Goal: Task Accomplishment & Management: Use online tool/utility

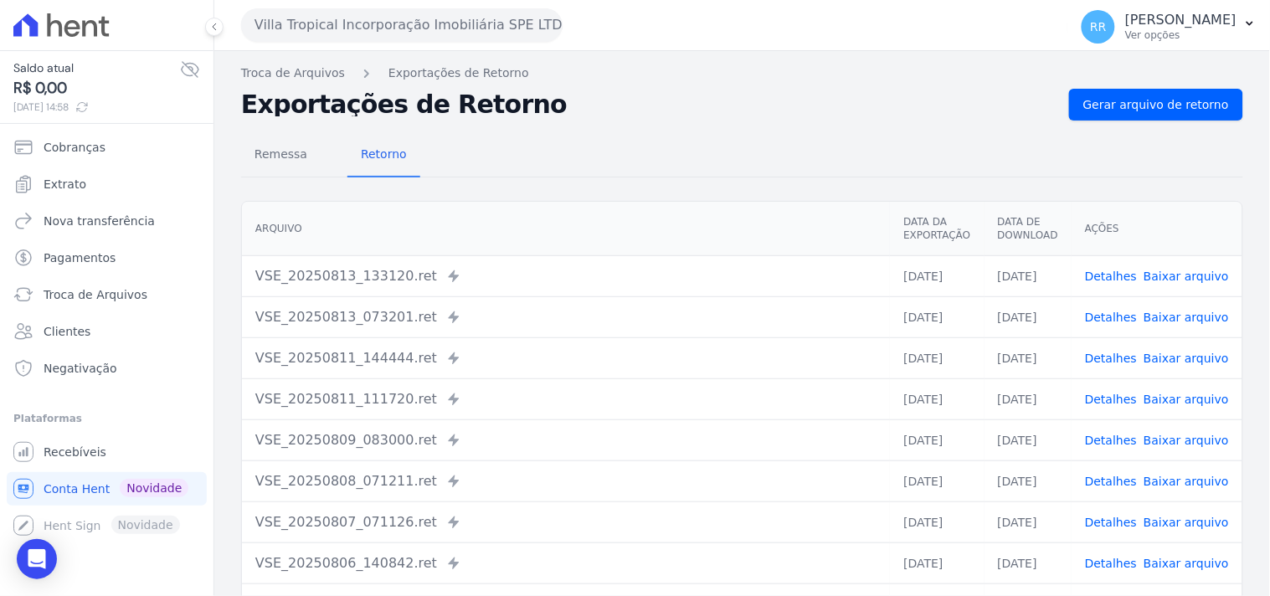
click at [432, 29] on button "Villa Tropical Incorporação Imobiliária SPE LTDA" at bounding box center [401, 24] width 321 height 33
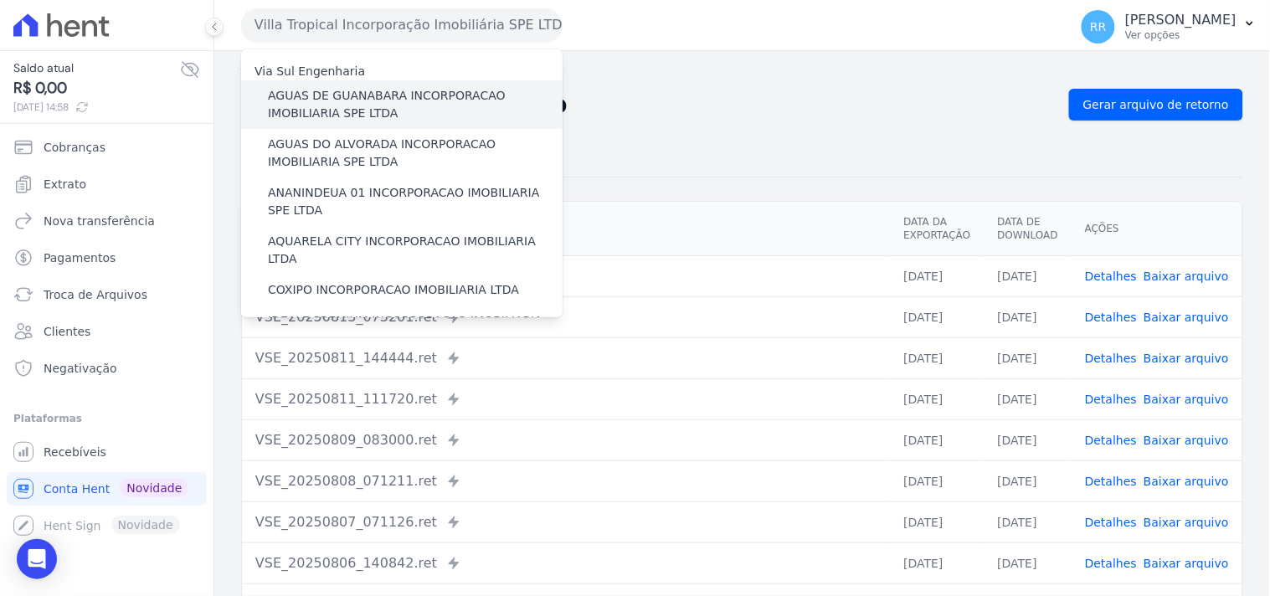
click at [427, 106] on label "AGUAS DE GUANABARA INCORPORACAO IMOBILIARIA SPE LTDA" at bounding box center [415, 104] width 295 height 35
click at [0, 0] on input "AGUAS DE GUANABARA INCORPORACAO IMOBILIARIA SPE LTDA" at bounding box center [0, 0] width 0 height 0
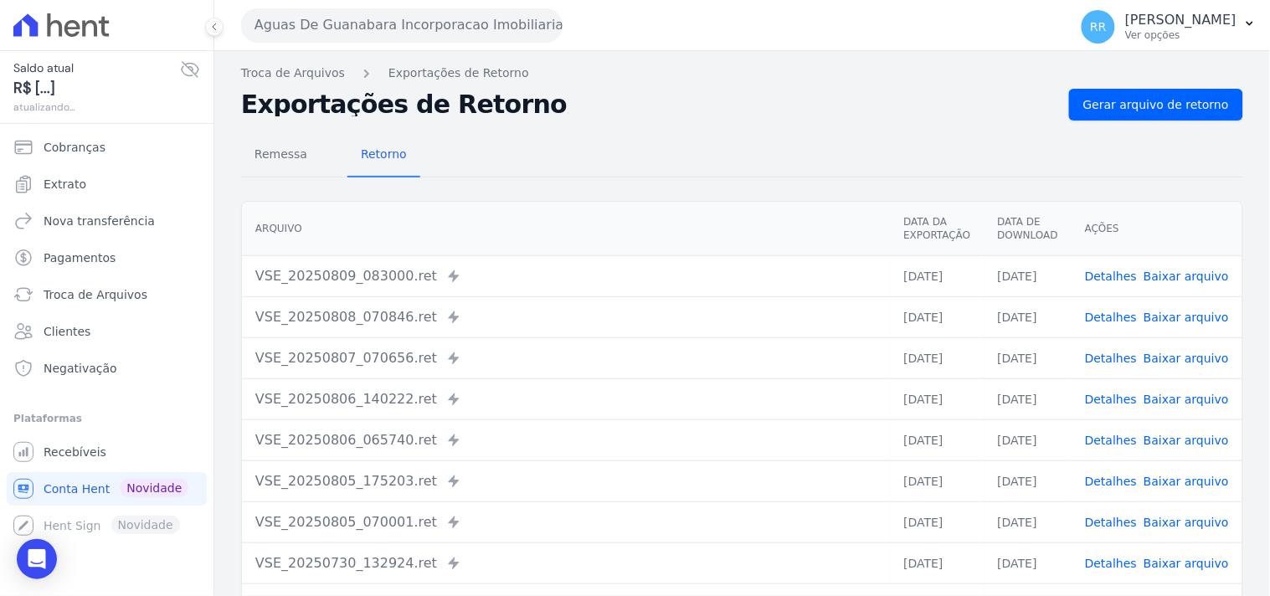
click at [1103, 121] on div "Remessa Retorno [GEOGRAPHIC_DATA] Data da Exportação Data de Download Ações VSE…" at bounding box center [742, 423] width 1002 height 605
click at [1109, 113] on link "Gerar arquivo de retorno" at bounding box center [1156, 105] width 174 height 32
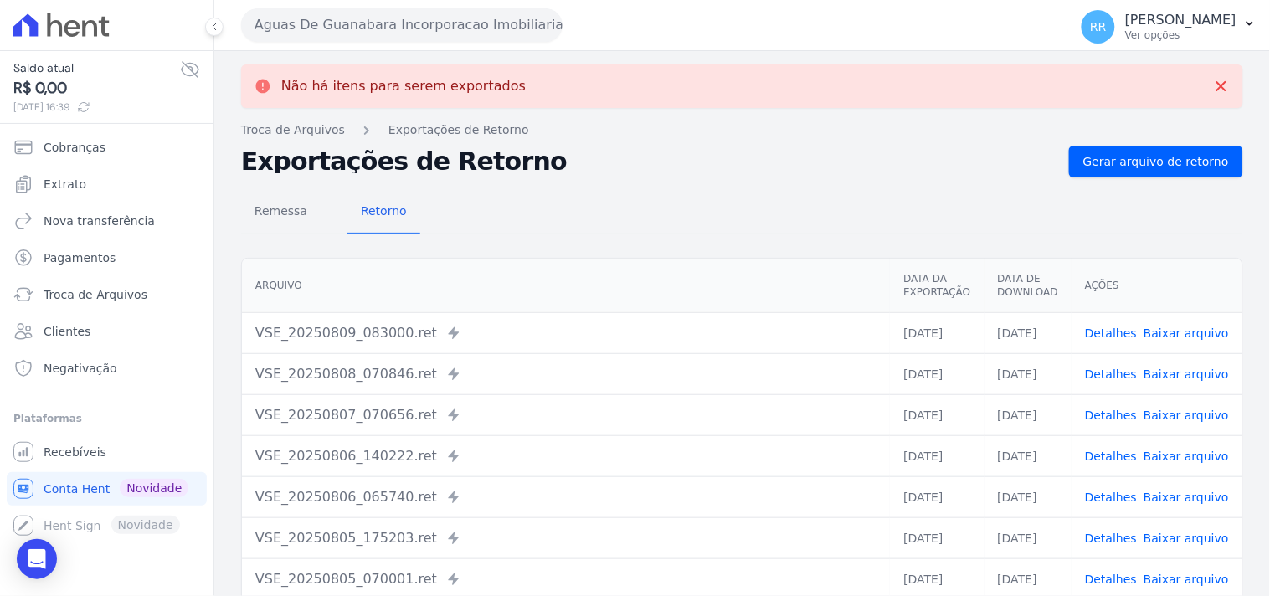
click at [498, 10] on button "Aguas De Guanabara Incorporacao Imobiliaria SPE LTDA" at bounding box center [401, 24] width 321 height 33
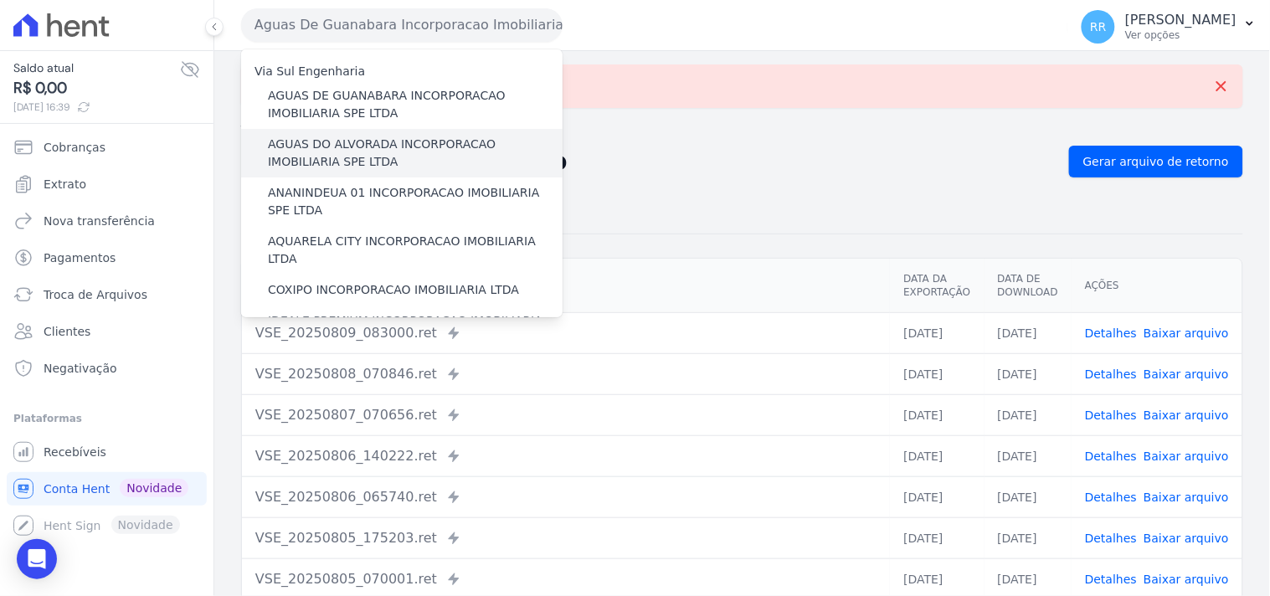
click at [324, 143] on label "AGUAS DO ALVORADA INCORPORACAO IMOBILIARIA SPE LTDA" at bounding box center [415, 153] width 295 height 35
click at [0, 0] on input "AGUAS DO ALVORADA INCORPORACAO IMOBILIARIA SPE LTDA" at bounding box center [0, 0] width 0 height 0
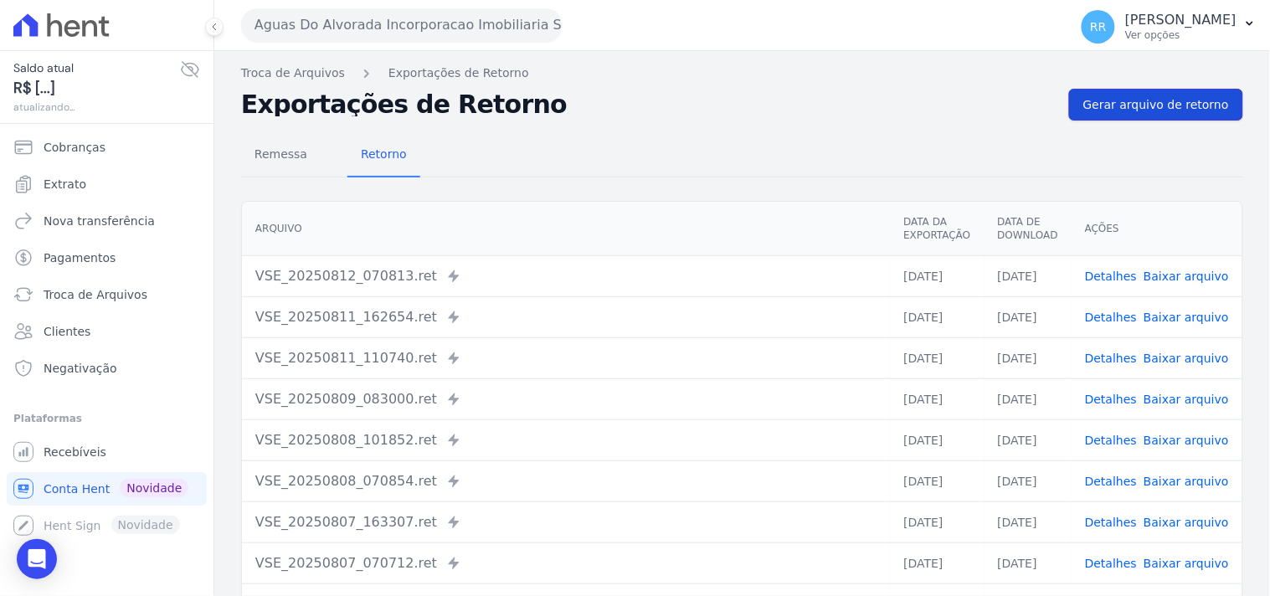
click at [1092, 89] on link "Gerar arquivo de retorno" at bounding box center [1156, 105] width 174 height 32
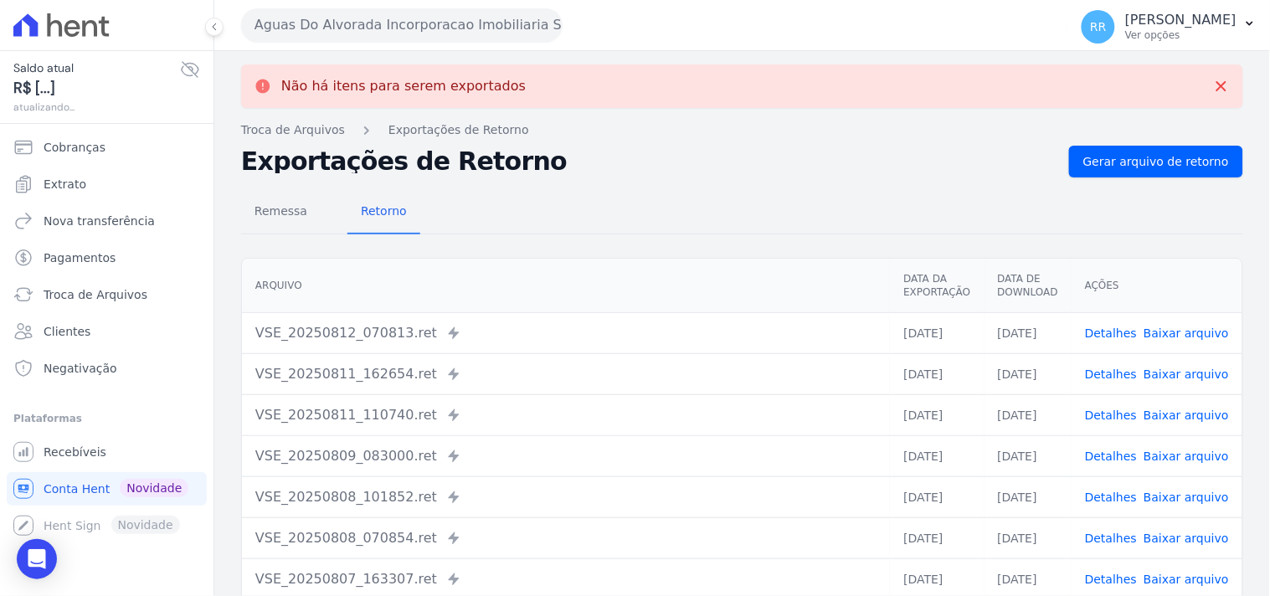
click at [331, 23] on button "Aguas Do Alvorada Incorporacao Imobiliaria SPE LTDA" at bounding box center [401, 24] width 321 height 33
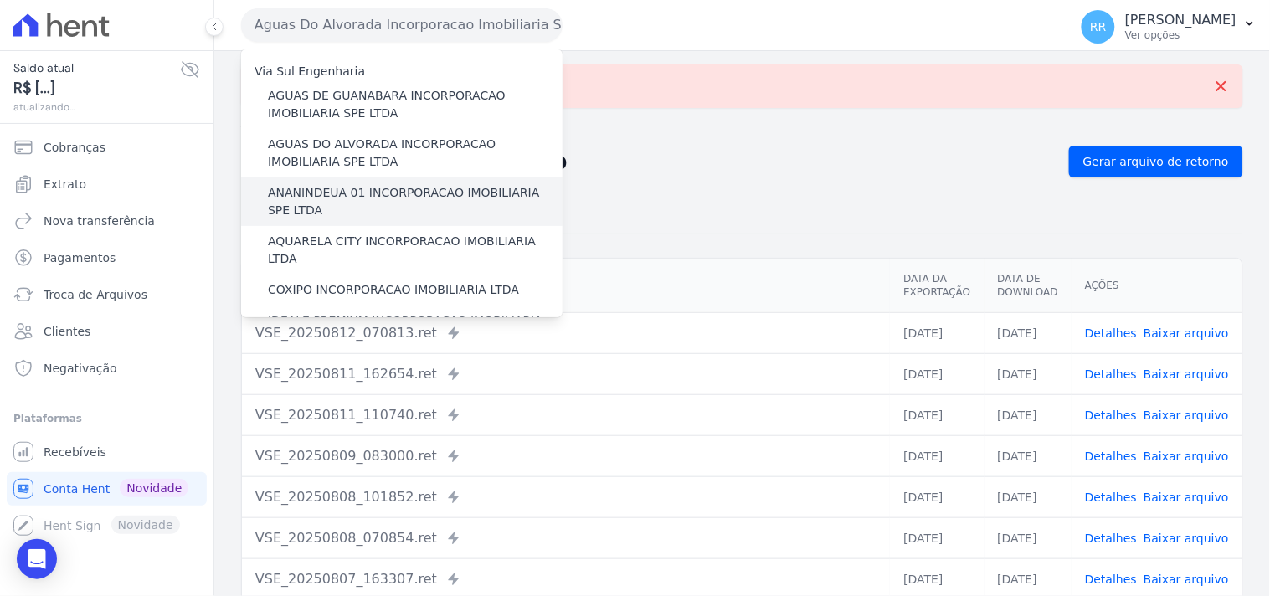
click at [356, 197] on label "ANANINDEUA 01 INCORPORACAO IMOBILIARIA SPE LTDA" at bounding box center [415, 201] width 295 height 35
click at [0, 0] on input "ANANINDEUA 01 INCORPORACAO IMOBILIARIA SPE LTDA" at bounding box center [0, 0] width 0 height 0
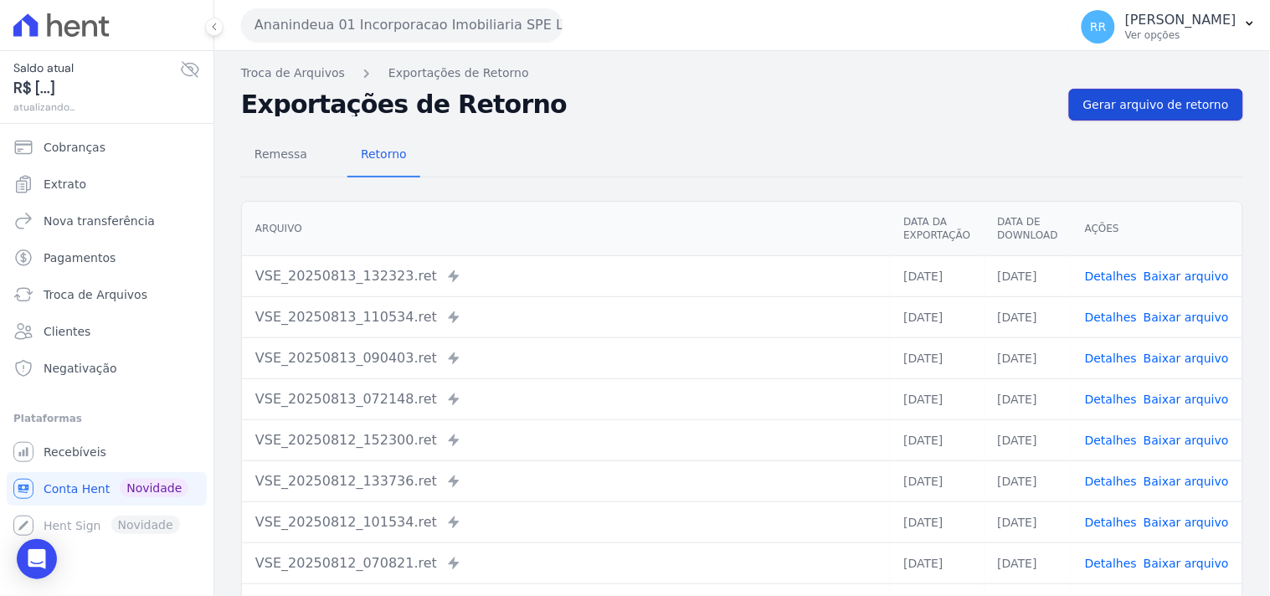
click at [1106, 100] on span "Gerar arquivo de retorno" at bounding box center [1156, 104] width 146 height 17
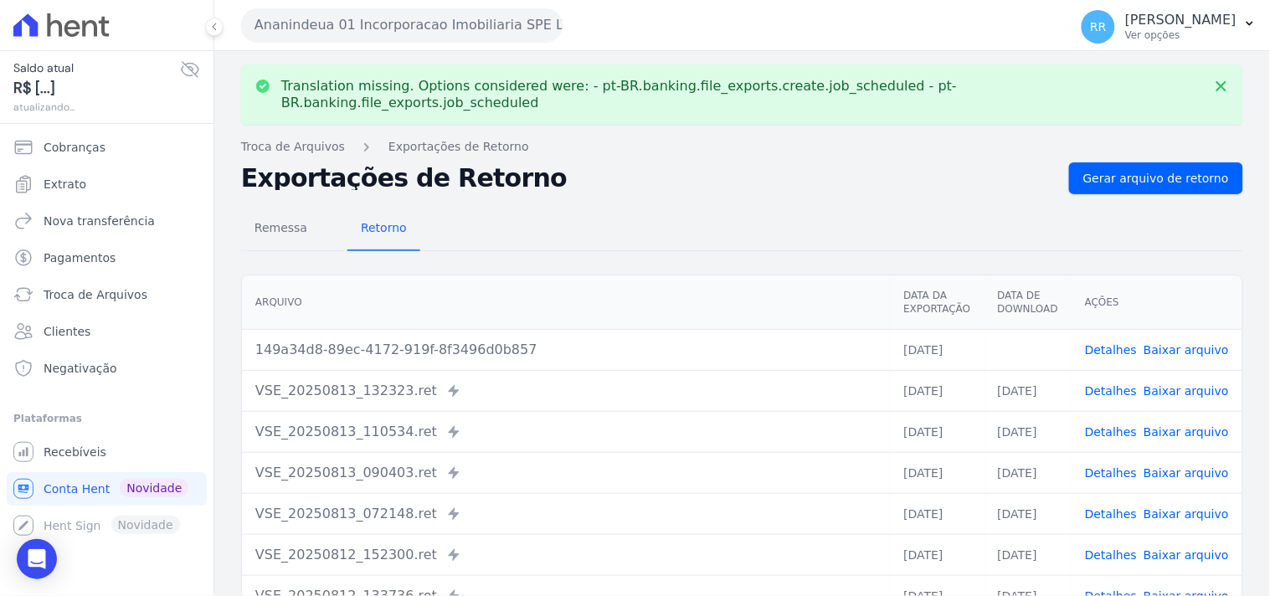
click at [1172, 329] on td "Detalhes Baixar arquivo" at bounding box center [1156, 349] width 171 height 41
click at [1165, 343] on link "Baixar arquivo" at bounding box center [1185, 349] width 85 height 13
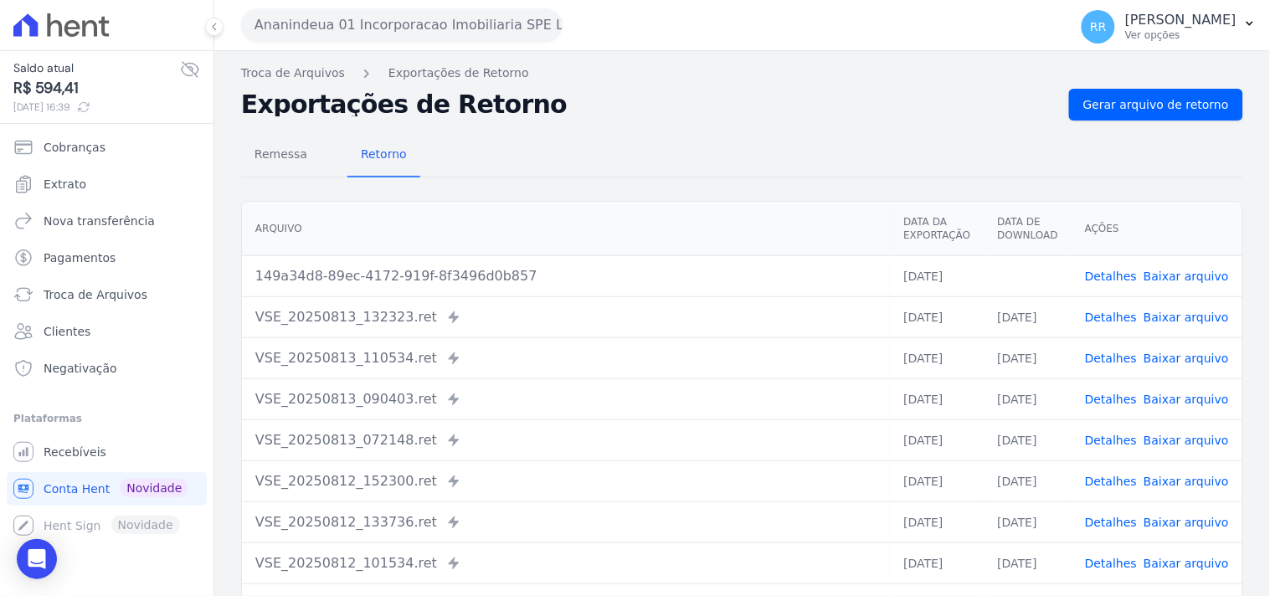
drag, startPoint x: 638, startPoint y: 152, endPoint x: 603, endPoint y: 132, distance: 39.8
click at [638, 154] on div "Remessa Retorno" at bounding box center [742, 156] width 1002 height 44
click at [410, 27] on button "Ananindeua 01 Incorporacao Imobiliaria SPE LTDA" at bounding box center [401, 24] width 321 height 33
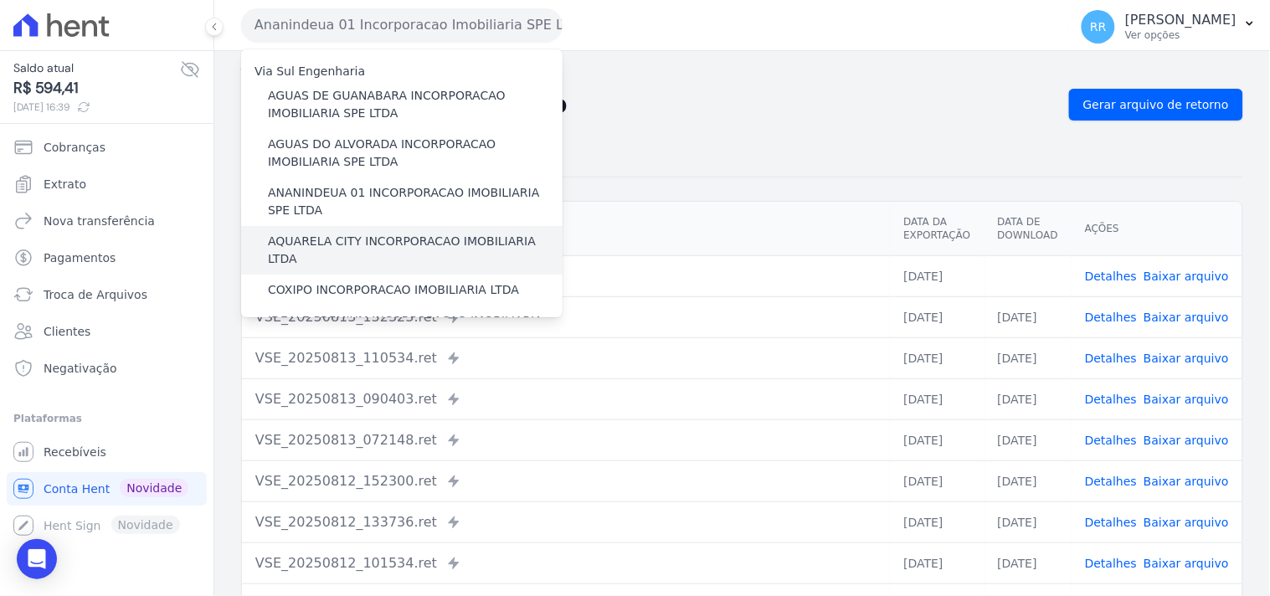
click at [321, 243] on label "AQUARELA CITY INCORPORACAO IMOBILIARIA LTDA" at bounding box center [415, 250] width 295 height 35
click at [0, 0] on input "AQUARELA CITY INCORPORACAO IMOBILIARIA LTDA" at bounding box center [0, 0] width 0 height 0
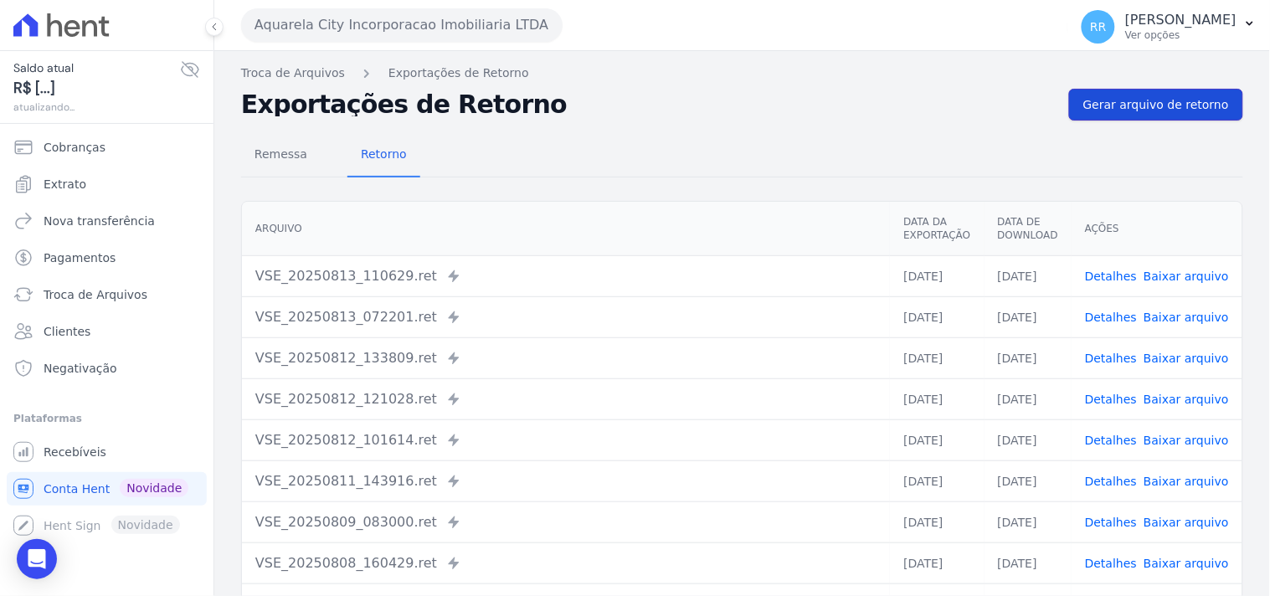
click at [1216, 101] on link "Gerar arquivo de retorno" at bounding box center [1156, 105] width 174 height 32
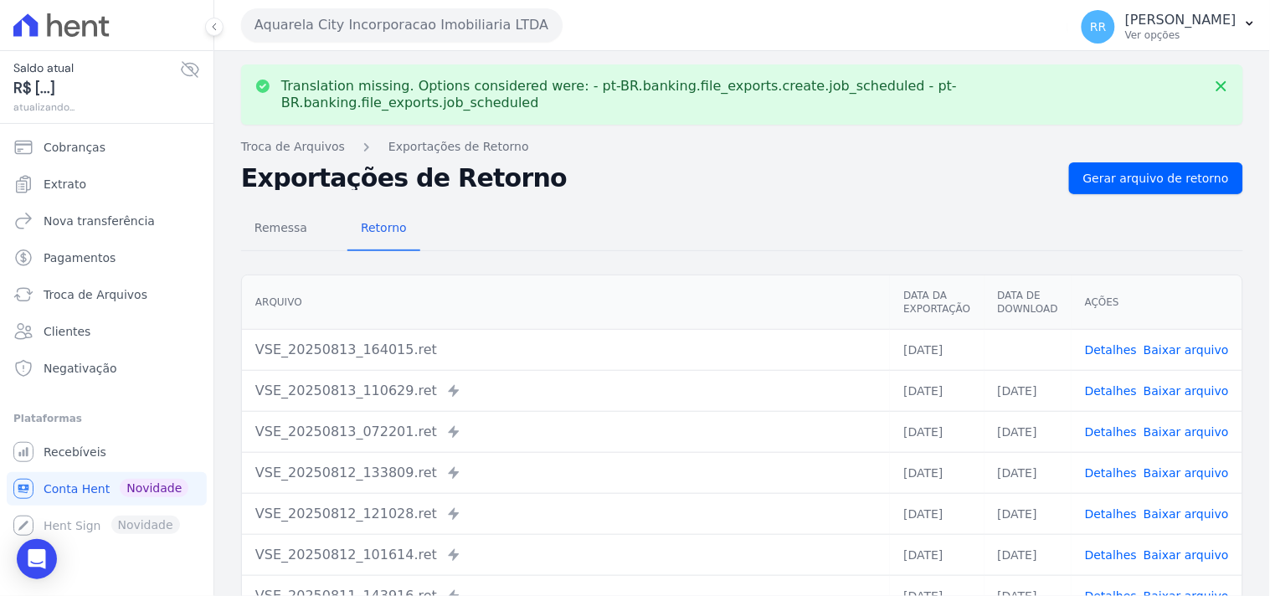
click at [1185, 343] on link "Baixar arquivo" at bounding box center [1185, 349] width 85 height 13
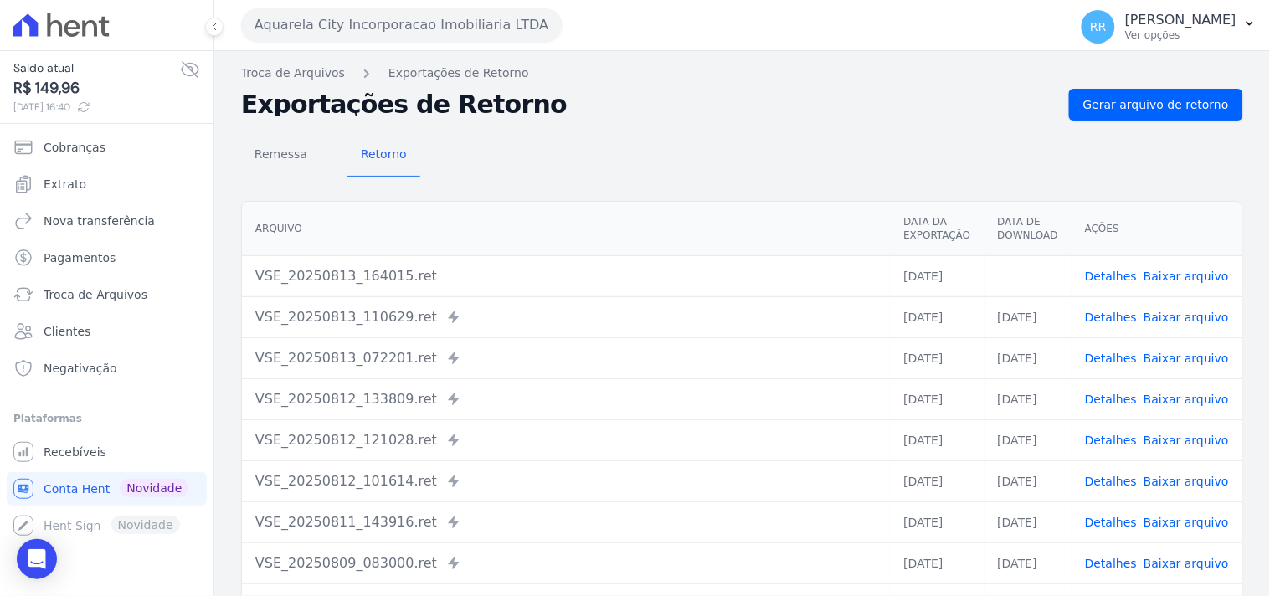
drag, startPoint x: 462, startPoint y: 157, endPoint x: 423, endPoint y: 127, distance: 48.4
click at [462, 157] on div "Remessa Retorno" at bounding box center [742, 156] width 1002 height 44
click at [346, 8] on button "Aquarela City Incorporacao Imobiliaria LTDA" at bounding box center [401, 24] width 321 height 33
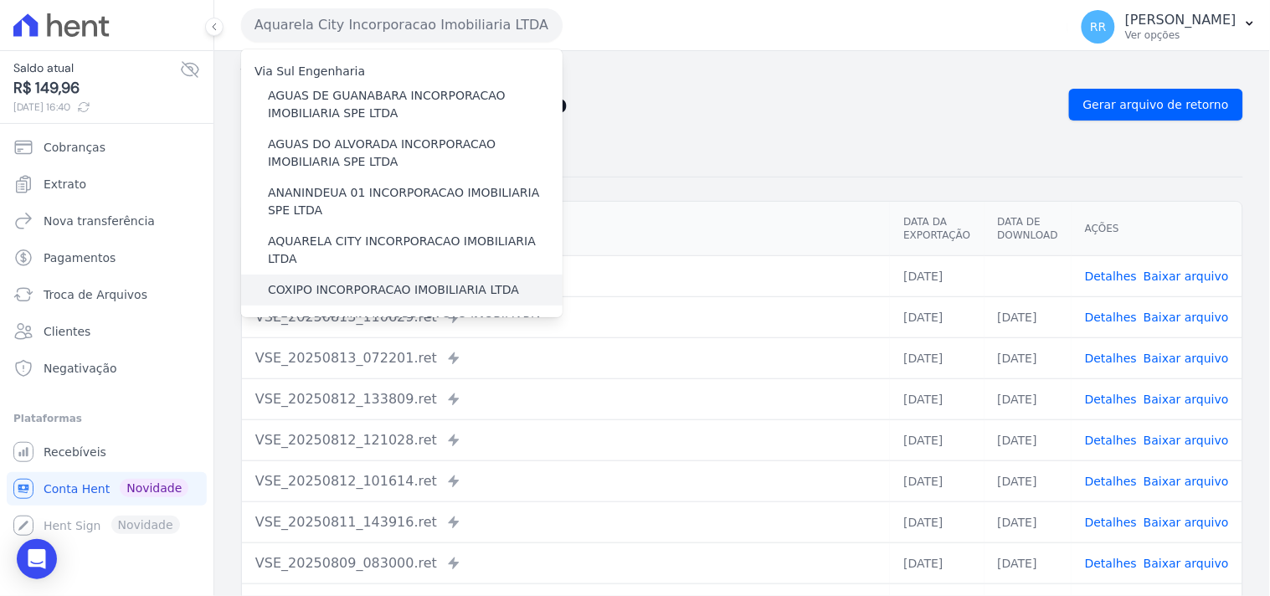
click at [320, 281] on label "COXIPO INCORPORACAO IMOBILIARIA LTDA" at bounding box center [393, 290] width 251 height 18
click at [0, 0] on input "COXIPO INCORPORACAO IMOBILIARIA LTDA" at bounding box center [0, 0] width 0 height 0
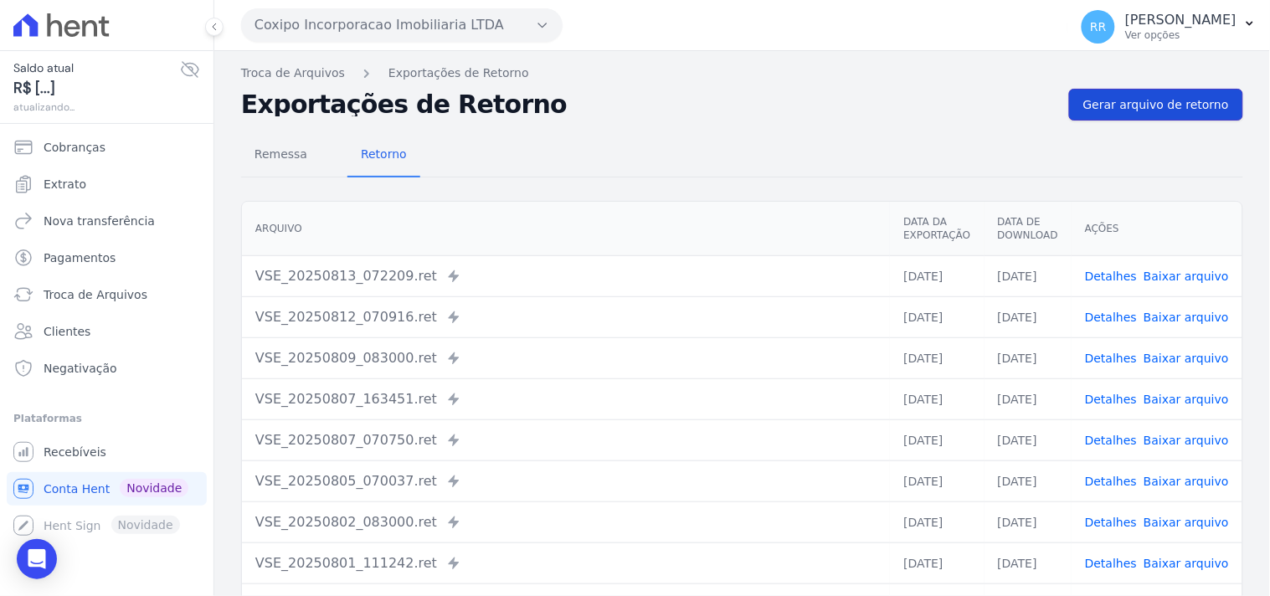
click at [1126, 105] on span "Gerar arquivo de retorno" at bounding box center [1156, 104] width 146 height 17
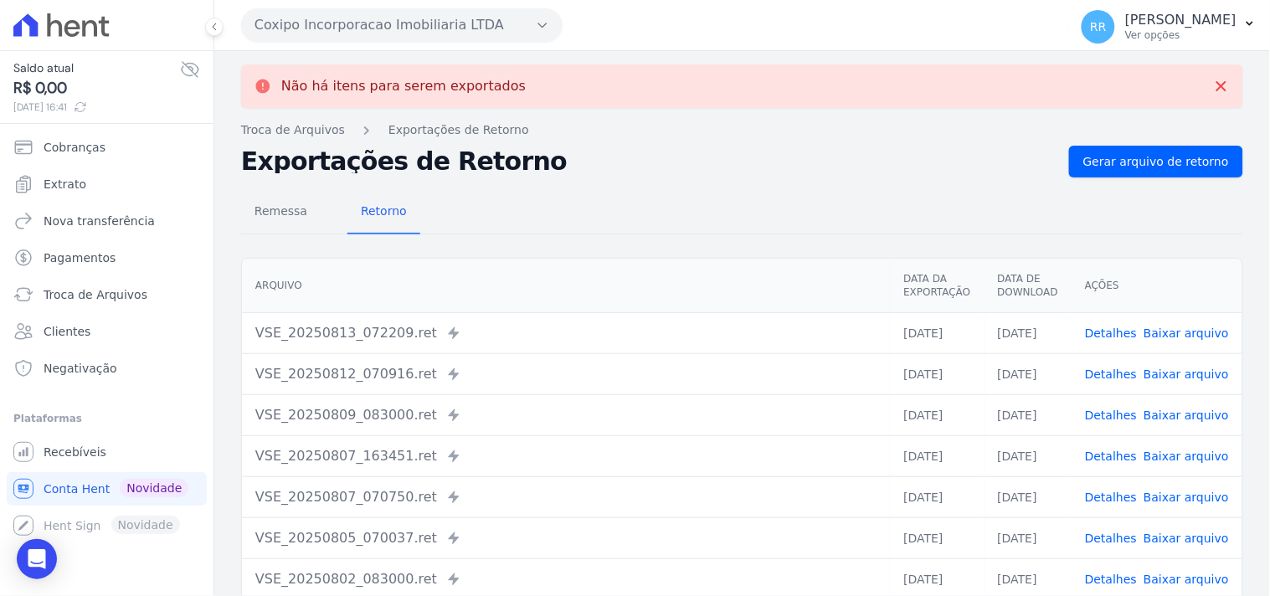
click at [403, 29] on button "Coxipo Incorporacao Imobiliaria LTDA" at bounding box center [401, 24] width 321 height 33
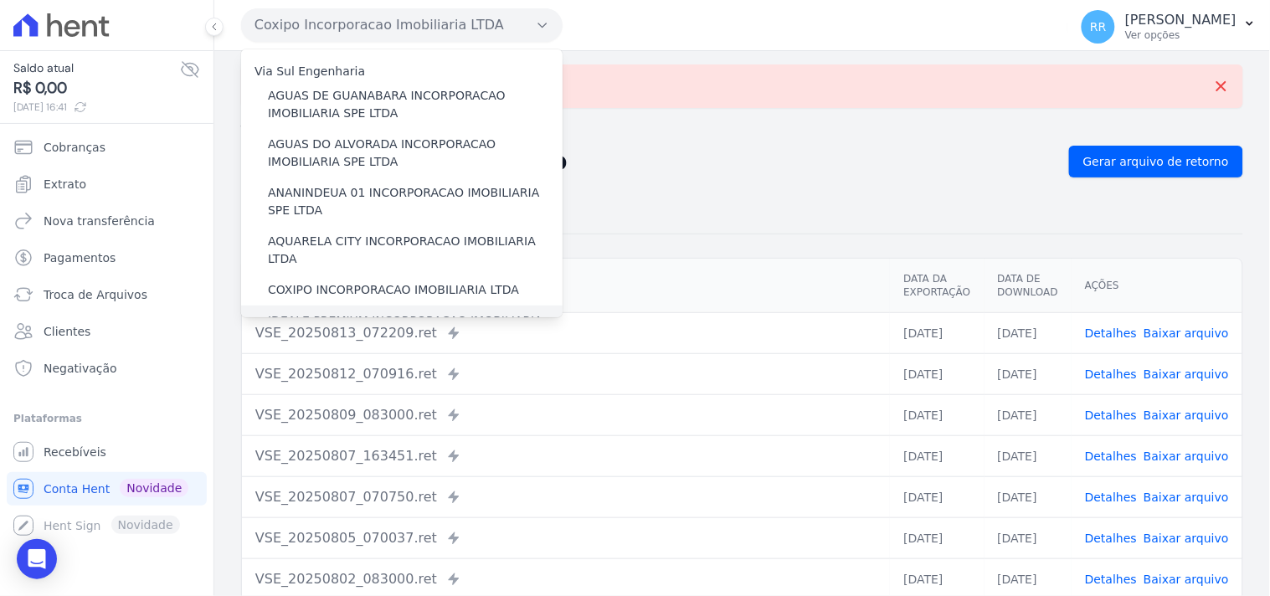
click at [322, 312] on label "IDEALE PREMIUM INCORPORACAO IMOBILIARIA LTDA" at bounding box center [415, 329] width 295 height 35
click at [0, 0] on input "IDEALE PREMIUM INCORPORACAO IMOBILIARIA LTDA" at bounding box center [0, 0] width 0 height 0
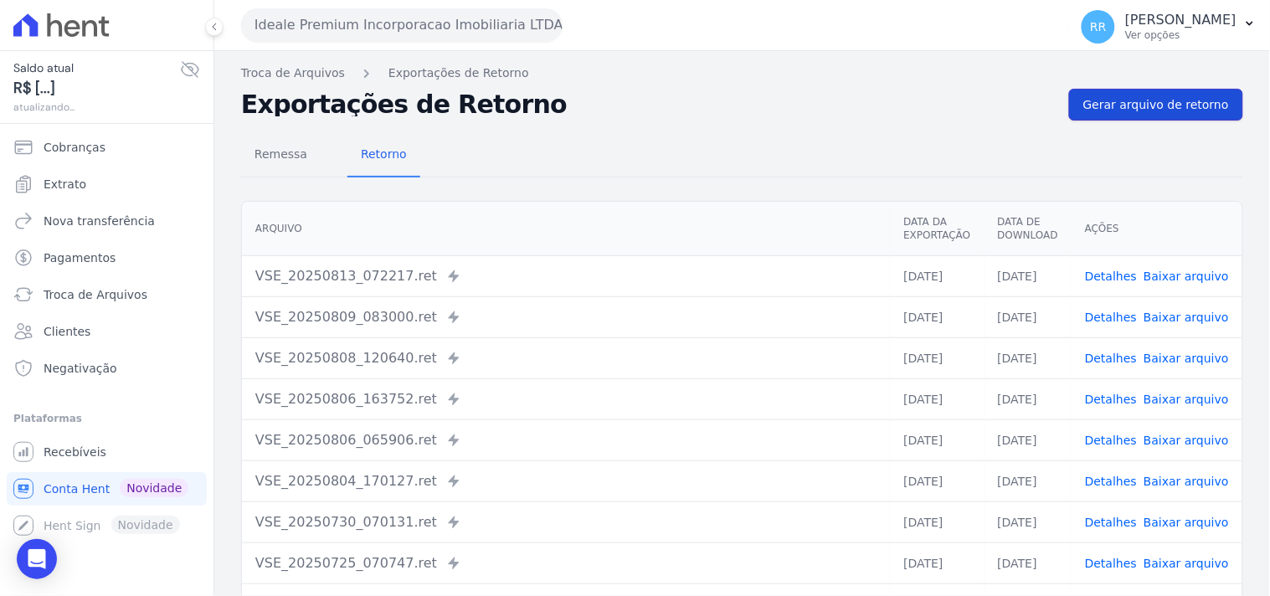
click at [1202, 114] on link "Gerar arquivo de retorno" at bounding box center [1156, 105] width 174 height 32
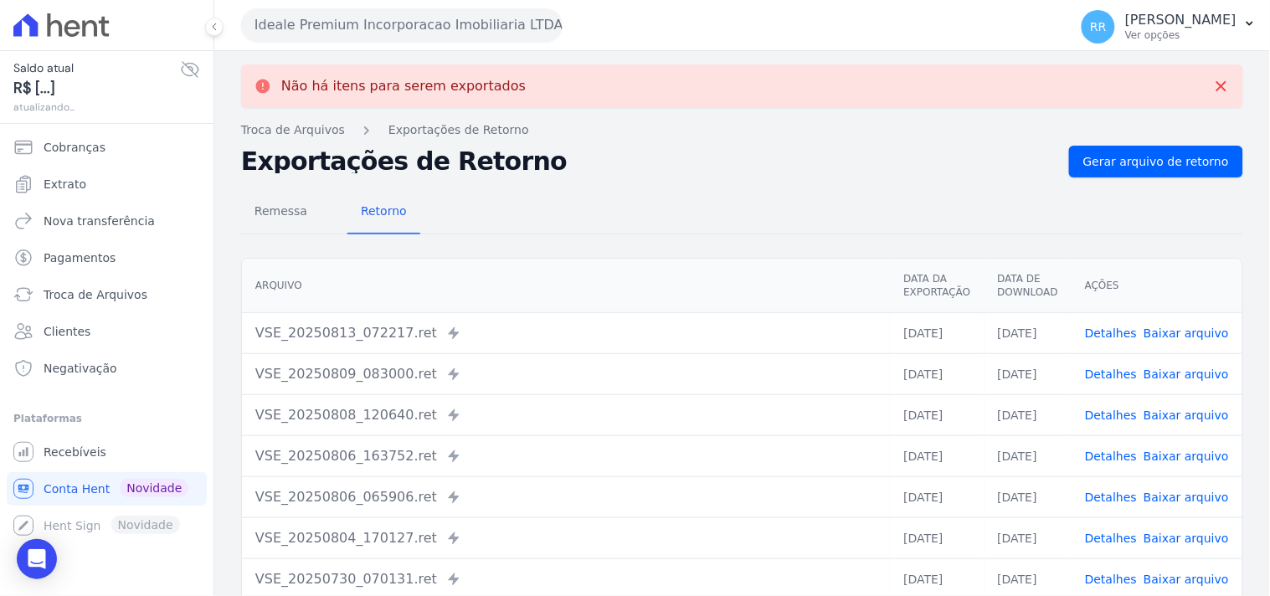
click at [407, 25] on button "Ideale Premium Incorporacao Imobiliaria LTDA" at bounding box center [401, 24] width 321 height 33
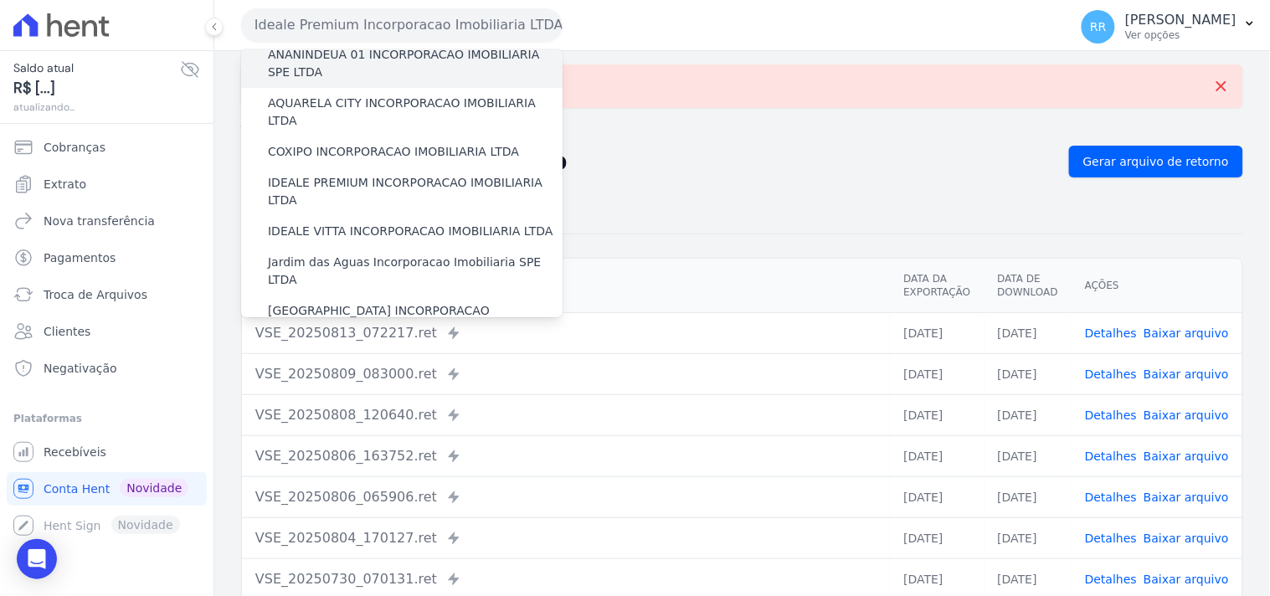
scroll to position [155, 0]
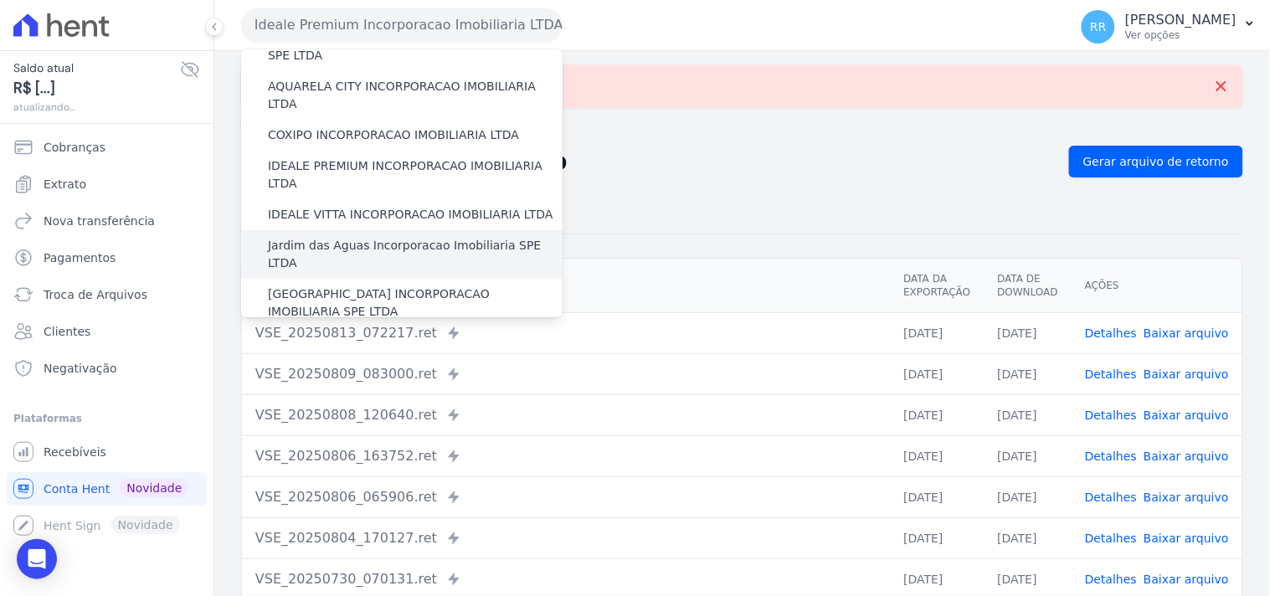
click at [300, 237] on label "Jardim das Aguas Incorporacao Imobiliaria SPE LTDA" at bounding box center [415, 254] width 295 height 35
click at [0, 0] on input "Jardim das Aguas Incorporacao Imobiliaria SPE LTDA" at bounding box center [0, 0] width 0 height 0
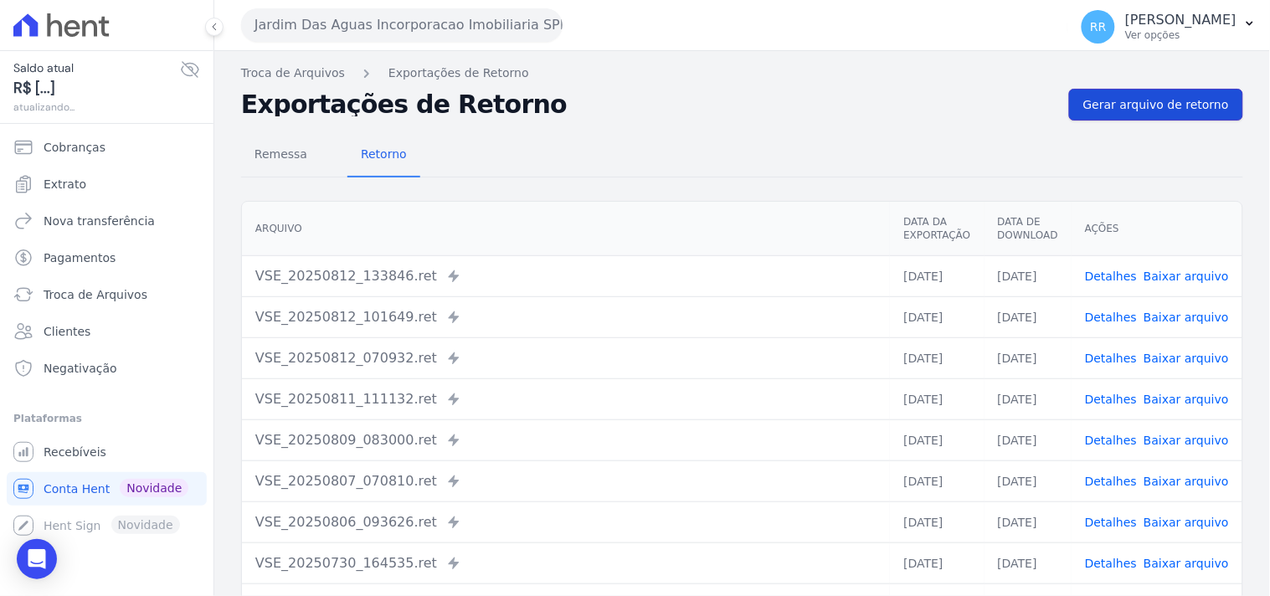
click at [1182, 105] on span "Gerar arquivo de retorno" at bounding box center [1156, 104] width 146 height 17
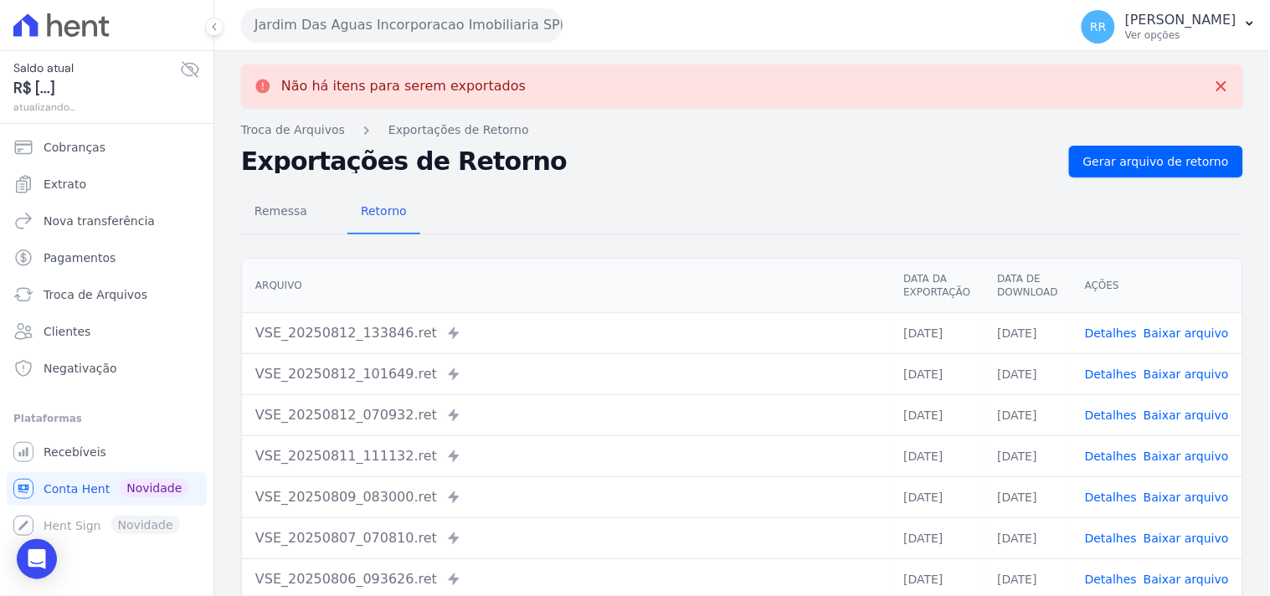
click at [346, 20] on button "Jardim Das Aguas Incorporacao Imobiliaria SPE LTDA" at bounding box center [401, 24] width 321 height 33
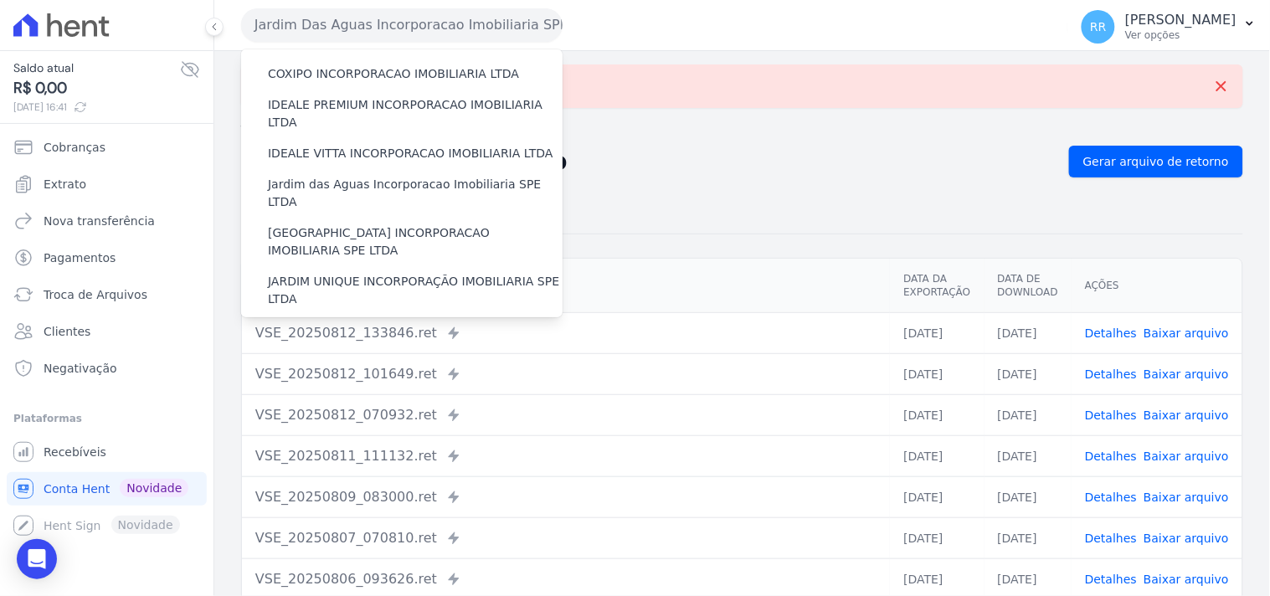
scroll to position [248, 0]
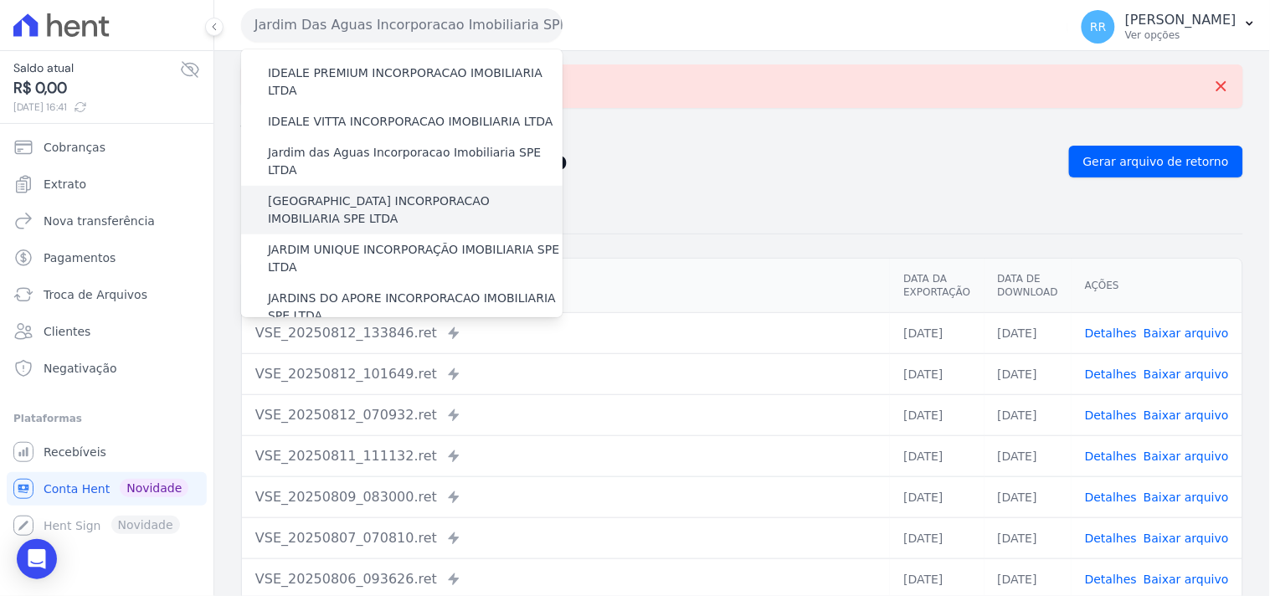
click at [345, 192] on label "[GEOGRAPHIC_DATA] INCORPORACAO IMOBILIARIA SPE LTDA" at bounding box center [415, 209] width 295 height 35
click at [0, 0] on input "[GEOGRAPHIC_DATA] INCORPORACAO IMOBILIARIA SPE LTDA" at bounding box center [0, 0] width 0 height 0
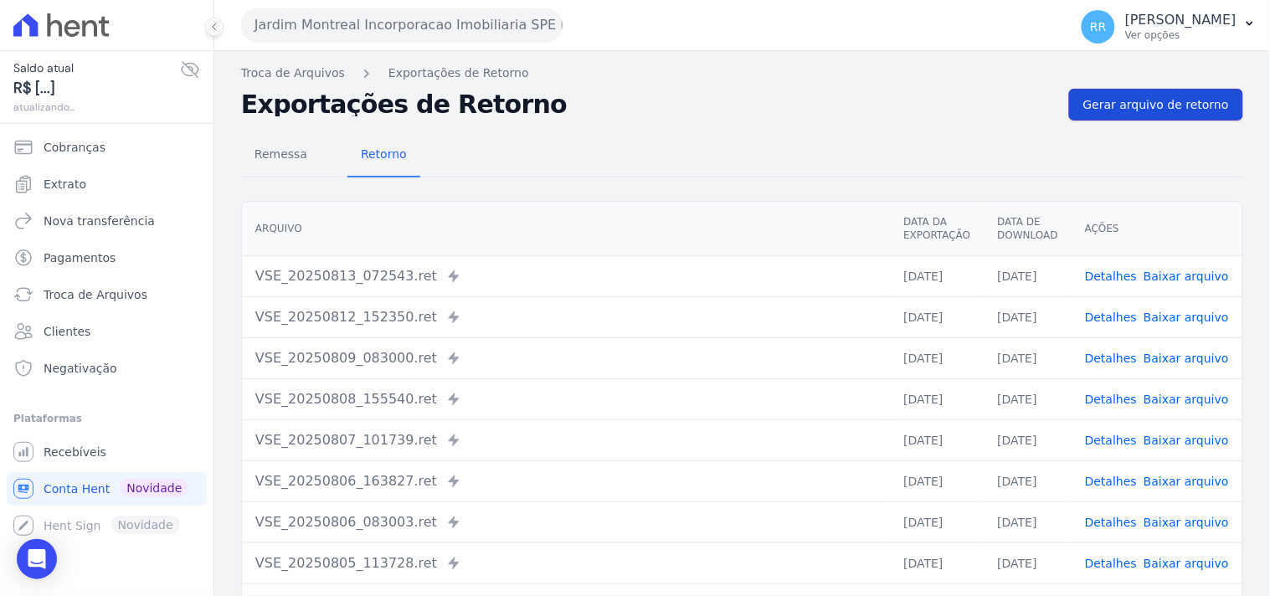
click at [1157, 105] on span "Gerar arquivo de retorno" at bounding box center [1156, 104] width 146 height 17
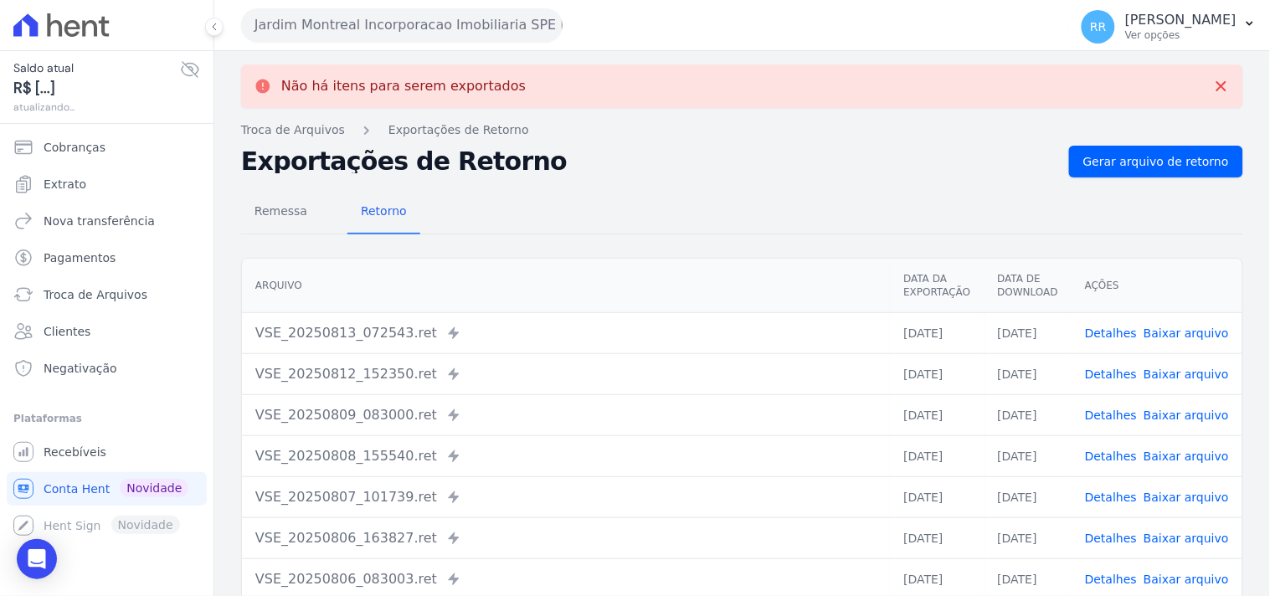
click at [1157, 105] on div "Não há itens para serem exportados" at bounding box center [742, 86] width 1002 height 44
click at [1152, 162] on span "Gerar arquivo de retorno" at bounding box center [1156, 161] width 146 height 17
click at [439, 30] on button "Jardim Montreal Incorporacao Imobiliaria SPE LTDA" at bounding box center [401, 24] width 321 height 33
click at [391, 25] on button "Jardim Montreal Incorporacao Imobiliaria SPE LTDA" at bounding box center [401, 24] width 321 height 33
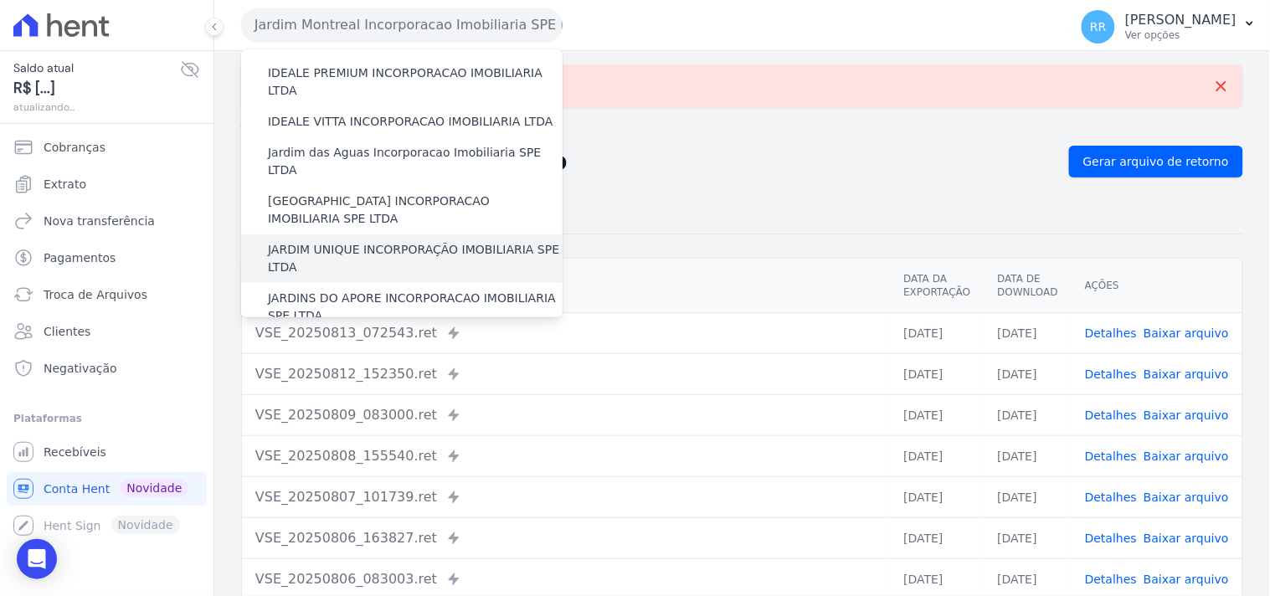
click at [329, 241] on label "JARDIM UNIQUE INCORPORAÇÃO IMOBILIARIA SPE LTDA" at bounding box center [415, 258] width 295 height 35
click at [361, 241] on label "JARDIM UNIQUE INCORPORAÇÃO IMOBILIARIA SPE LTDA" at bounding box center [415, 258] width 295 height 35
click at [0, 0] on input "JARDIM UNIQUE INCORPORAÇÃO IMOBILIARIA SPE LTDA" at bounding box center [0, 0] width 0 height 0
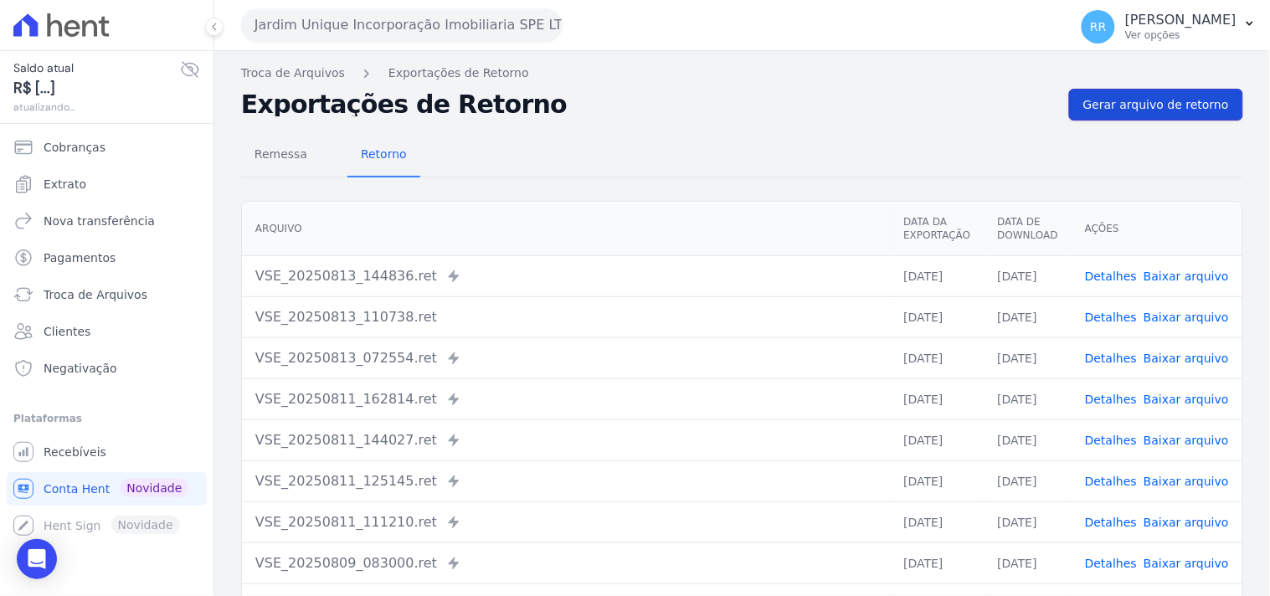
click at [1124, 106] on span "Gerar arquivo de retorno" at bounding box center [1156, 104] width 146 height 17
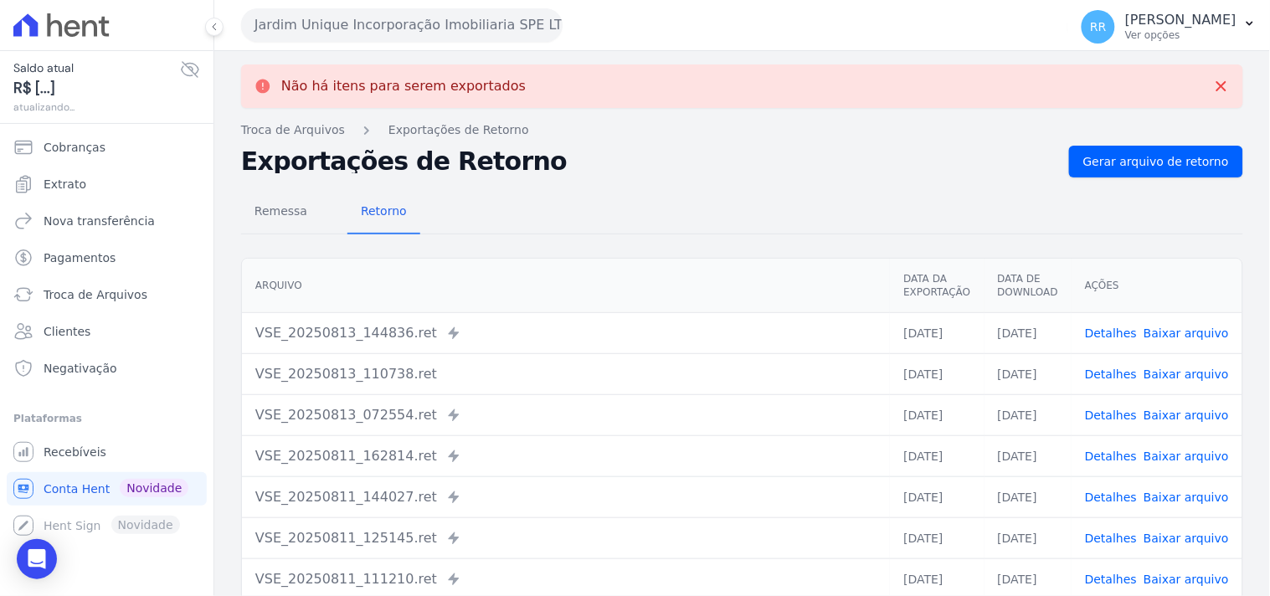
click at [263, 17] on button "Jardim Unique Incorporação Imobiliaria SPE LTDA" at bounding box center [401, 24] width 321 height 33
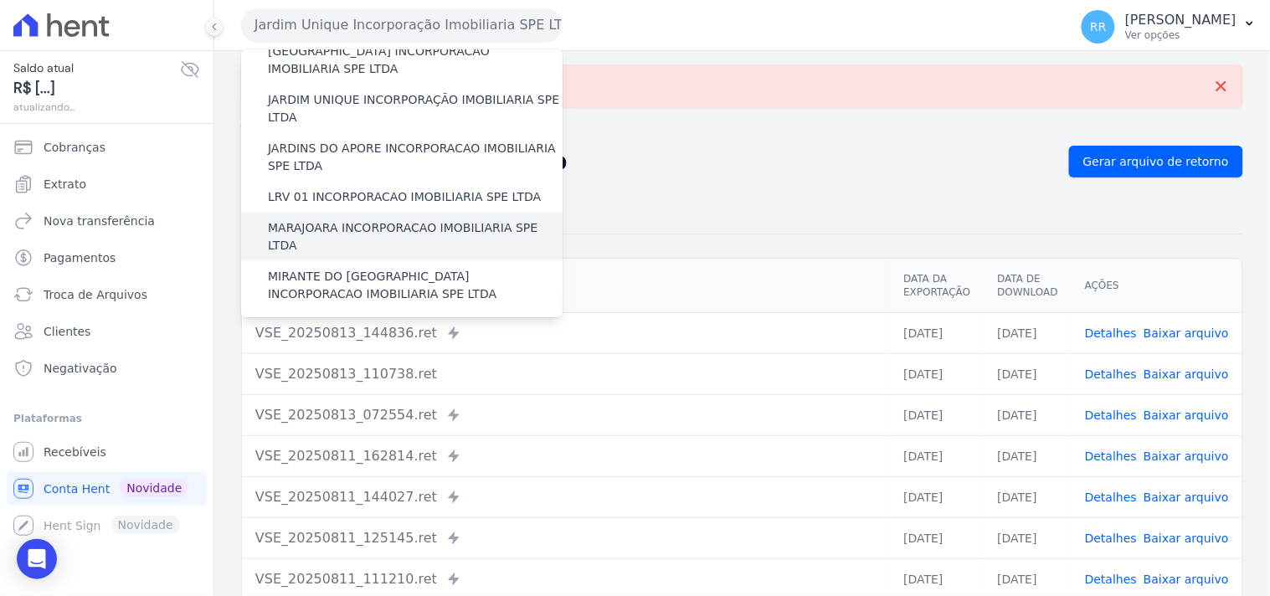
scroll to position [403, 0]
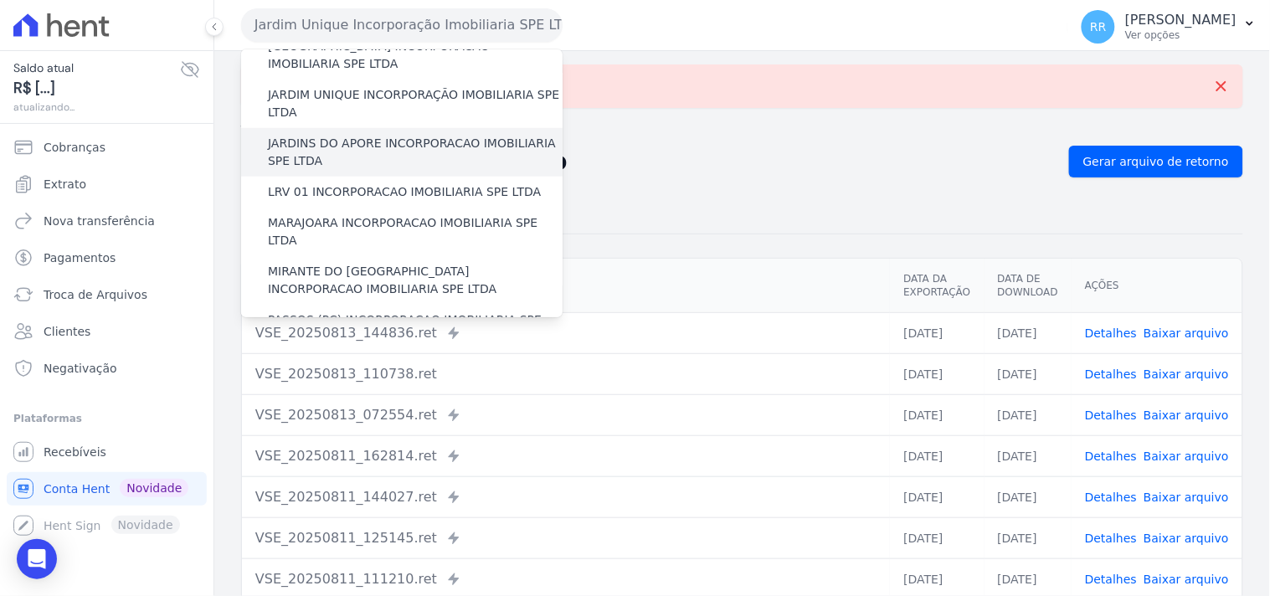
click at [354, 135] on label "JARDINS DO APORE INCORPORACAO IMOBILIARIA SPE LTDA" at bounding box center [415, 152] width 295 height 35
click at [0, 0] on input "JARDINS DO APORE INCORPORACAO IMOBILIARIA SPE LTDA" at bounding box center [0, 0] width 0 height 0
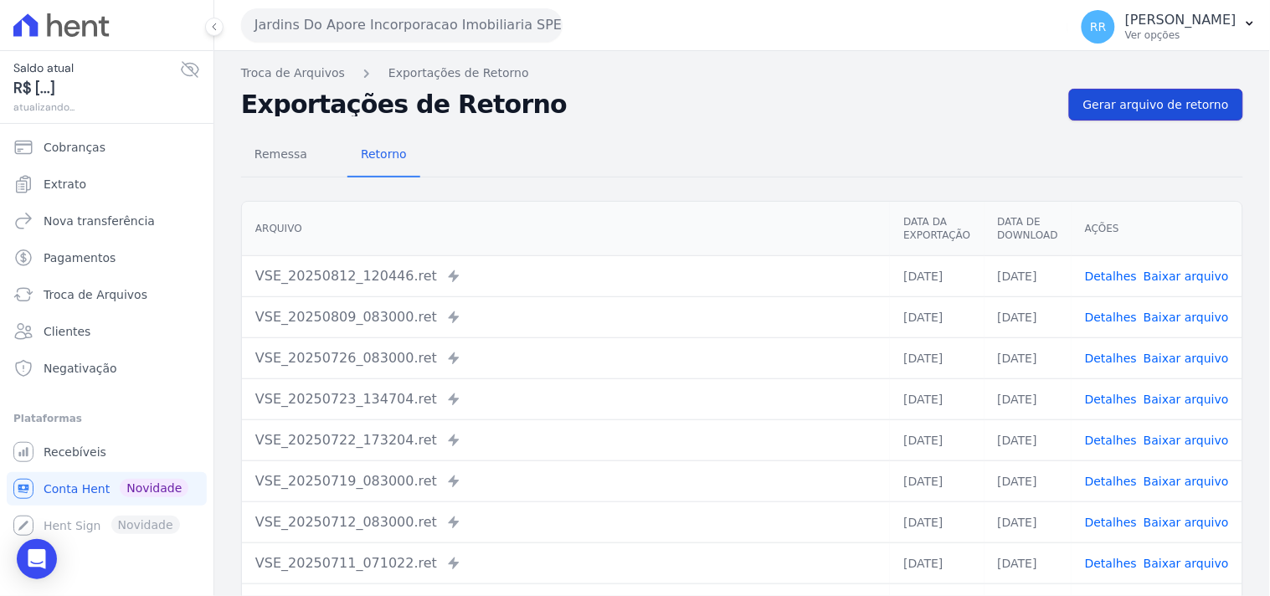
click at [1132, 106] on span "Gerar arquivo de retorno" at bounding box center [1156, 104] width 146 height 17
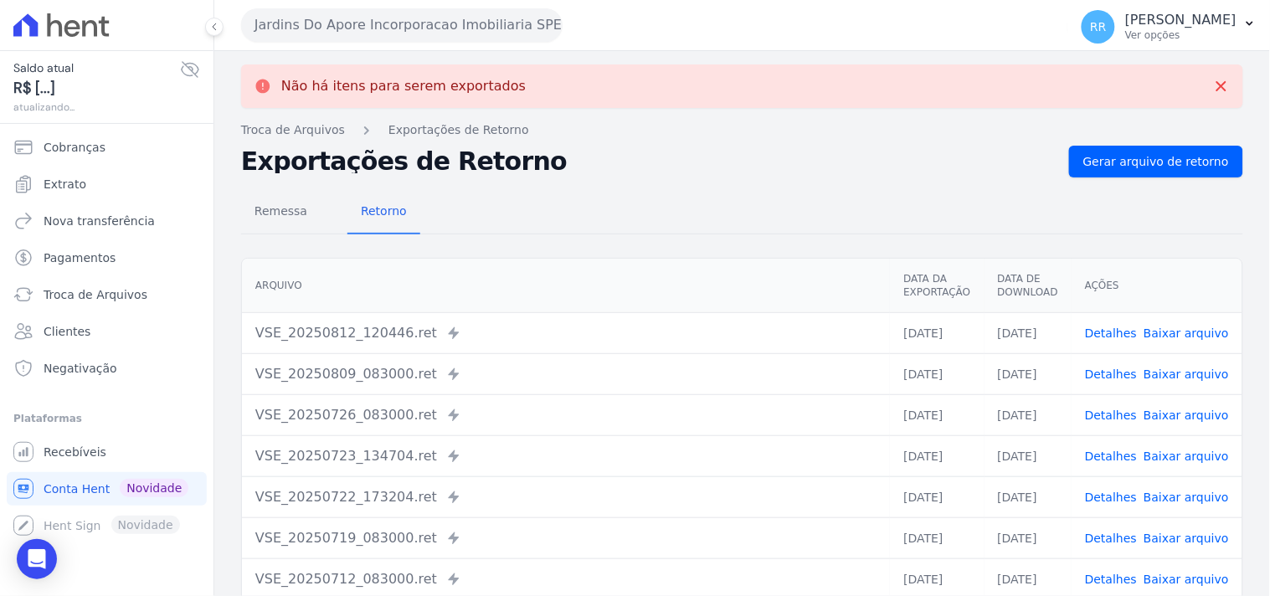
click at [364, 22] on button "Jardins Do Apore Incorporacao Imobiliaria SPE LTDA" at bounding box center [401, 24] width 321 height 33
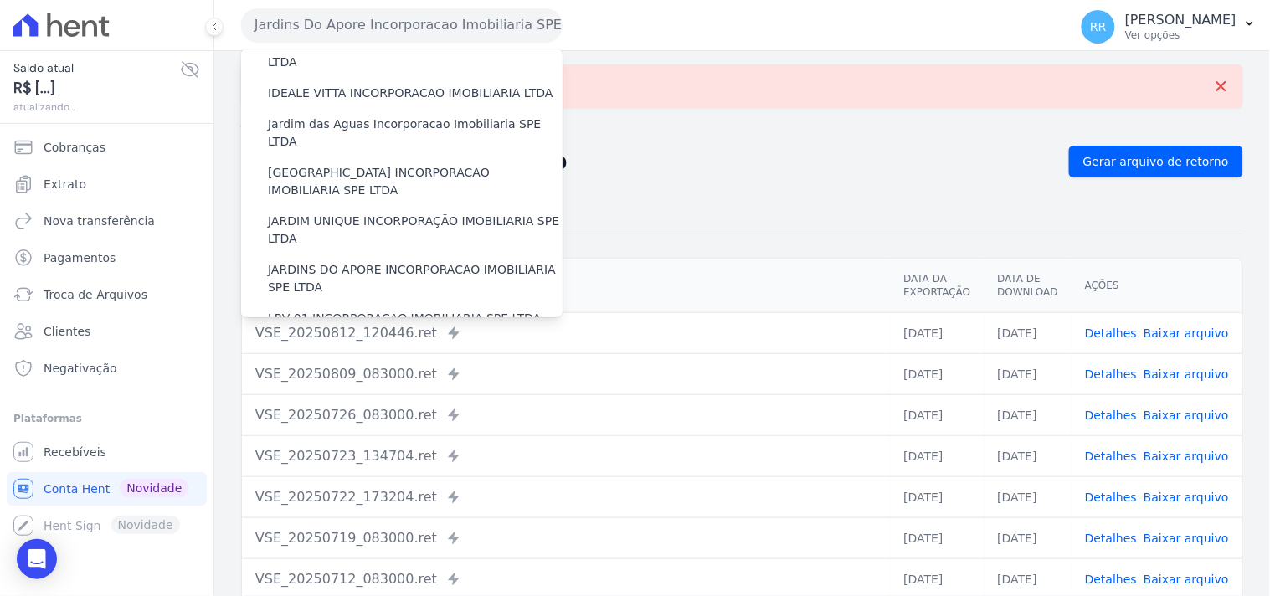
scroll to position [279, 0]
click at [348, 307] on label "LRV 01 INCORPORACAO IMOBILIARIA SPE LTDA" at bounding box center [404, 316] width 273 height 18
click at [0, 0] on input "LRV 01 INCORPORACAO IMOBILIARIA SPE LTDA" at bounding box center [0, 0] width 0 height 0
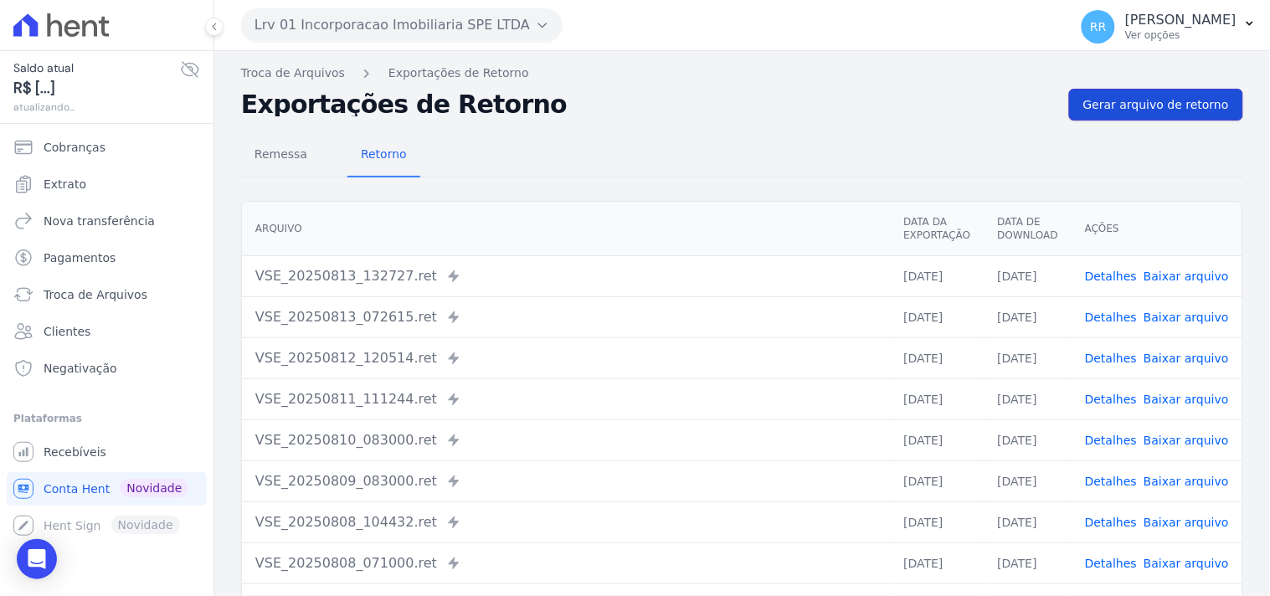
click at [1126, 109] on span "Gerar arquivo de retorno" at bounding box center [1156, 104] width 146 height 17
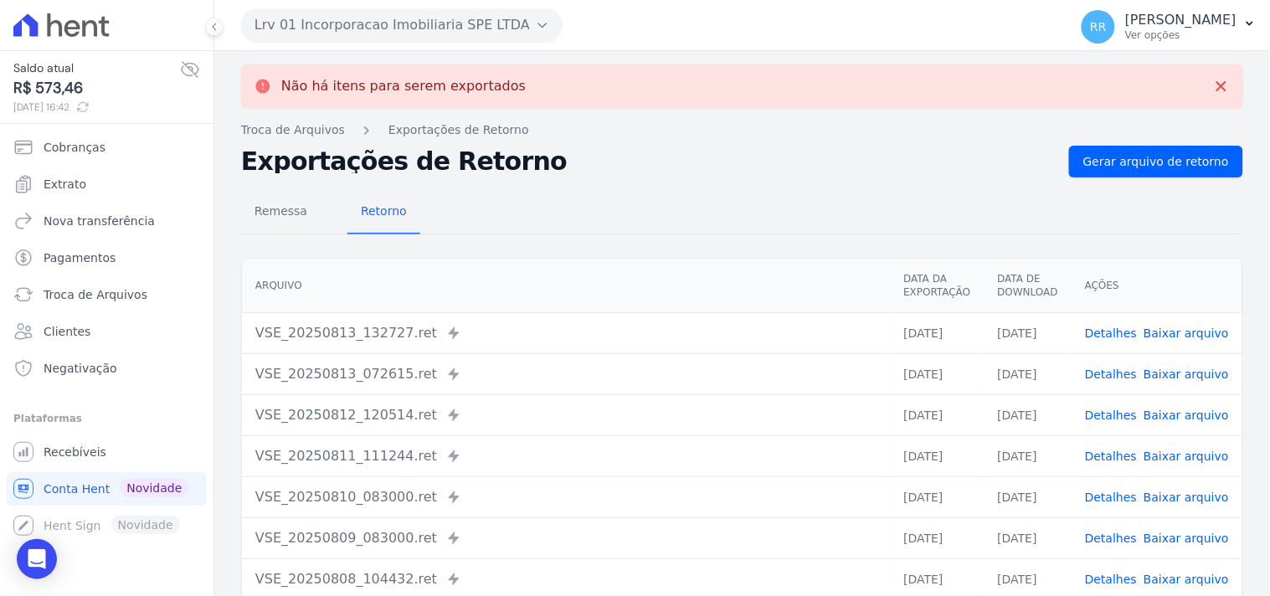
click at [417, 20] on button "Lrv 01 Incorporacao Imobiliaria SPE LTDA" at bounding box center [401, 24] width 321 height 33
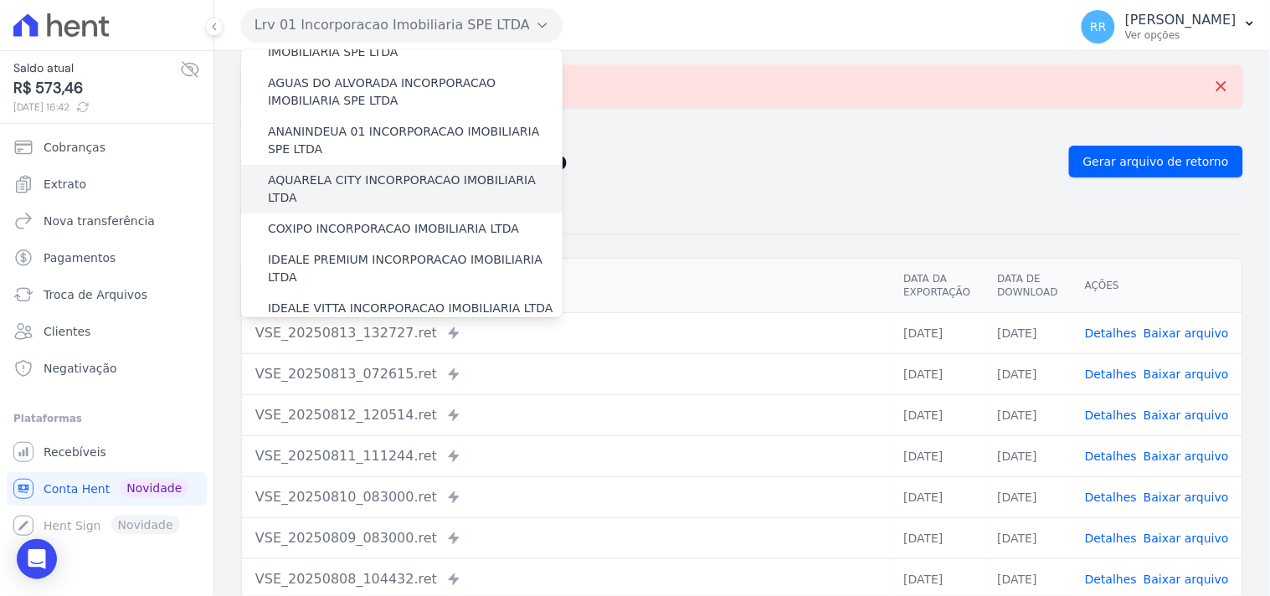
scroll to position [62, 0]
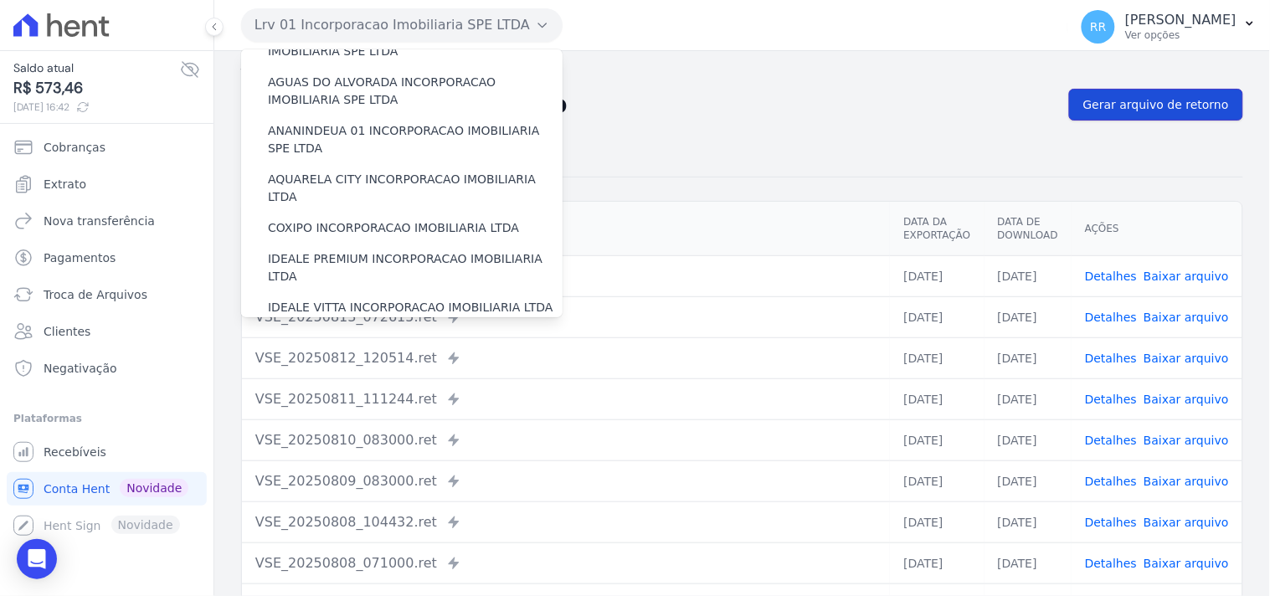
click at [1173, 102] on span "Gerar arquivo de retorno" at bounding box center [1156, 104] width 146 height 17
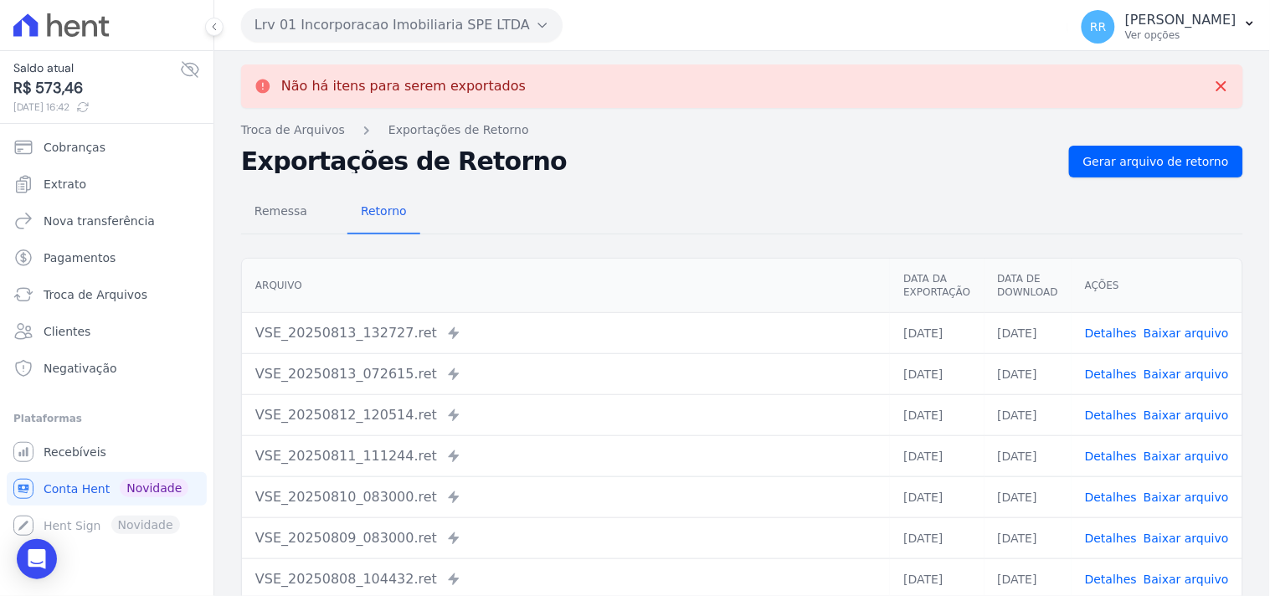
click at [414, 27] on button "Lrv 01 Incorporacao Imobiliaria SPE LTDA" at bounding box center [401, 24] width 321 height 33
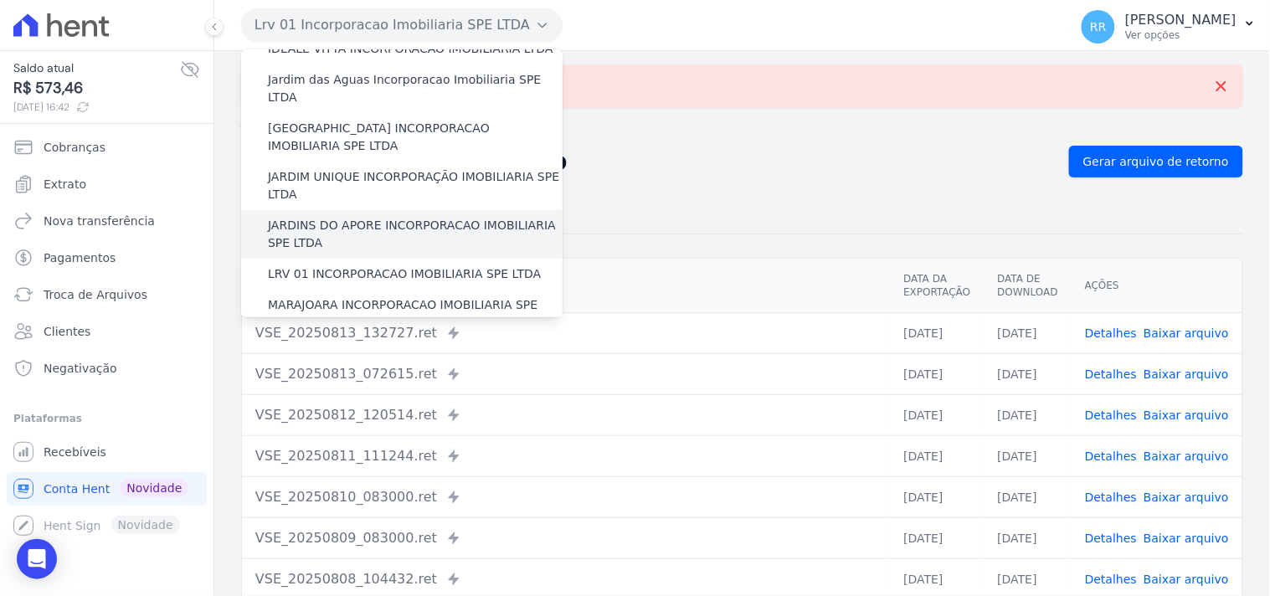
scroll to position [372, 0]
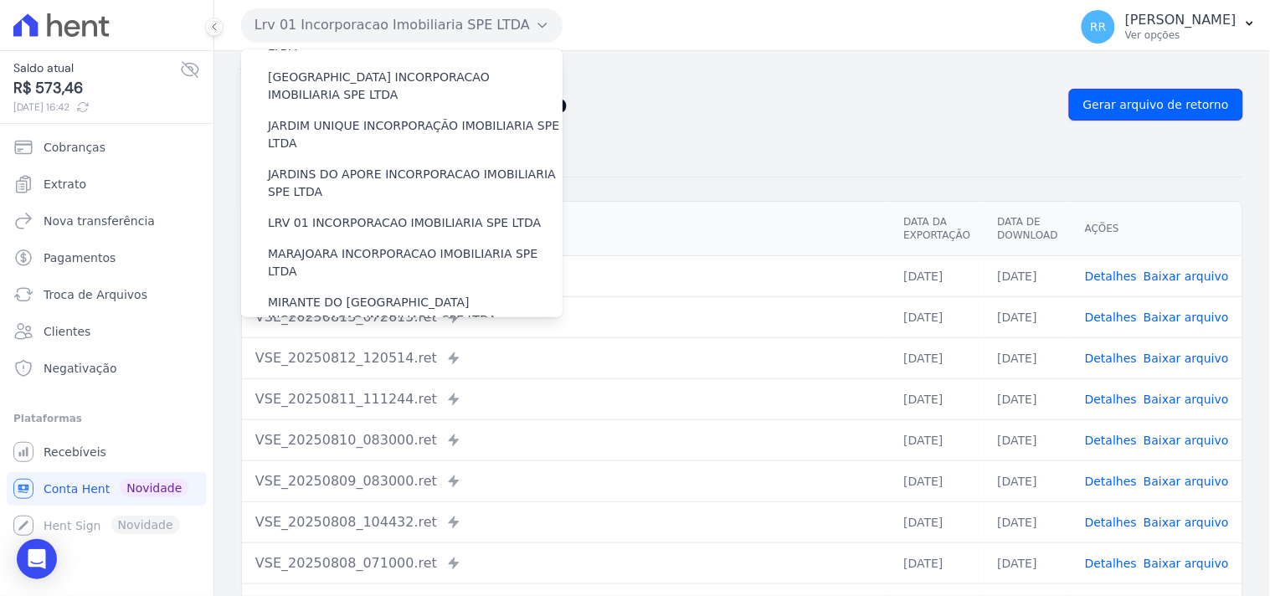
drag, startPoint x: 1108, startPoint y: 101, endPoint x: 1032, endPoint y: 95, distance: 76.5
click at [1109, 102] on span "Gerar arquivo de retorno" at bounding box center [1156, 104] width 146 height 17
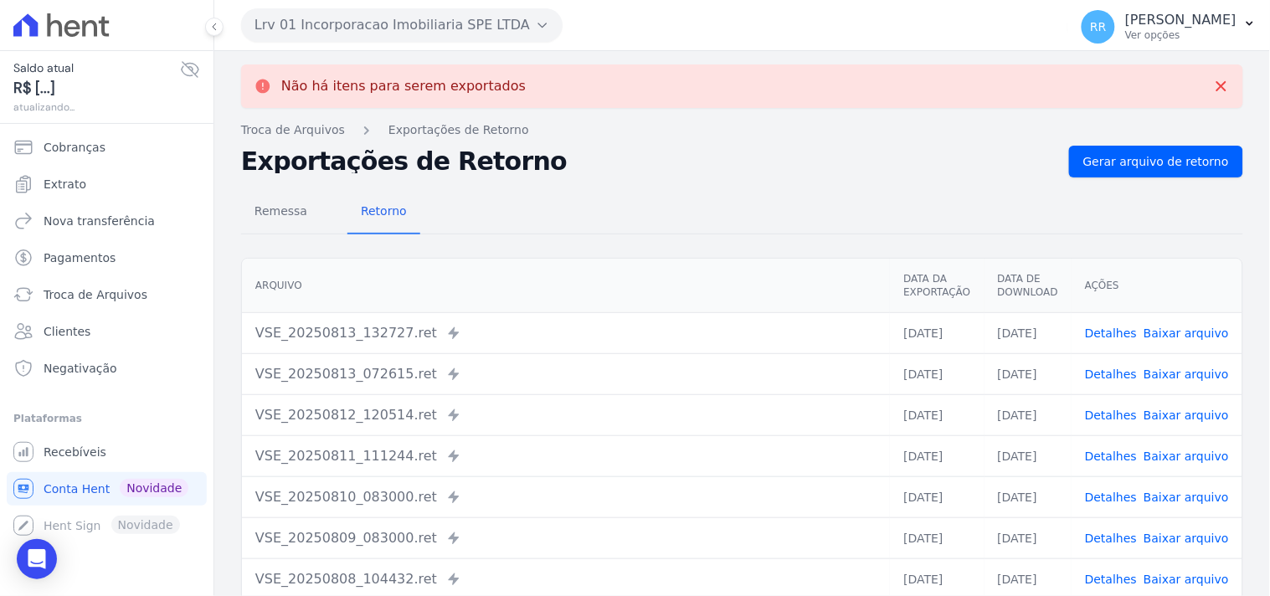
click at [365, 28] on button "Lrv 01 Incorporacao Imobiliaria SPE LTDA" at bounding box center [401, 24] width 321 height 33
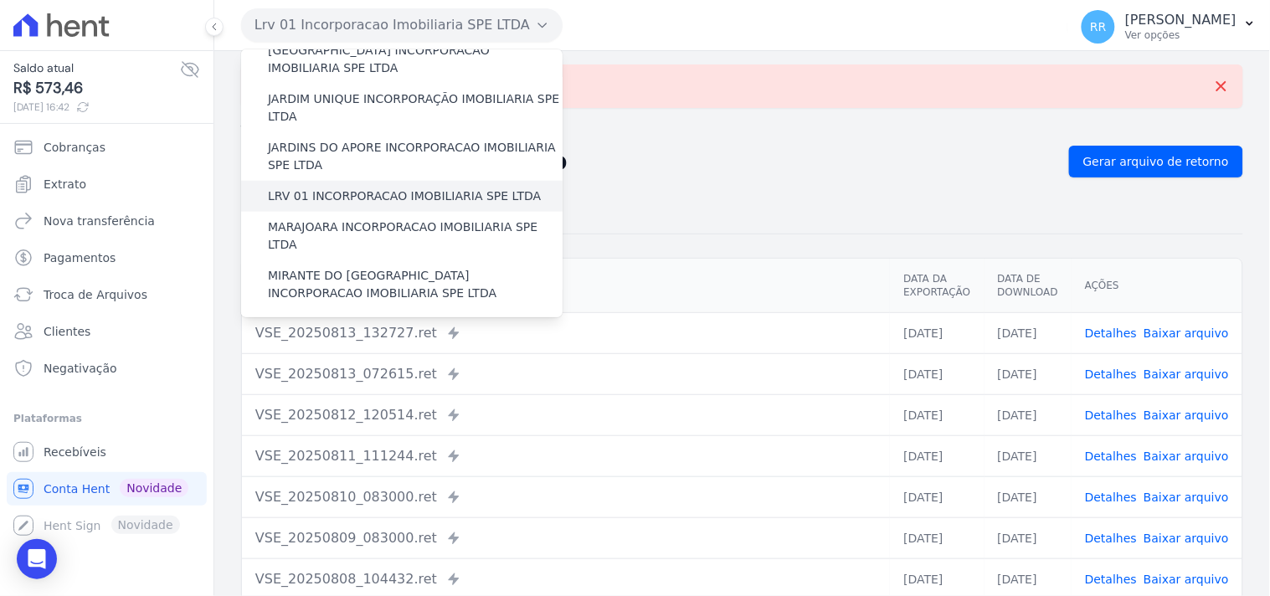
scroll to position [403, 0]
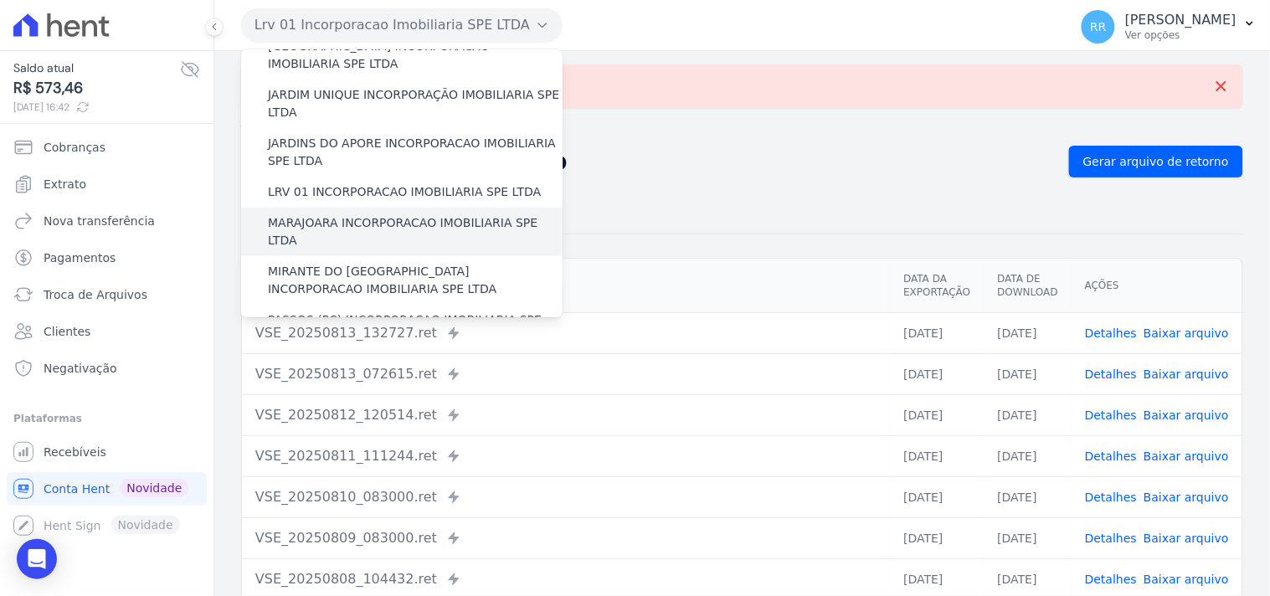
click at [329, 214] on label "MARAJOARA INCORPORACAO IMOBILIARIA SPE LTDA" at bounding box center [415, 231] width 295 height 35
click at [0, 0] on input "MARAJOARA INCORPORACAO IMOBILIARIA SPE LTDA" at bounding box center [0, 0] width 0 height 0
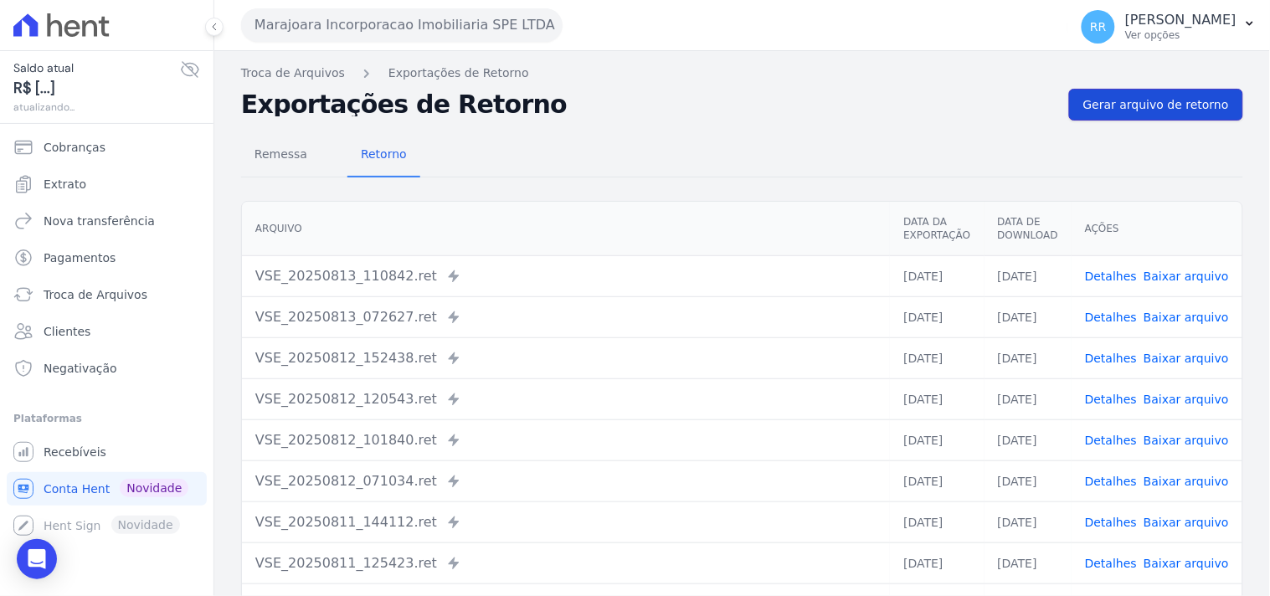
click at [1165, 103] on span "Gerar arquivo de retorno" at bounding box center [1156, 104] width 146 height 17
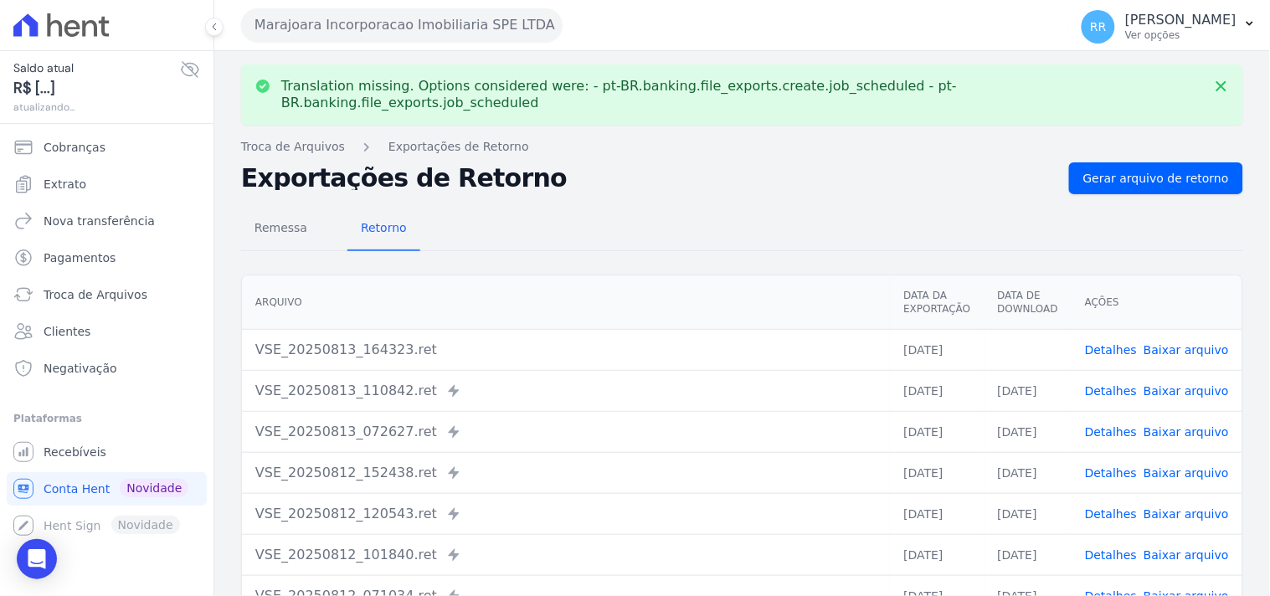
click at [1202, 343] on link "Baixar arquivo" at bounding box center [1185, 349] width 85 height 13
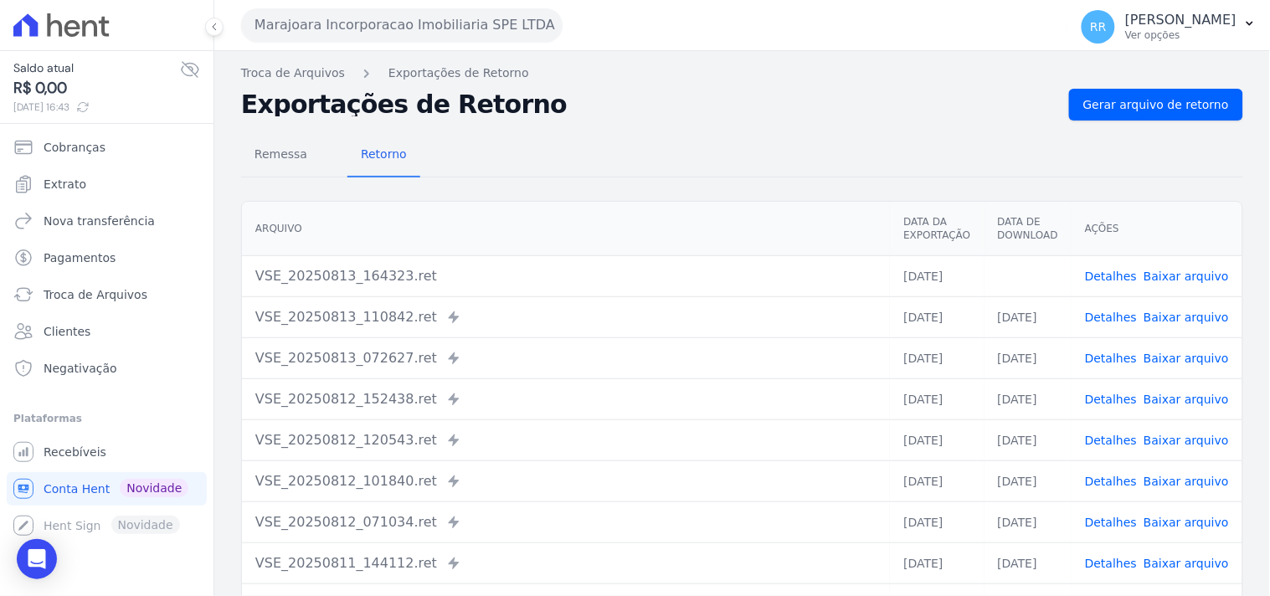
click at [710, 167] on div "Remessa Retorno" at bounding box center [742, 156] width 1002 height 44
click at [422, 34] on button "Marajoara Incorporacao Imobiliaria SPE LTDA" at bounding box center [401, 24] width 321 height 33
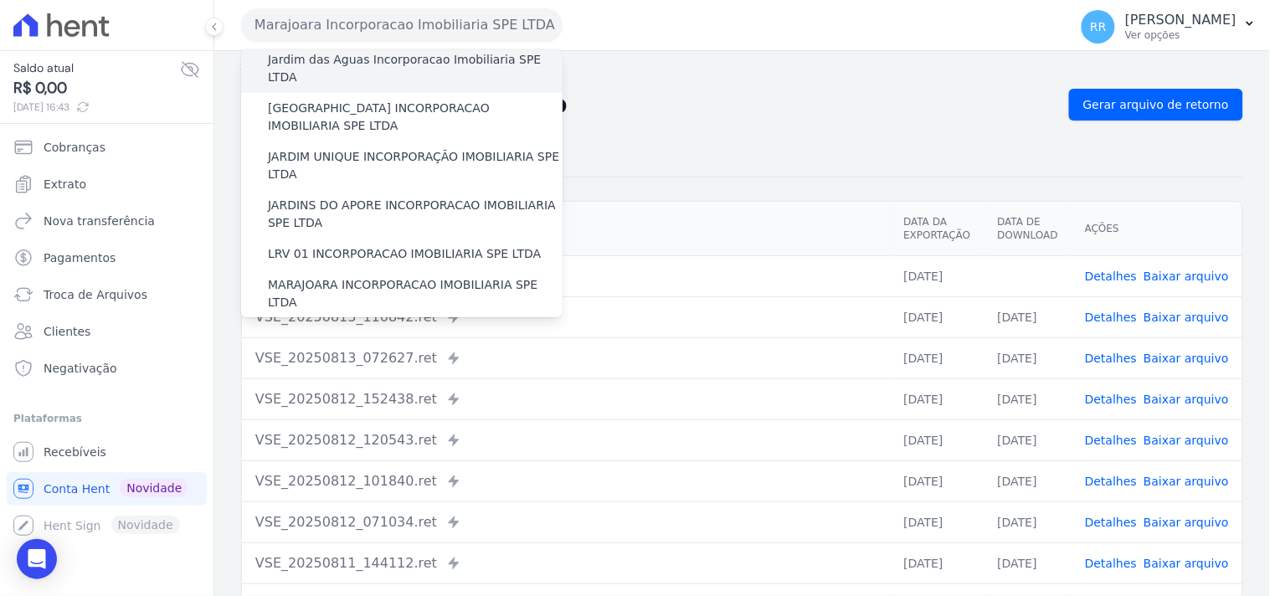
scroll to position [372, 0]
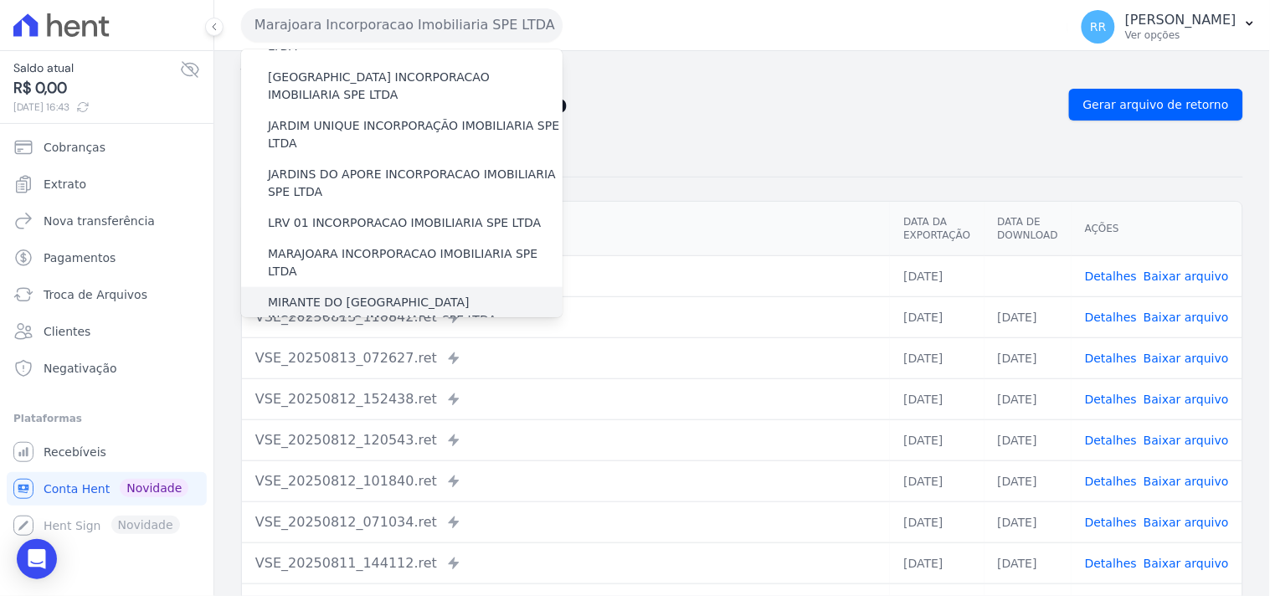
click at [320, 294] on label "MIRANTE DO [GEOGRAPHIC_DATA] INCORPORACAO IMOBILIARIA SPE LTDA" at bounding box center [415, 311] width 295 height 35
click at [0, 0] on input "MIRANTE DO [GEOGRAPHIC_DATA] INCORPORACAO IMOBILIARIA SPE LTDA" at bounding box center [0, 0] width 0 height 0
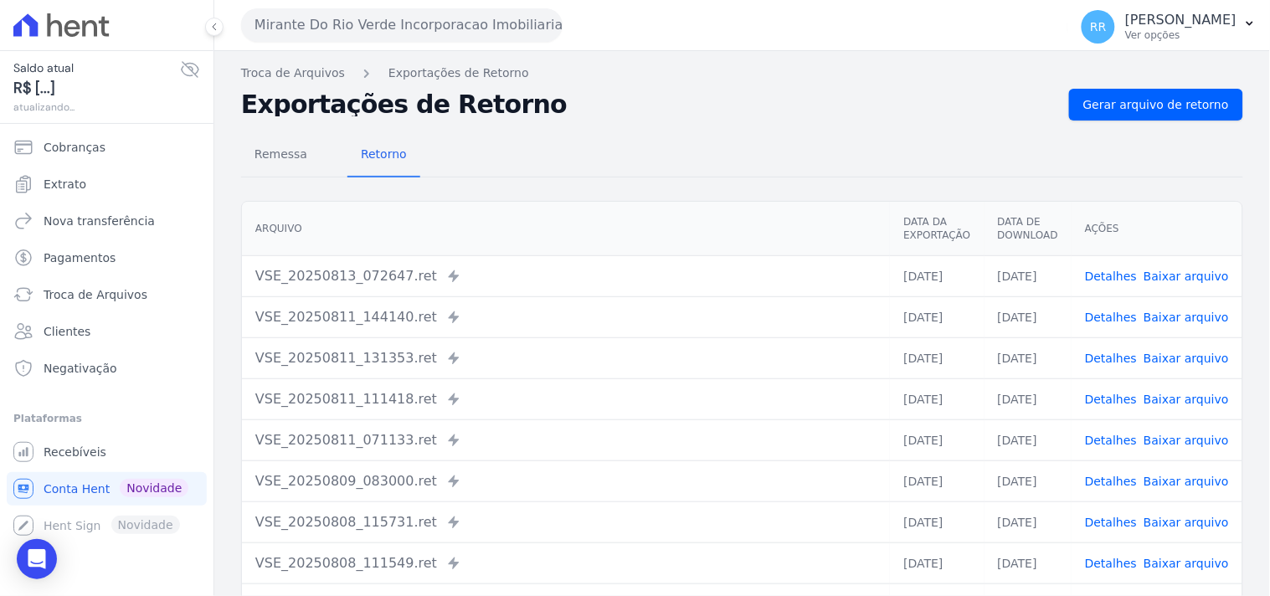
click at [1124, 121] on div "Remessa Retorno [GEOGRAPHIC_DATA] Data da Exportação Data de Download Ações VSE…" at bounding box center [742, 423] width 1002 height 605
click at [1127, 102] on span "Gerar arquivo de retorno" at bounding box center [1156, 104] width 146 height 17
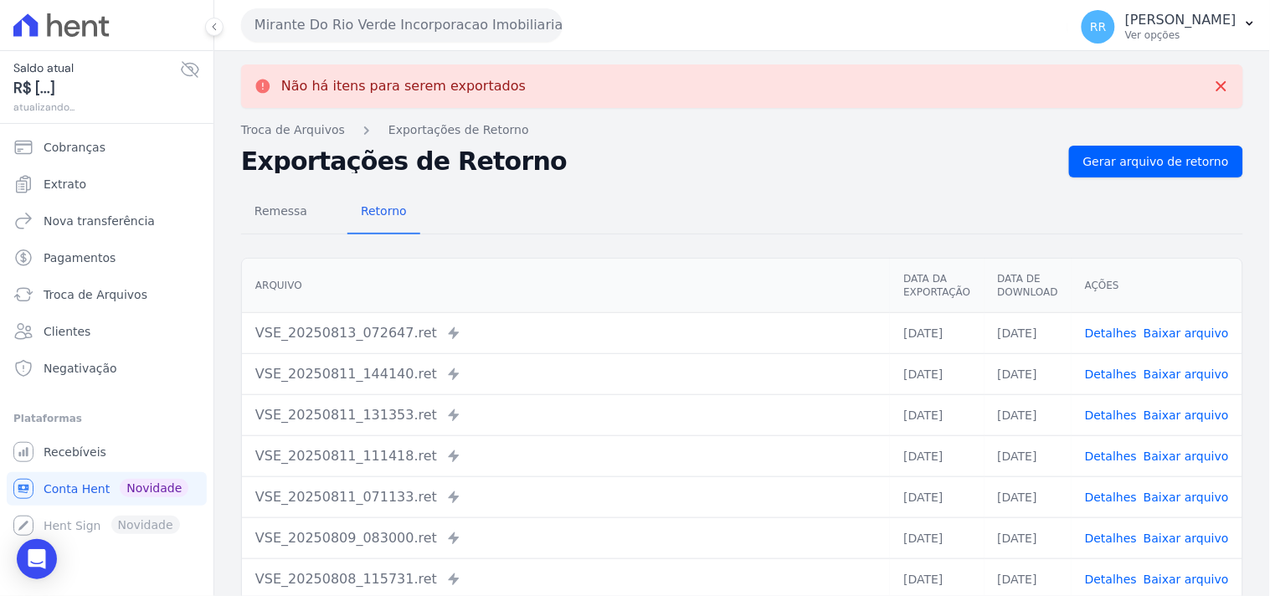
click at [300, 25] on button "Mirante Do Rio Verde Incorporacao Imobiliaria SPE LTDA" at bounding box center [401, 24] width 321 height 33
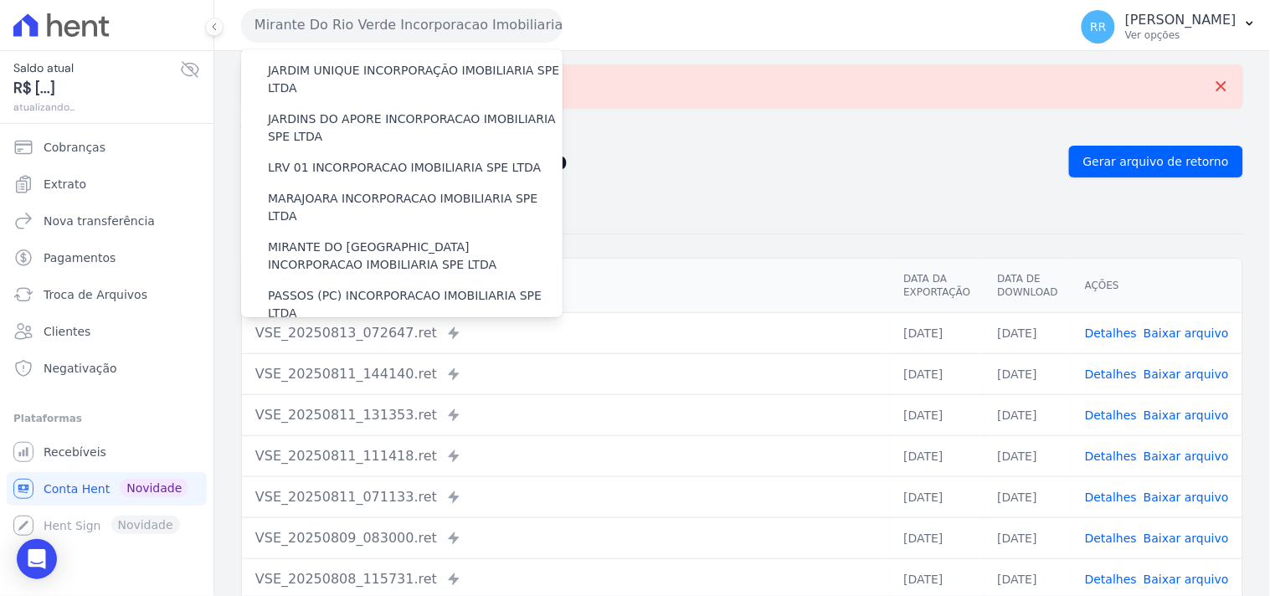
scroll to position [434, 0]
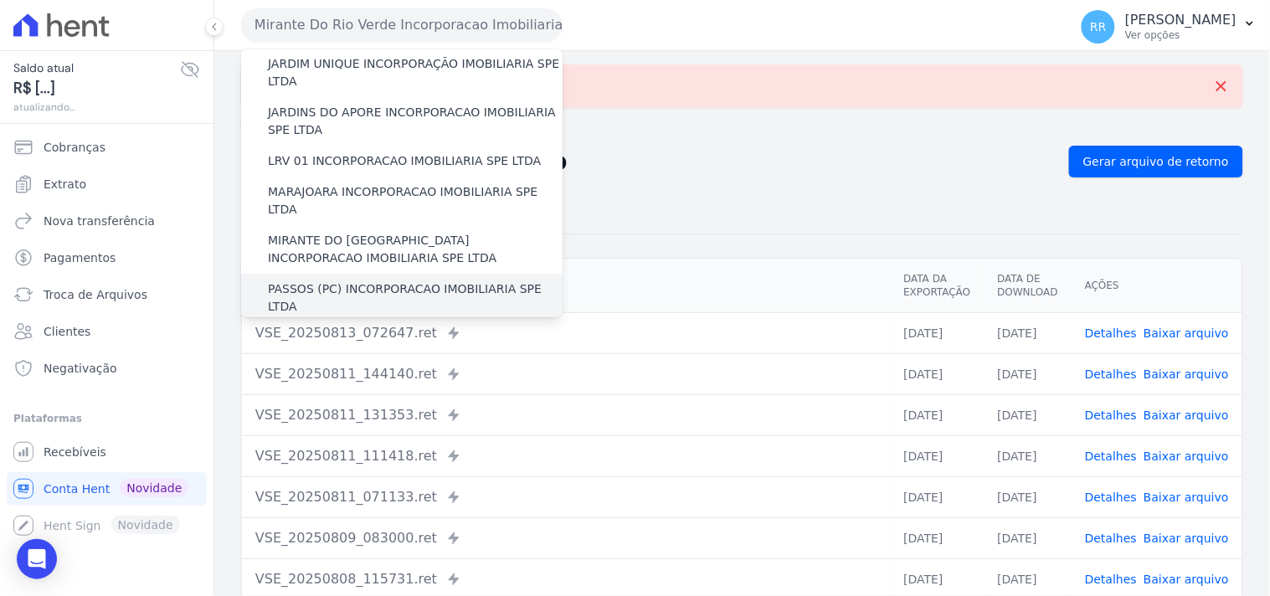
click at [281, 280] on label "PASSOS (PC) INCORPORACAO IMOBILIARIA SPE LTDA" at bounding box center [415, 297] width 295 height 35
click at [0, 0] on input "PASSOS (PC) INCORPORACAO IMOBILIARIA SPE LTDA" at bounding box center [0, 0] width 0 height 0
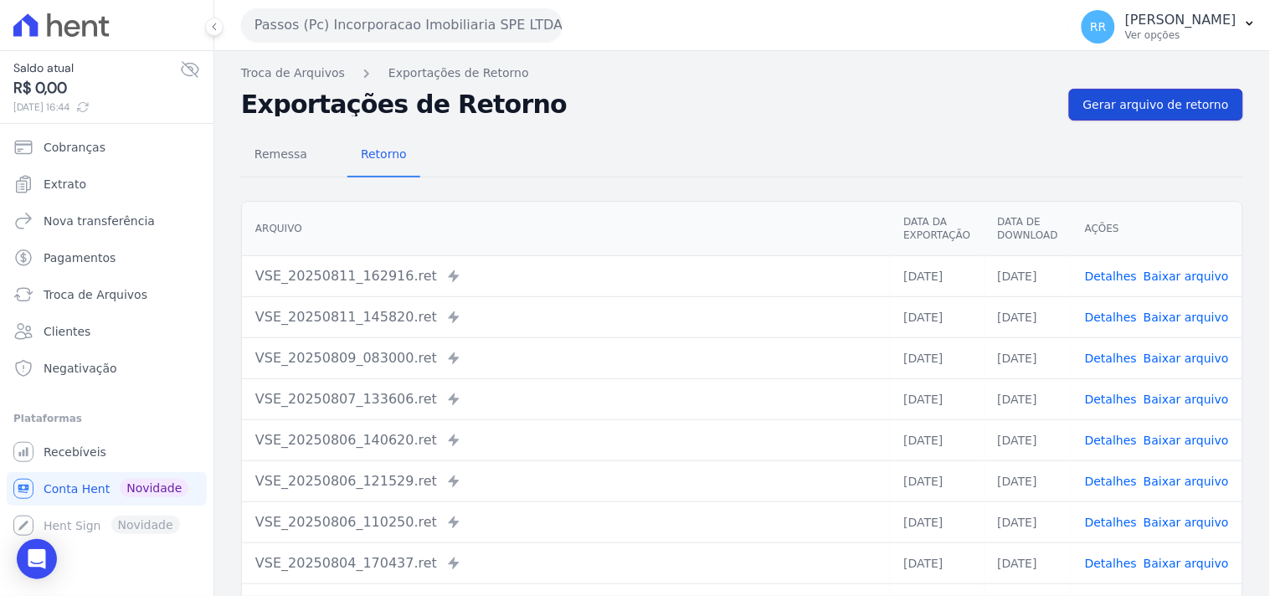
click at [1115, 119] on link "Gerar arquivo de retorno" at bounding box center [1156, 105] width 174 height 32
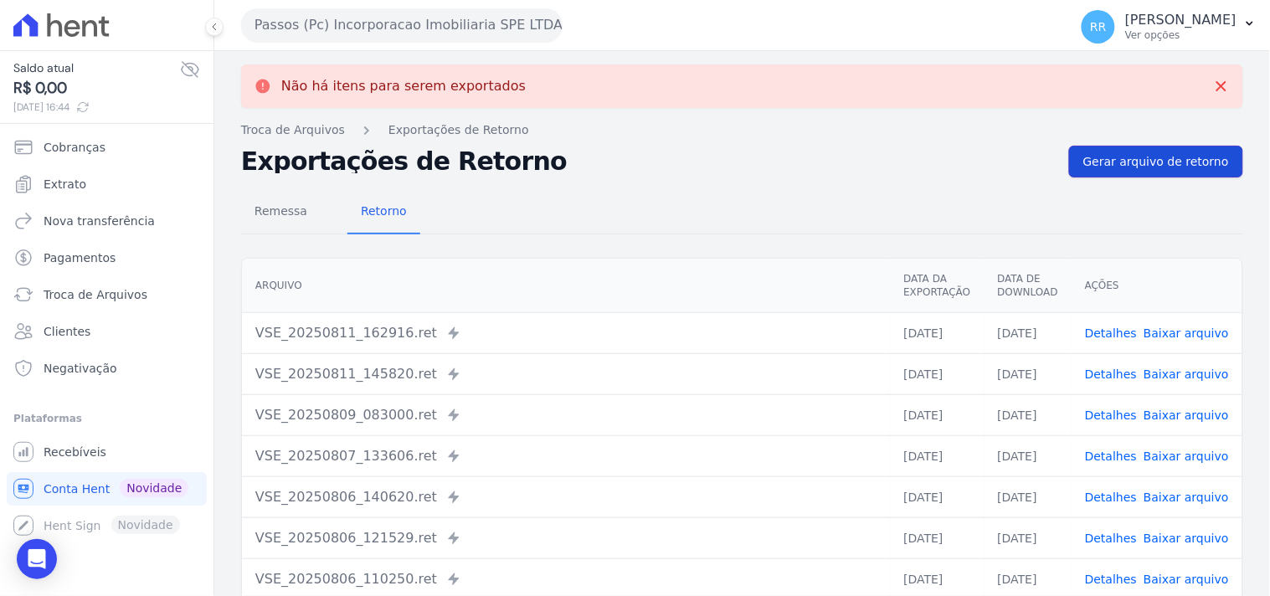
click at [1130, 161] on span "Gerar arquivo de retorno" at bounding box center [1156, 161] width 146 height 17
click at [392, 20] on button "Passos (Pc) Incorporacao Imobiliaria SPE LTDA" at bounding box center [401, 24] width 321 height 33
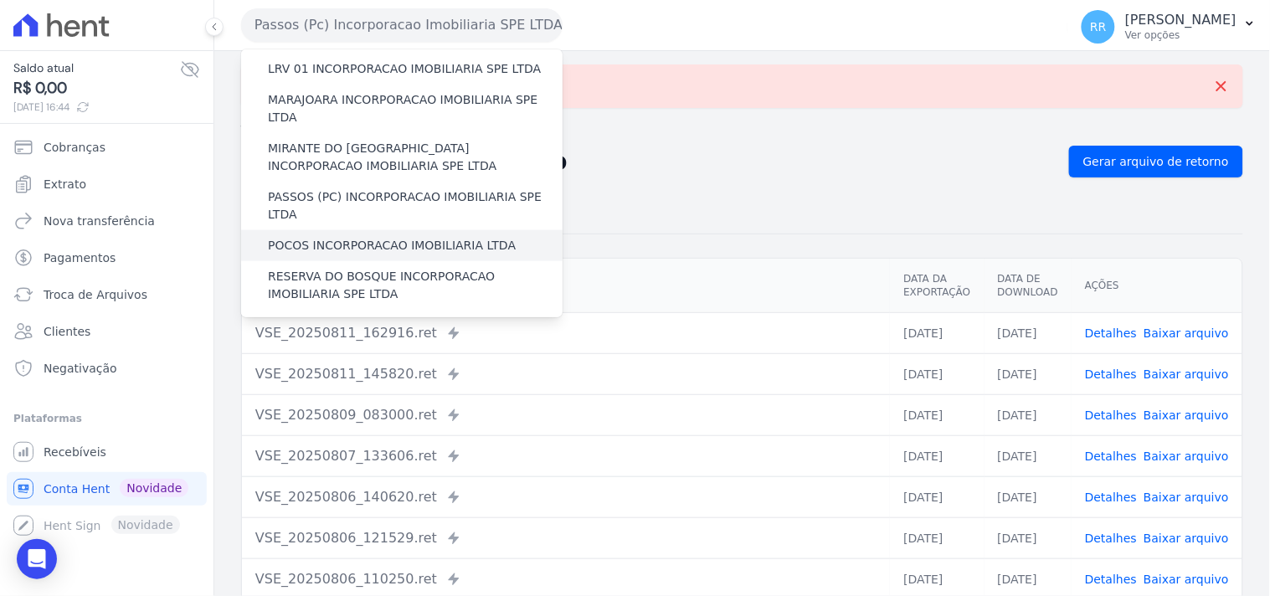
scroll to position [527, 0]
click at [307, 235] on label "POCOS INCORPORACAO IMOBILIARIA LTDA" at bounding box center [392, 244] width 248 height 18
click at [0, 0] on input "POCOS INCORPORACAO IMOBILIARIA LTDA" at bounding box center [0, 0] width 0 height 0
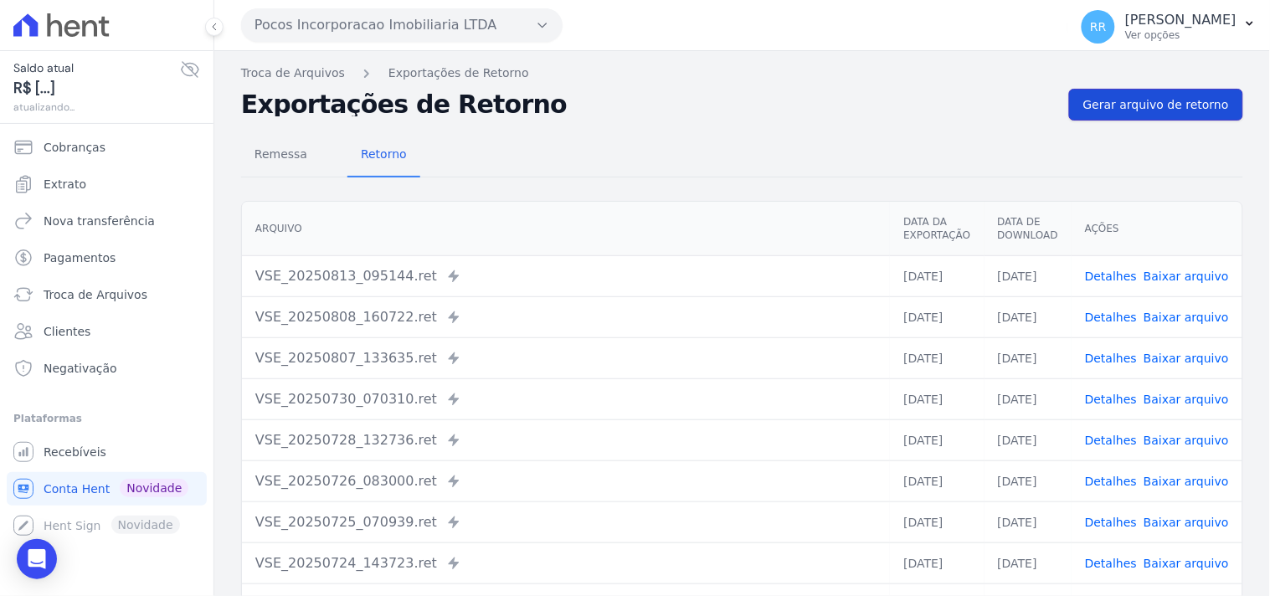
click at [1127, 99] on span "Gerar arquivo de retorno" at bounding box center [1156, 104] width 146 height 17
click at [1122, 104] on span "Gerar arquivo de retorno" at bounding box center [1156, 104] width 146 height 17
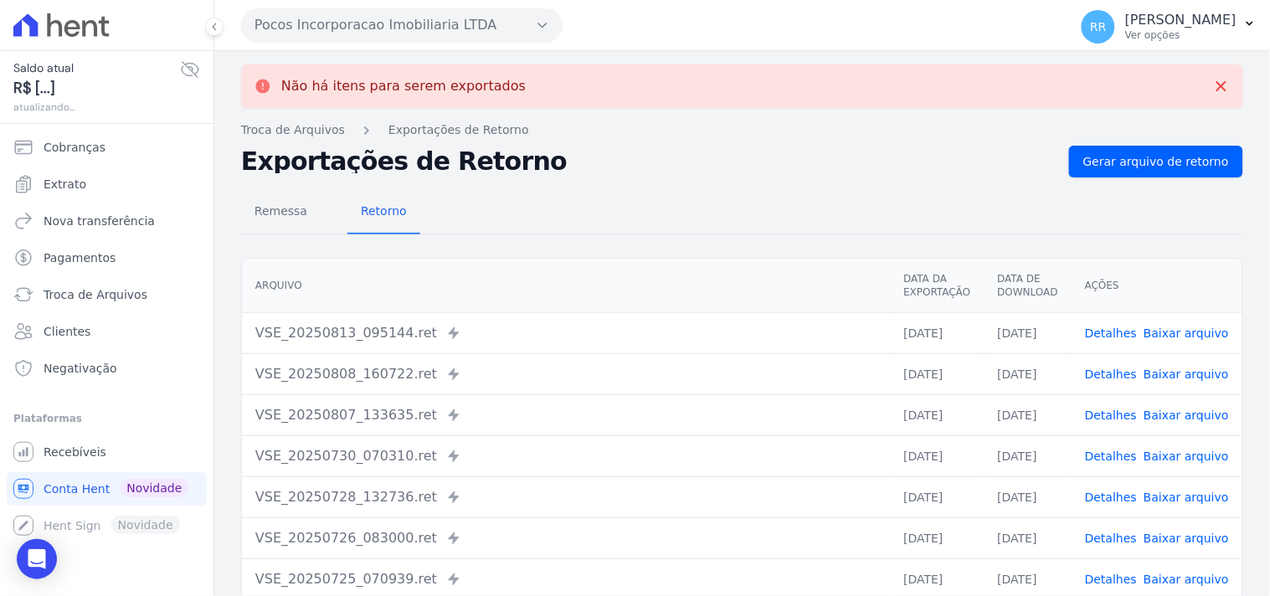
click at [328, 22] on button "Pocos Incorporacao Imobiliaria LTDA" at bounding box center [401, 24] width 321 height 33
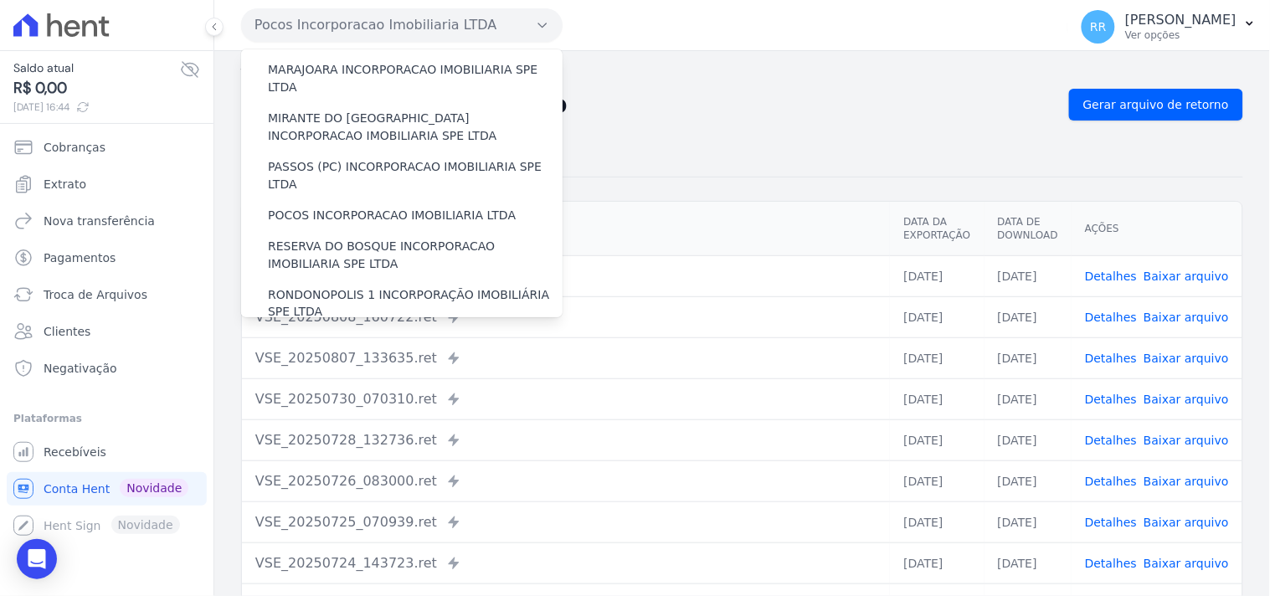
scroll to position [557, 0]
click at [1132, 111] on span "Gerar arquivo de retorno" at bounding box center [1156, 104] width 146 height 17
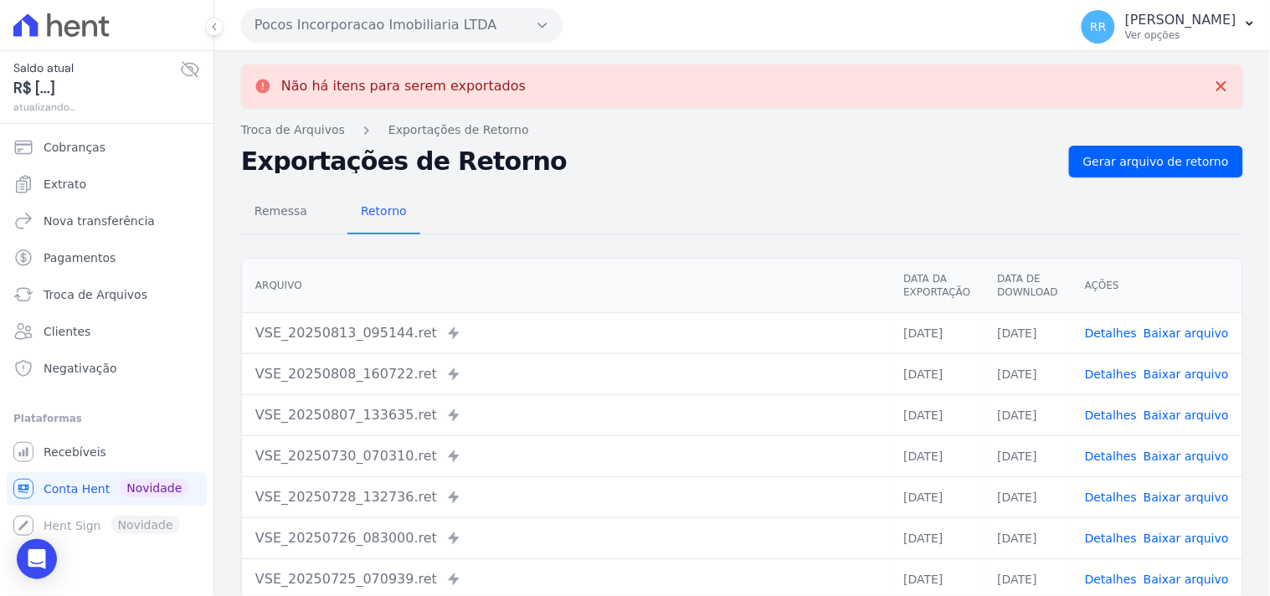
click at [311, 28] on button "Pocos Incorporacao Imobiliaria LTDA" at bounding box center [401, 24] width 321 height 33
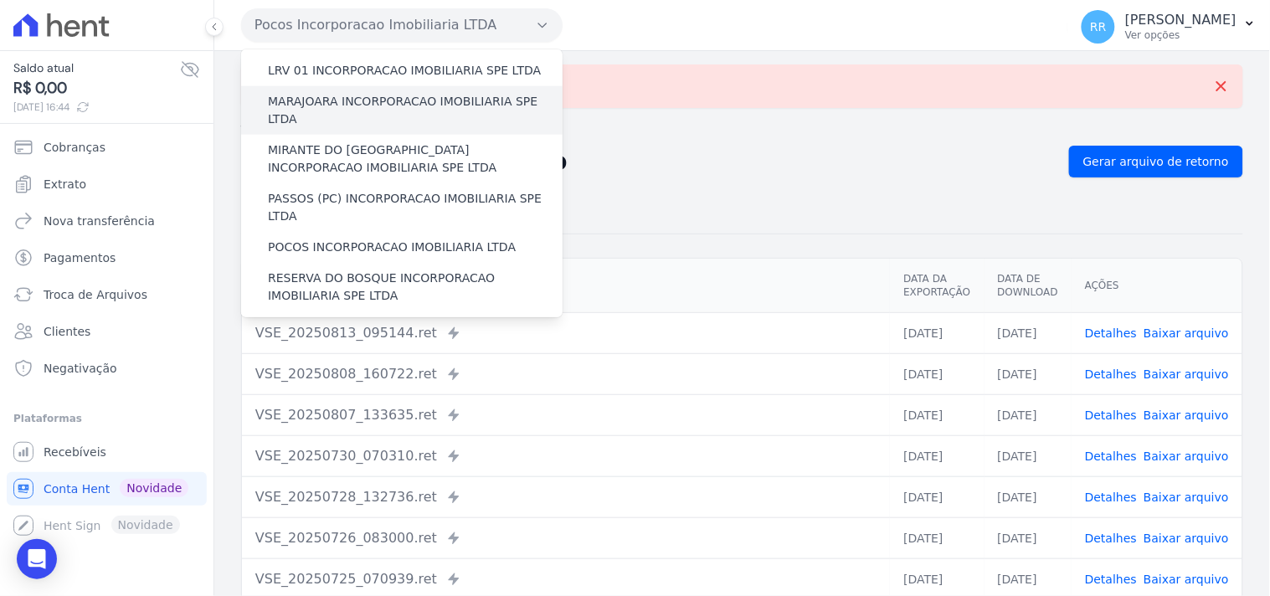
scroll to position [527, 0]
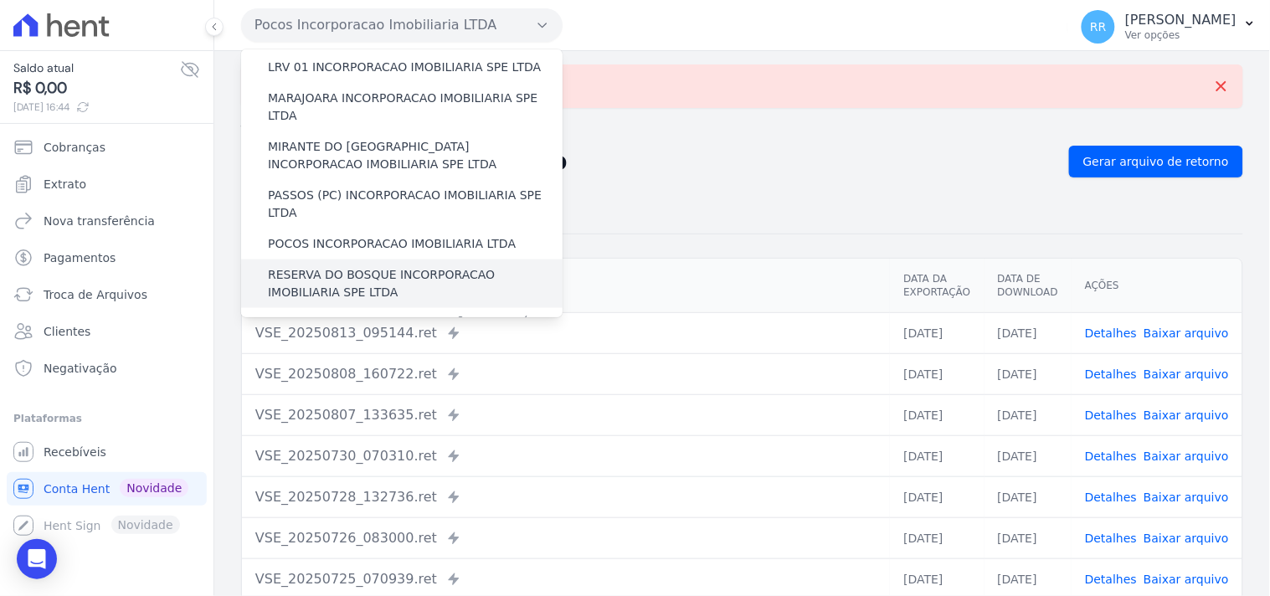
click at [348, 266] on label "RESERVA DO BOSQUE INCORPORACAO IMOBILIARIA SPE LTDA" at bounding box center [415, 283] width 295 height 35
click at [0, 0] on input "RESERVA DO BOSQUE INCORPORACAO IMOBILIARIA SPE LTDA" at bounding box center [0, 0] width 0 height 0
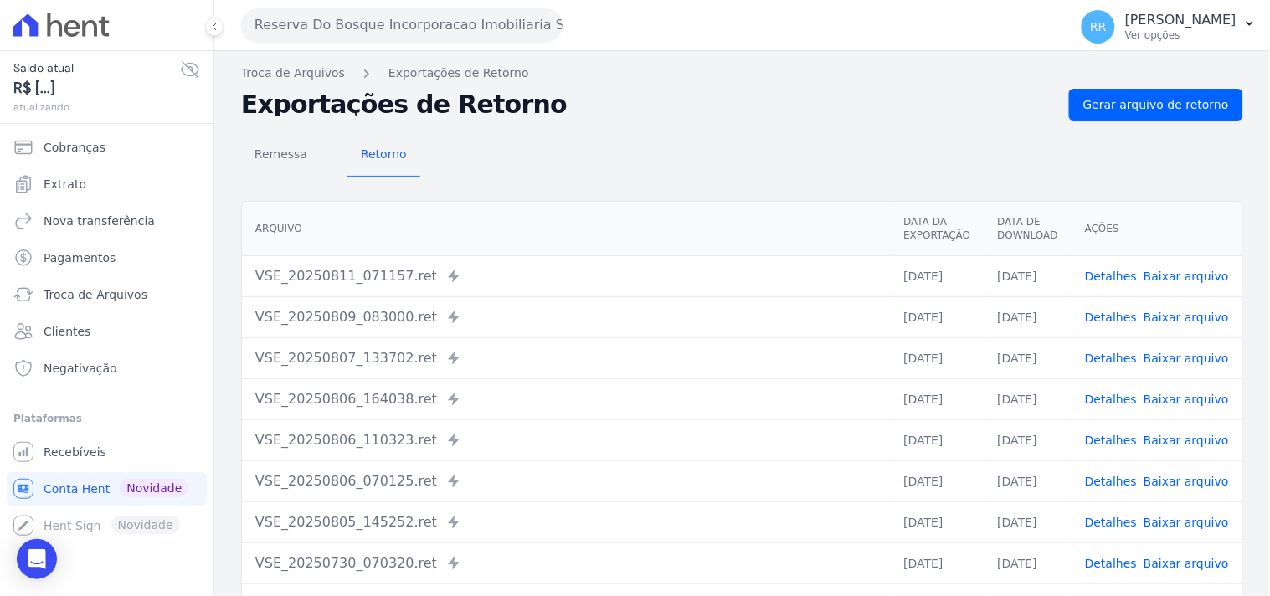
click at [1121, 129] on div "Remessa Retorno [GEOGRAPHIC_DATA] Data da Exportação Data de Download Ações VSE…" at bounding box center [742, 423] width 1002 height 605
click at [1126, 104] on span "Gerar arquivo de retorno" at bounding box center [1156, 104] width 146 height 17
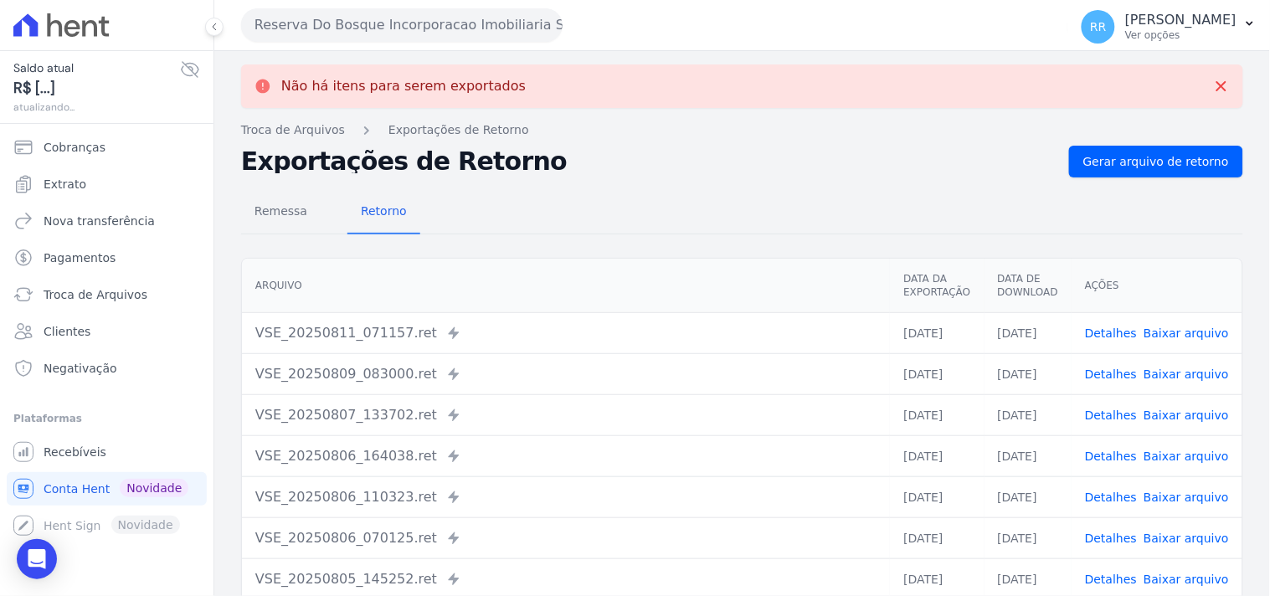
click at [404, 28] on button "Reserva Do Bosque Incorporacao Imobiliaria SPE LTDA" at bounding box center [401, 24] width 321 height 33
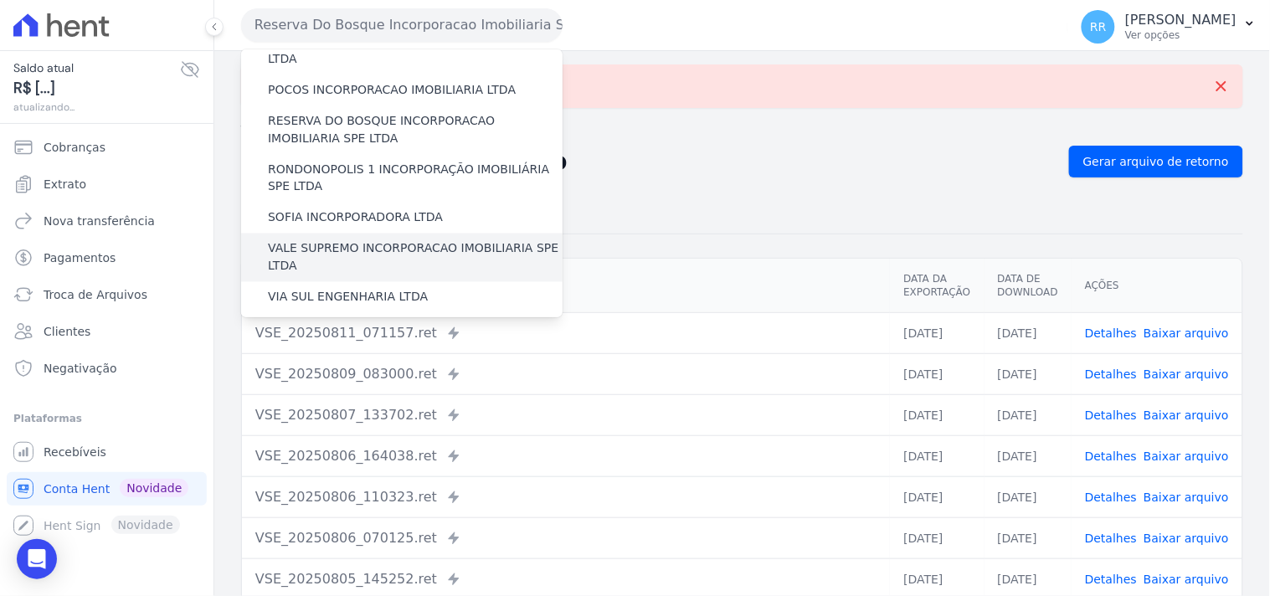
scroll to position [620, 0]
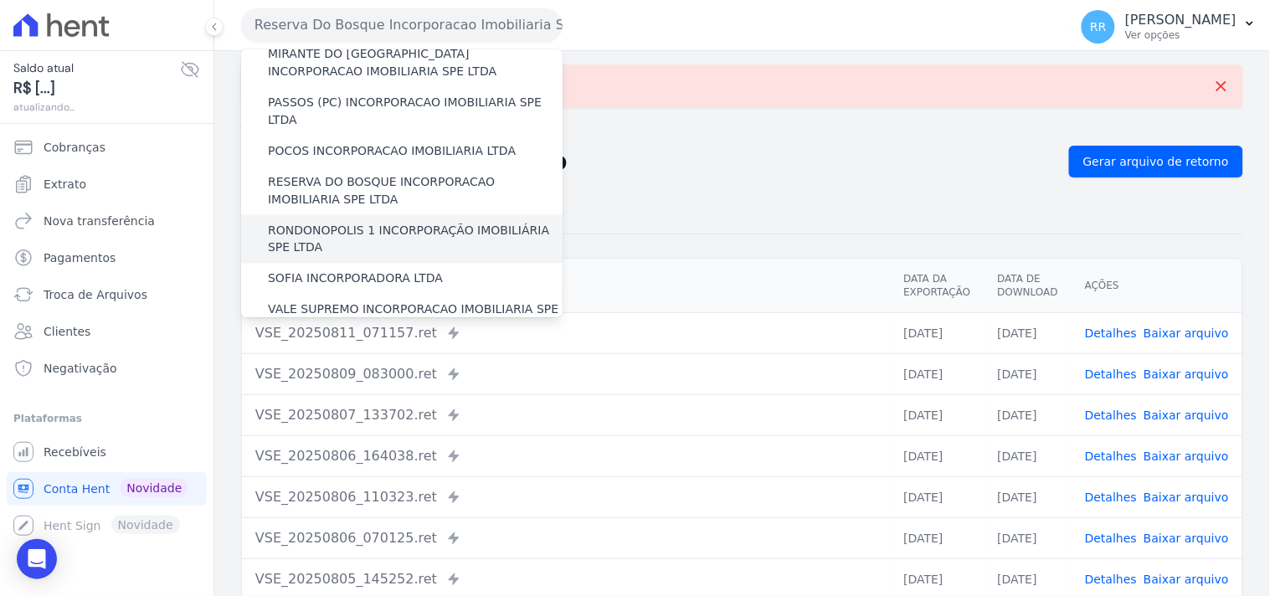
click at [321, 222] on label "RONDONOPOLIS 1 INCORPORAÇÃO IMOBILIÁRIA SPE LTDA" at bounding box center [415, 239] width 295 height 35
click at [0, 0] on input "RONDONOPOLIS 1 INCORPORAÇÃO IMOBILIÁRIA SPE LTDA" at bounding box center [0, 0] width 0 height 0
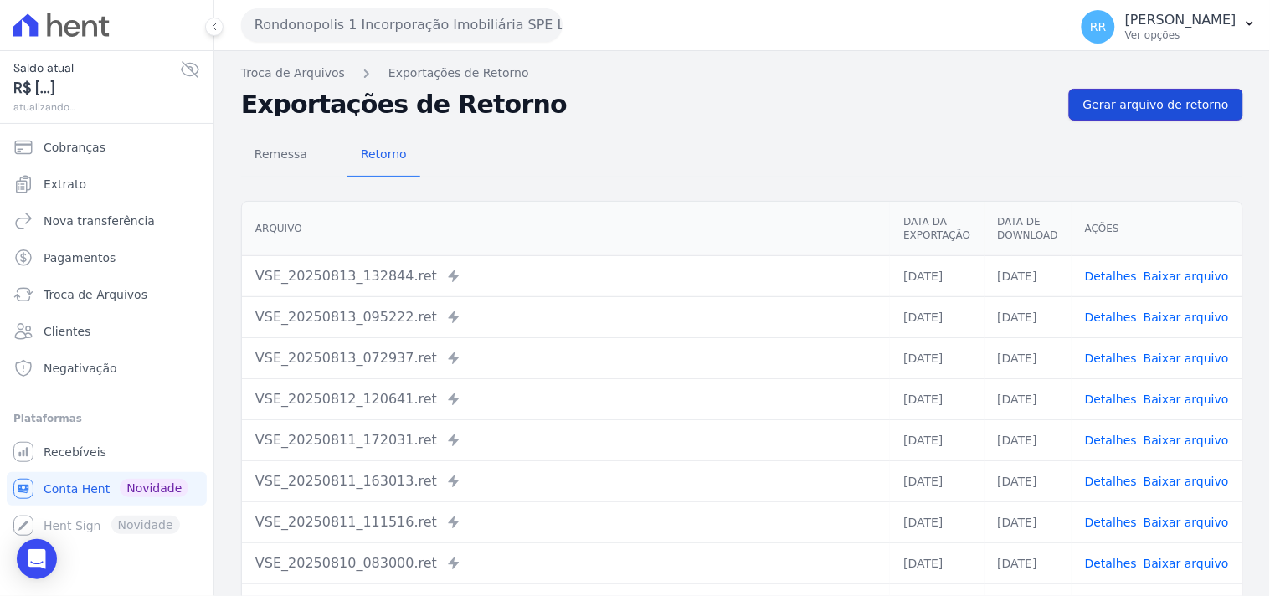
click at [1183, 102] on span "Gerar arquivo de retorno" at bounding box center [1156, 104] width 146 height 17
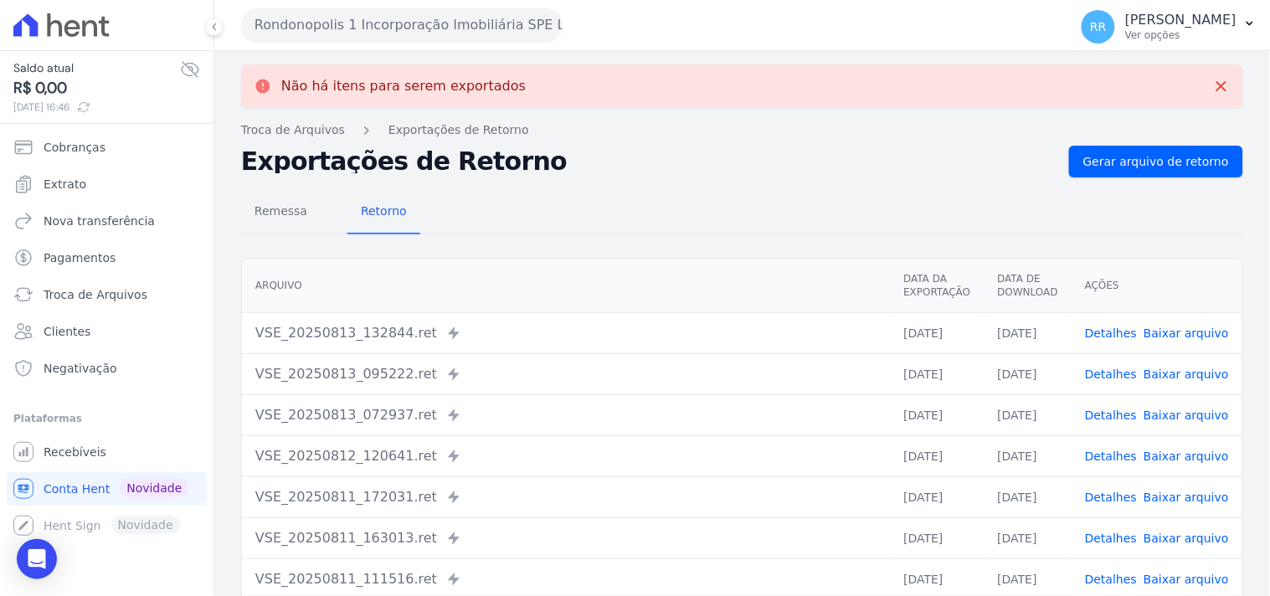
click at [410, 57] on div "Não há itens para serem exportados Troca de [GEOGRAPHIC_DATA] Exportações de Re…" at bounding box center [741, 423] width 1055 height 745
click at [403, 17] on button "Rondonopolis 1 Incorporação Imobiliária SPE LTDA" at bounding box center [401, 24] width 321 height 33
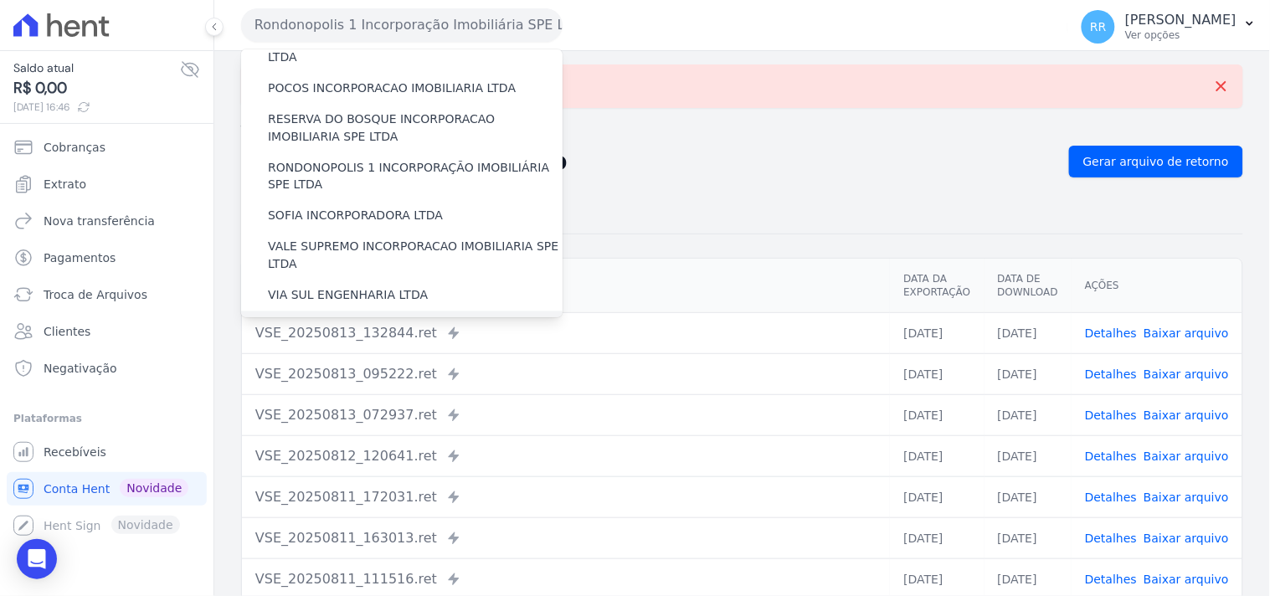
scroll to position [681, 0]
click at [408, 209] on label "SOFIA INCORPORADORA LTDA" at bounding box center [355, 218] width 175 height 18
click at [0, 0] on input "SOFIA INCORPORADORA LTDA" at bounding box center [0, 0] width 0 height 0
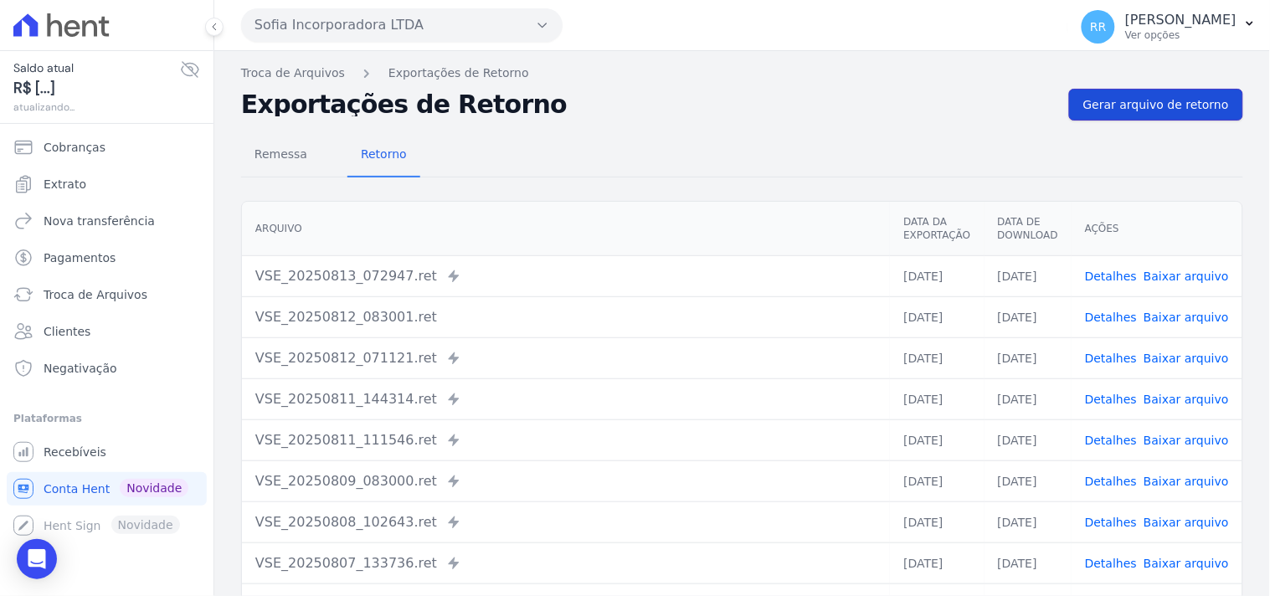
click at [1173, 97] on span "Gerar arquivo de retorno" at bounding box center [1156, 104] width 146 height 17
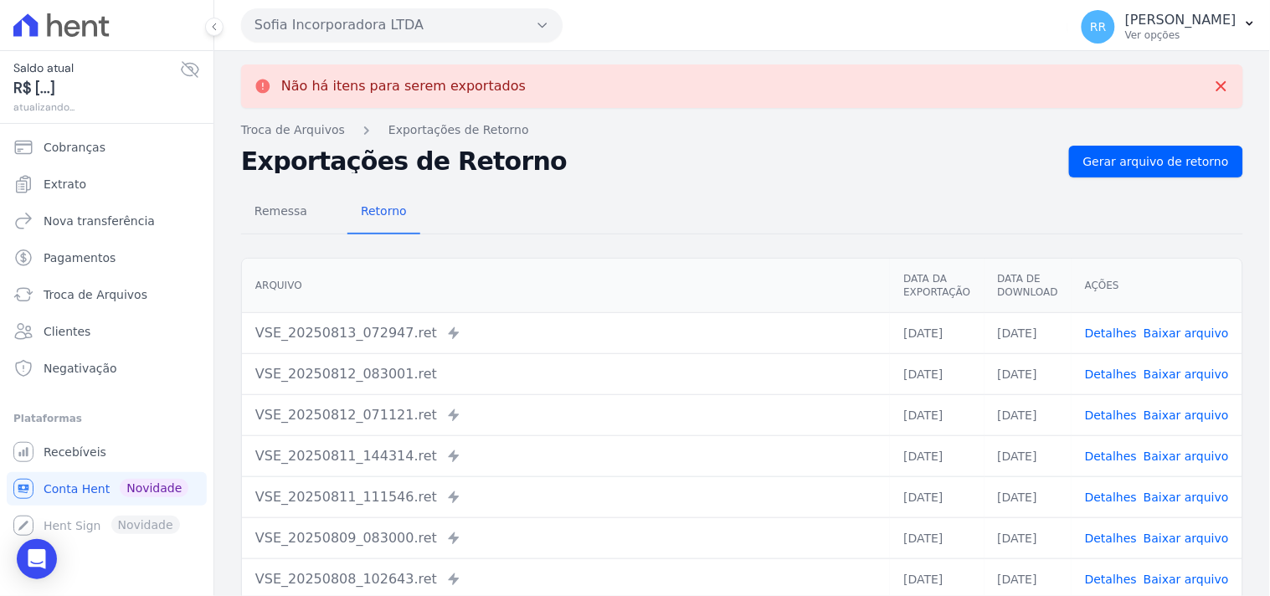
click at [333, 21] on button "Sofia Incorporadora LTDA" at bounding box center [401, 24] width 321 height 33
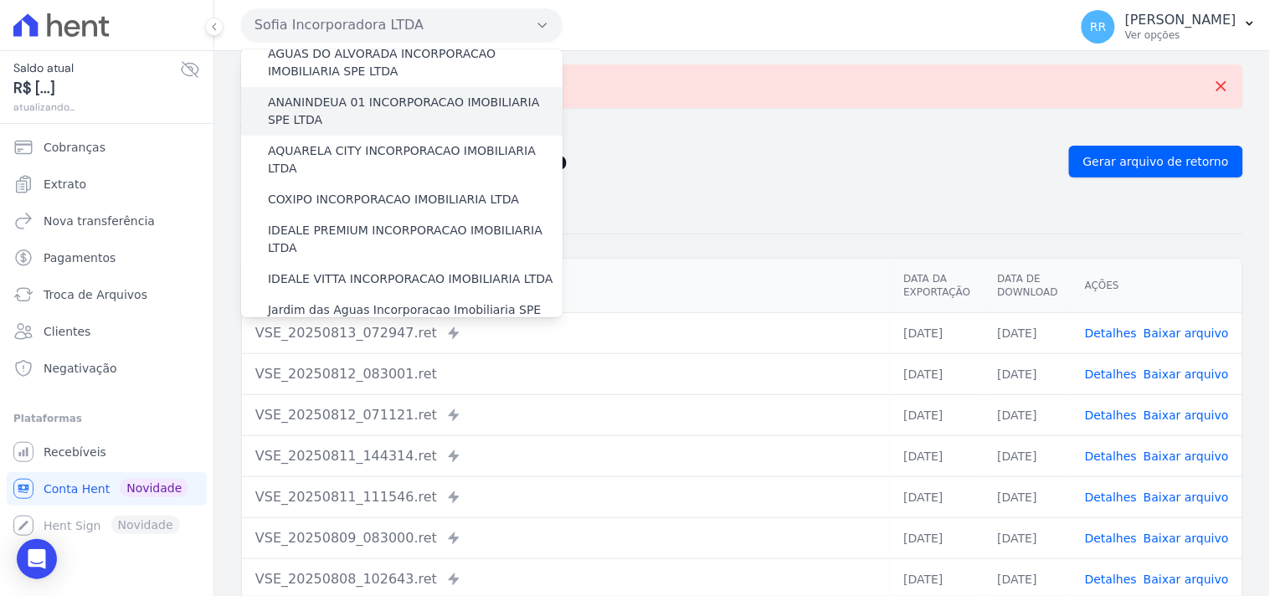
scroll to position [93, 0]
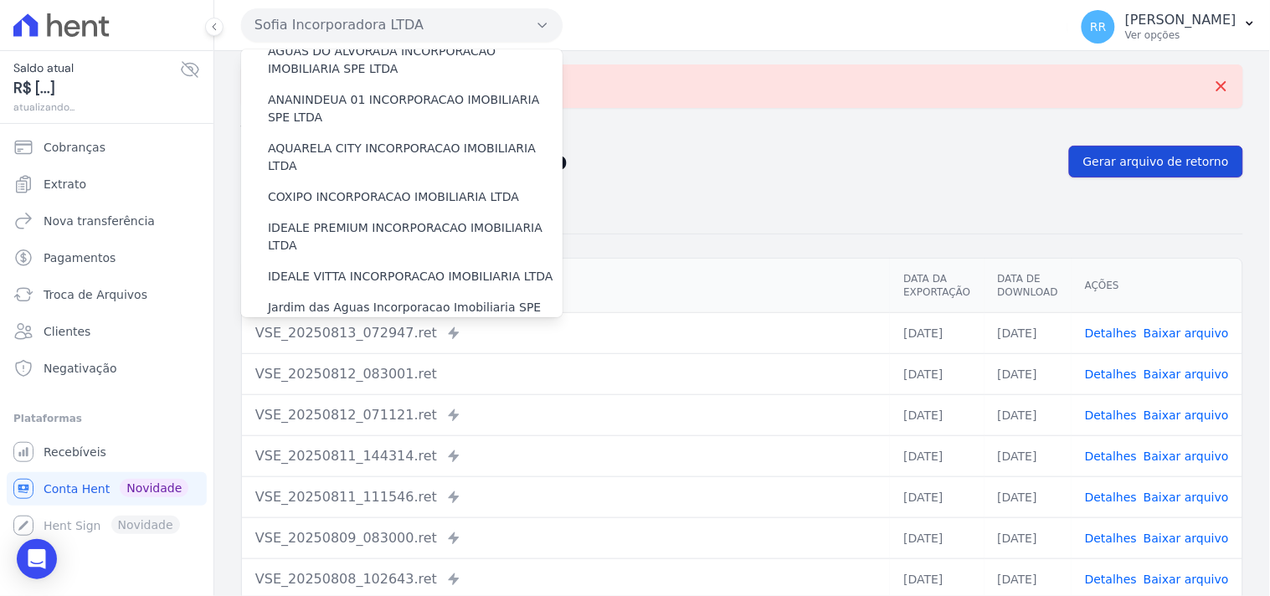
click at [1116, 167] on span "Gerar arquivo de retorno" at bounding box center [1156, 161] width 146 height 17
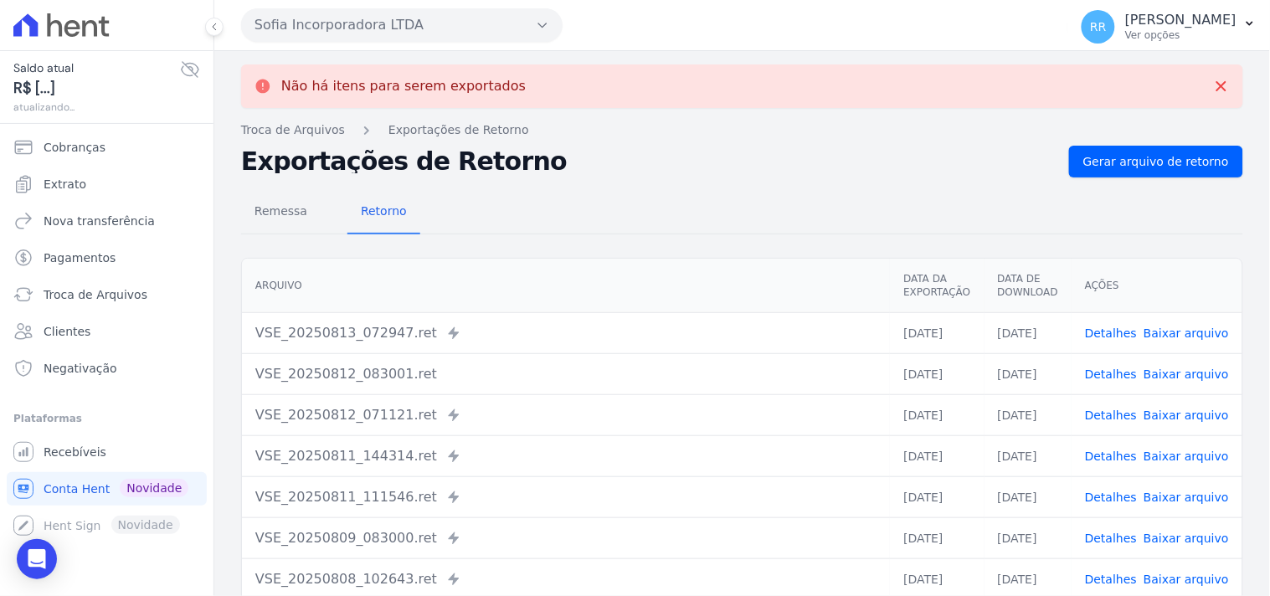
click at [364, 15] on button "Sofia Incorporadora LTDA" at bounding box center [401, 24] width 321 height 33
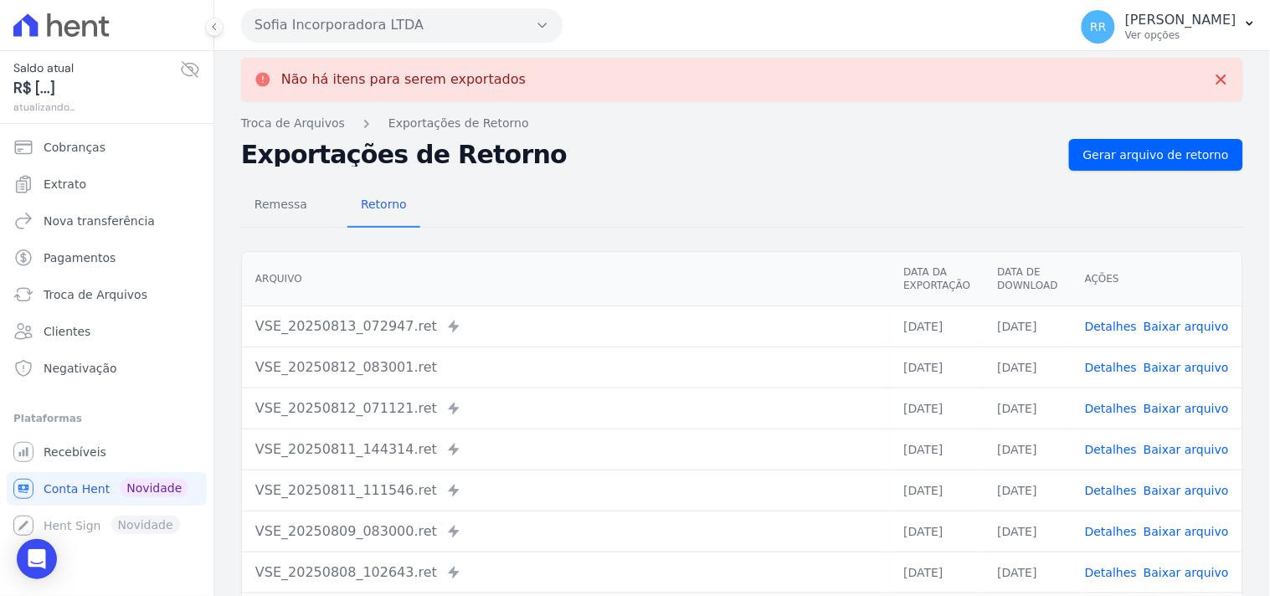
scroll to position [0, 0]
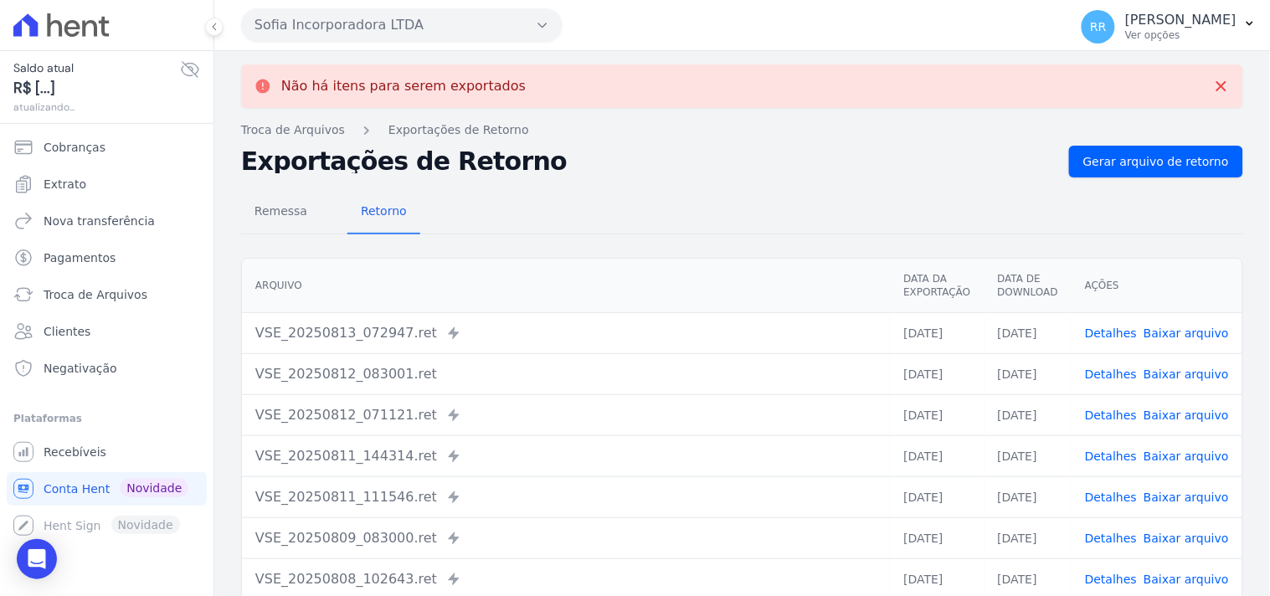
click at [490, 1] on div "Sofia Incorporadora LTDA Via Sul Engenharia AGUAS DE [GEOGRAPHIC_DATA] INCORPOR…" at bounding box center [651, 25] width 820 height 52
click at [469, 17] on button "Sofia Incorporadora LTDA" at bounding box center [401, 24] width 321 height 33
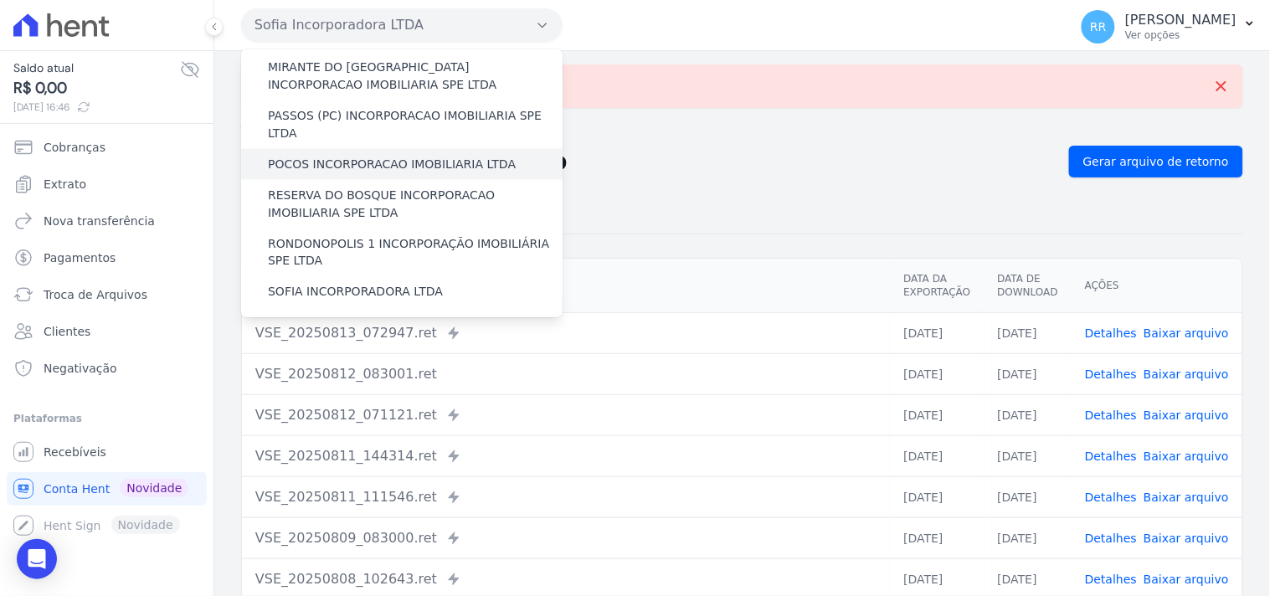
scroll to position [620, 0]
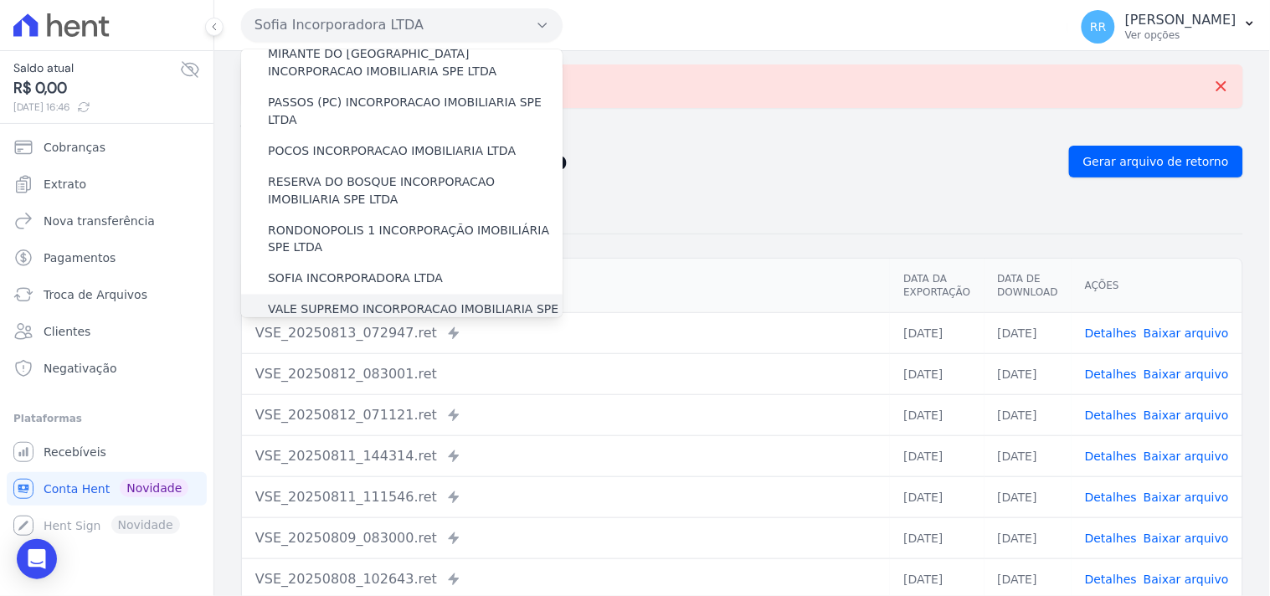
click at [324, 301] on label "VALE SUPREMO INCORPORACAO IMOBILIARIA SPE LTDA" at bounding box center [415, 318] width 295 height 35
click at [0, 0] on input "VALE SUPREMO INCORPORACAO IMOBILIARIA SPE LTDA" at bounding box center [0, 0] width 0 height 0
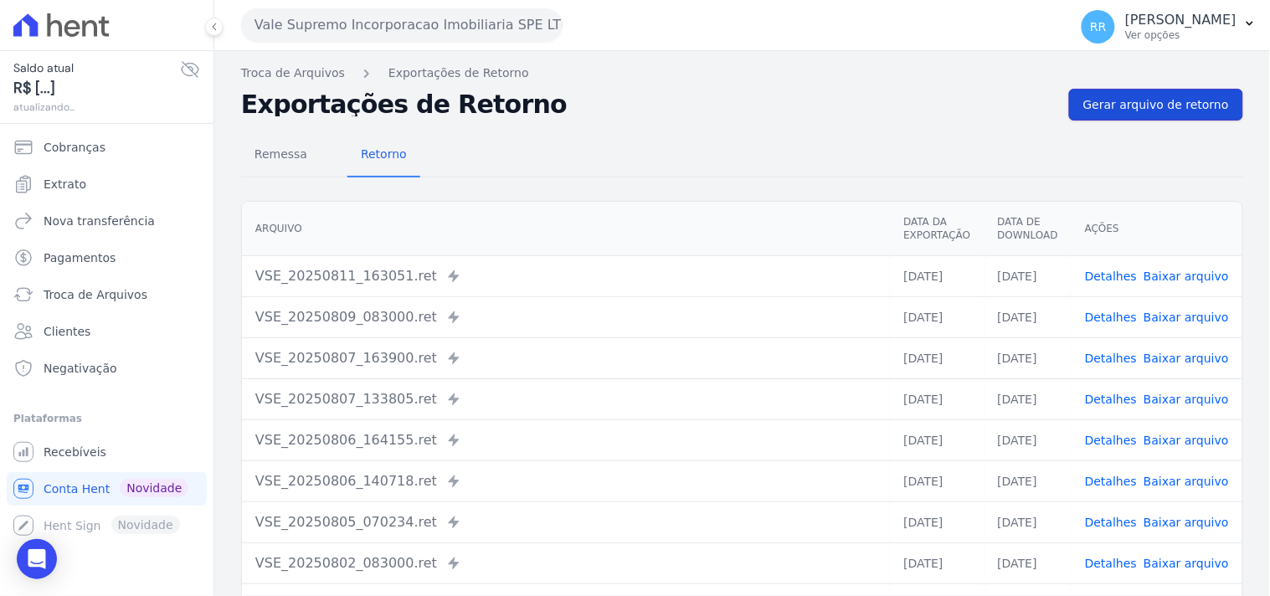
click at [1181, 101] on span "Gerar arquivo de retorno" at bounding box center [1156, 104] width 146 height 17
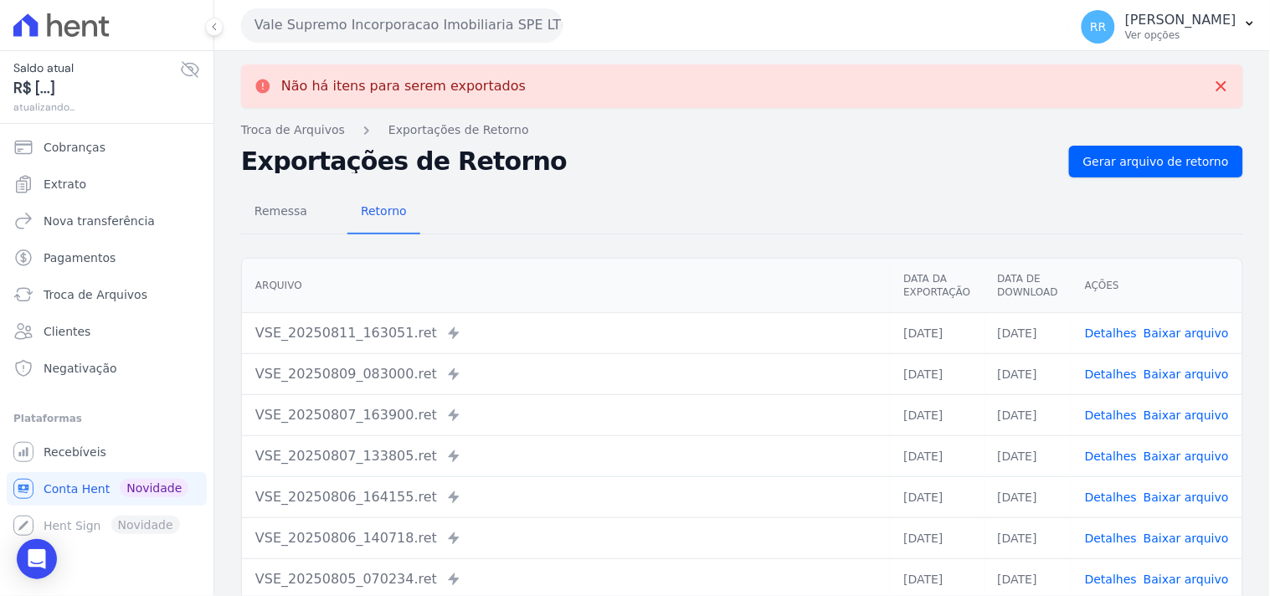
click at [396, 28] on button "Vale Supremo Incorporacao Imobiliaria SPE LTDA" at bounding box center [401, 24] width 321 height 33
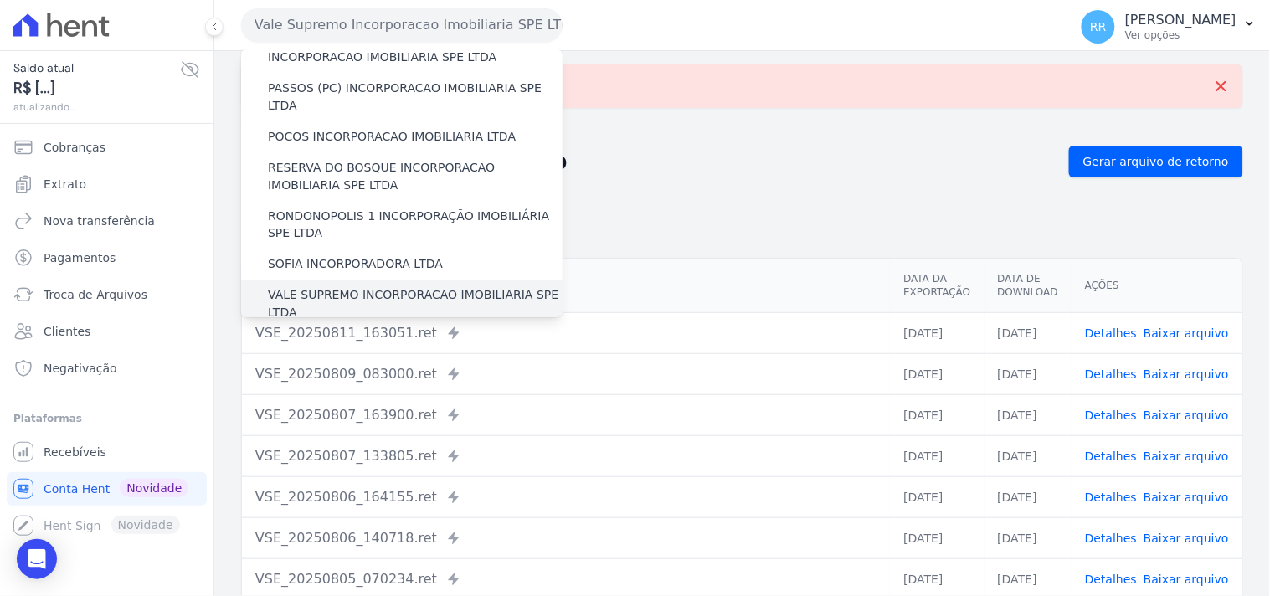
scroll to position [650, 0]
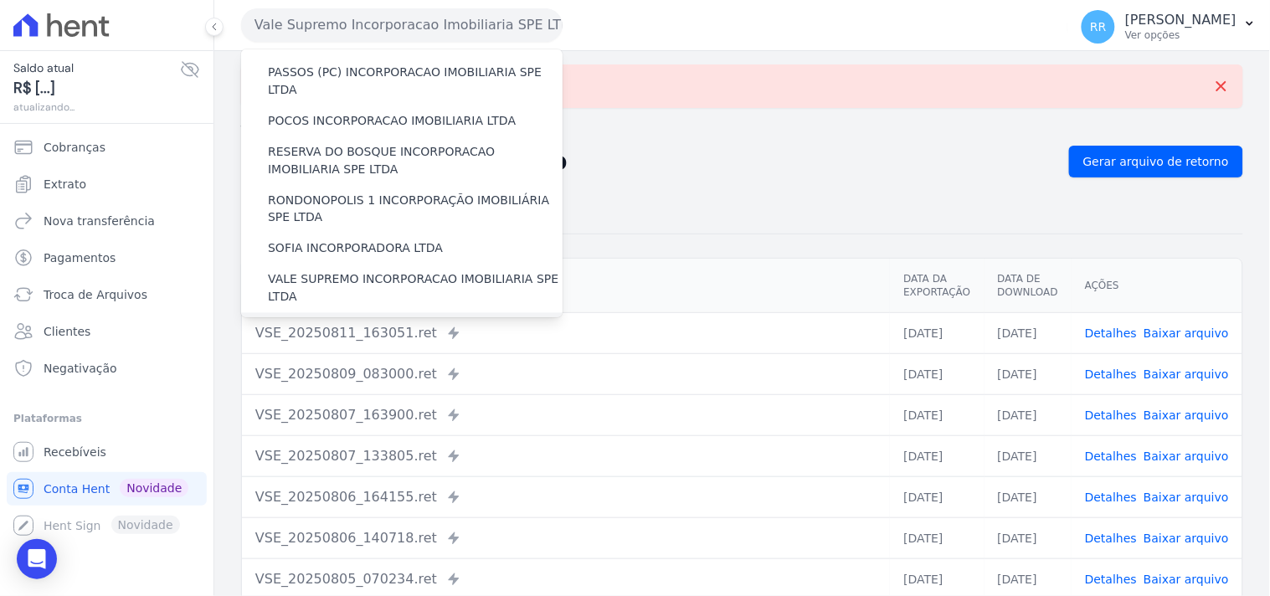
click at [330, 320] on label "VIA SUL ENGENHARIA LTDA" at bounding box center [348, 329] width 160 height 18
click at [0, 0] on input "VIA SUL ENGENHARIA LTDA" at bounding box center [0, 0] width 0 height 0
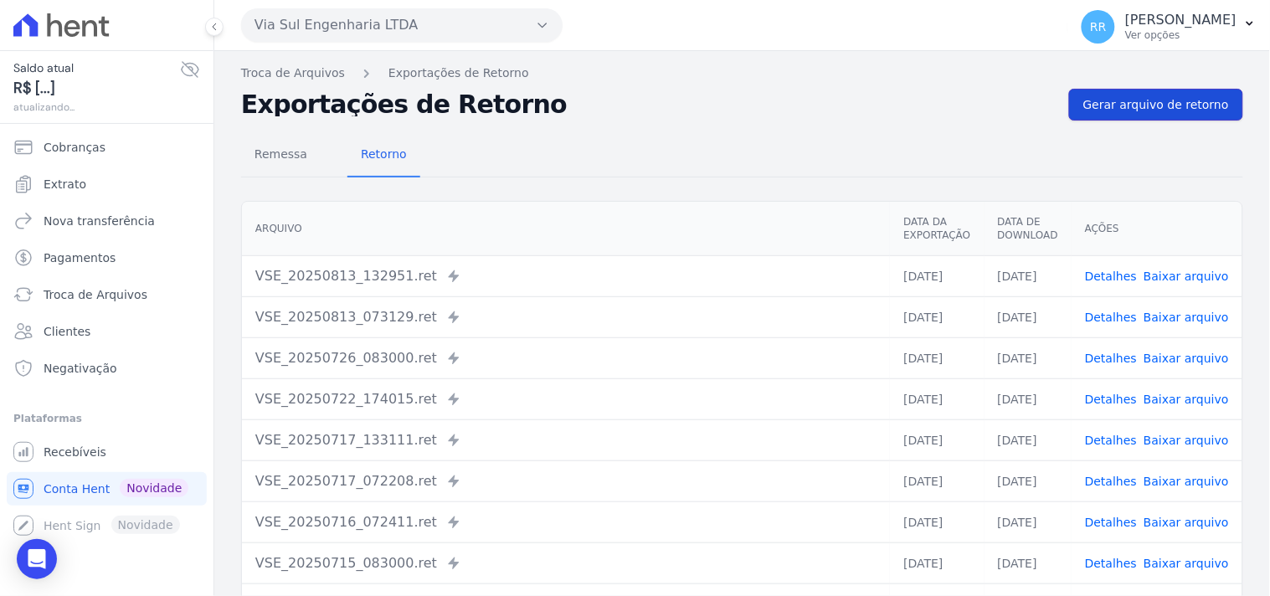
click at [1127, 114] on link "Gerar arquivo de retorno" at bounding box center [1156, 105] width 174 height 32
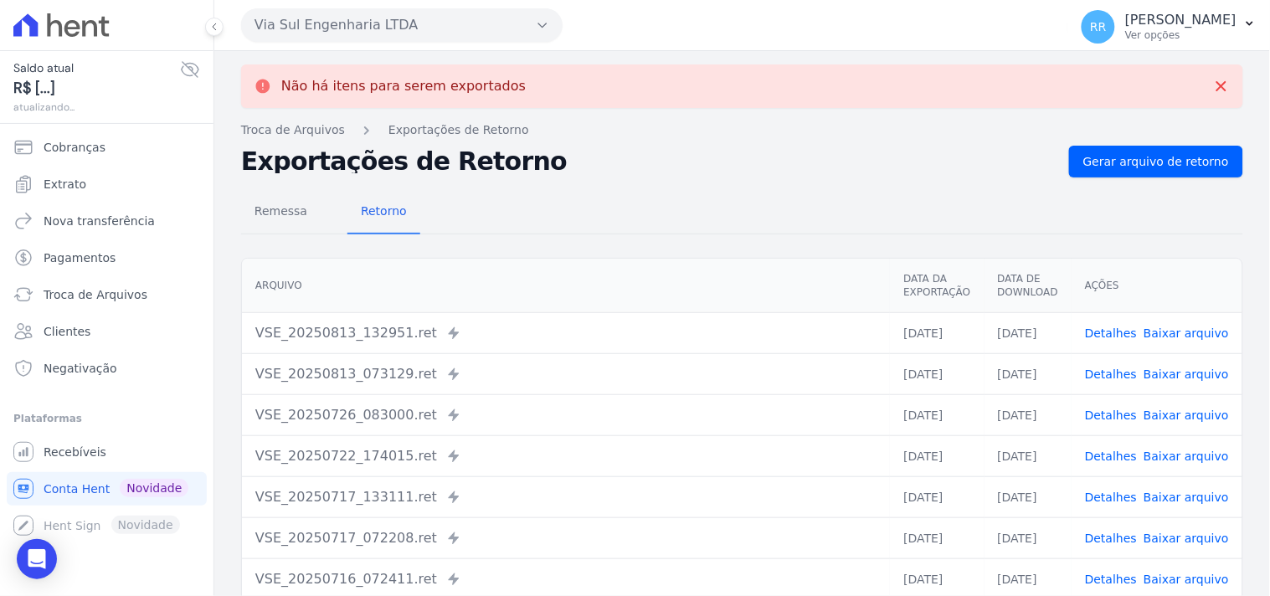
click at [445, 38] on button "Via Sul Engenharia LTDA" at bounding box center [401, 24] width 321 height 33
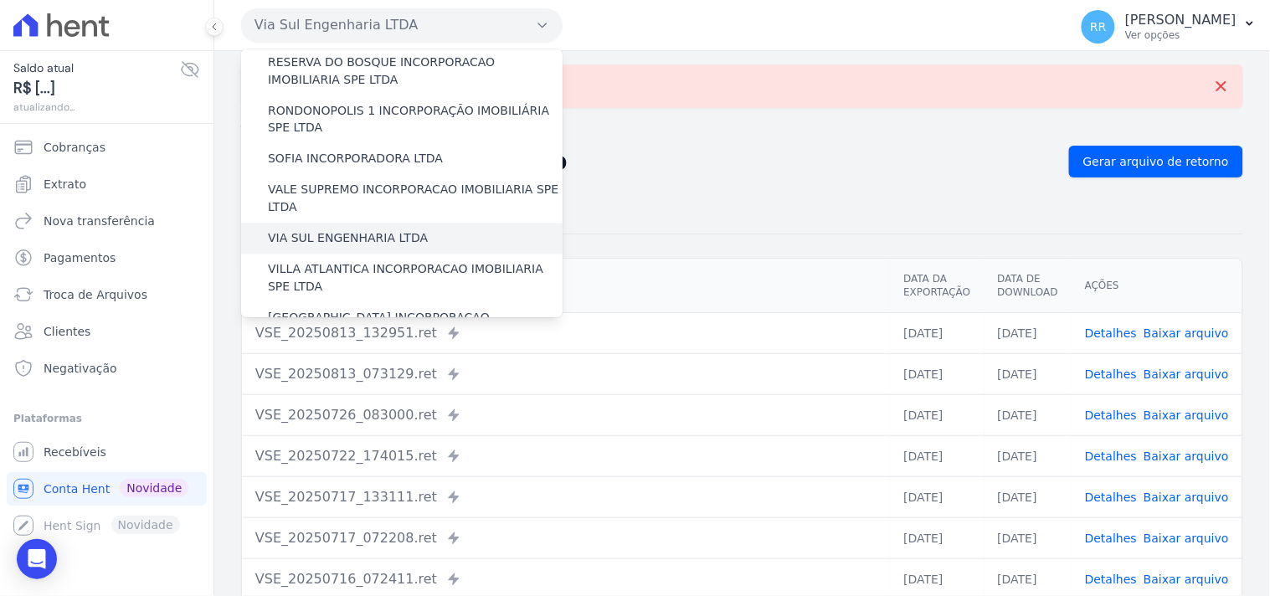
scroll to position [747, 0]
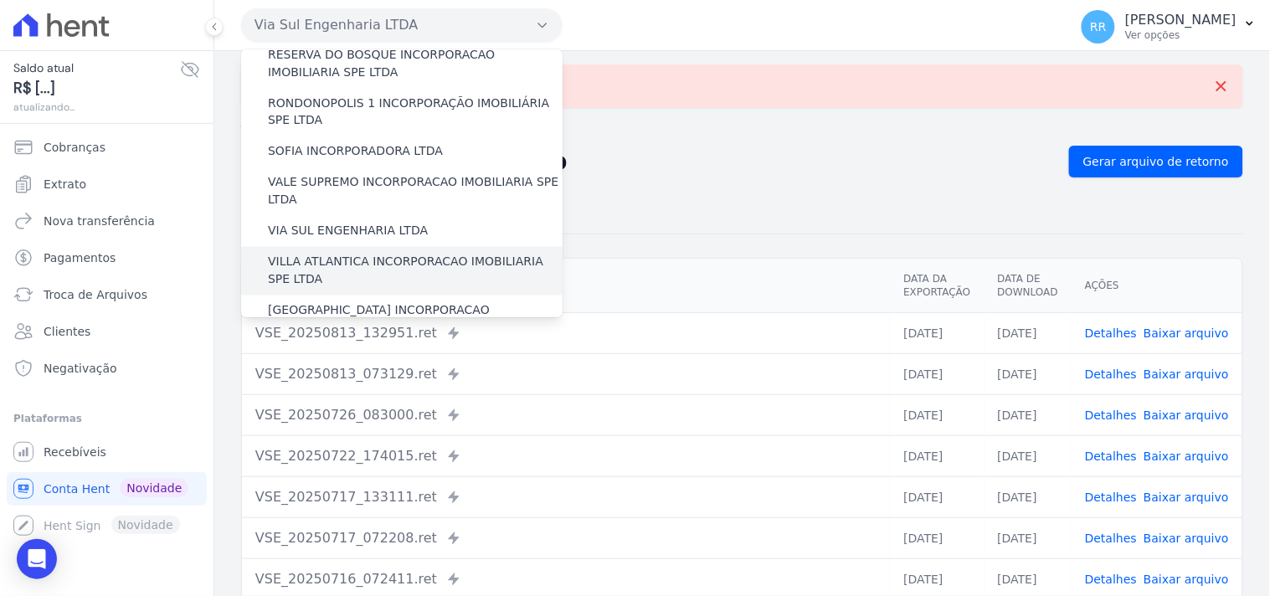
click at [374, 254] on label "VILLA ATLANTICA INCORPORACAO IMOBILIARIA SPE LTDA" at bounding box center [415, 271] width 295 height 35
click at [0, 0] on input "VILLA ATLANTICA INCORPORACAO IMOBILIARIA SPE LTDA" at bounding box center [0, 0] width 0 height 0
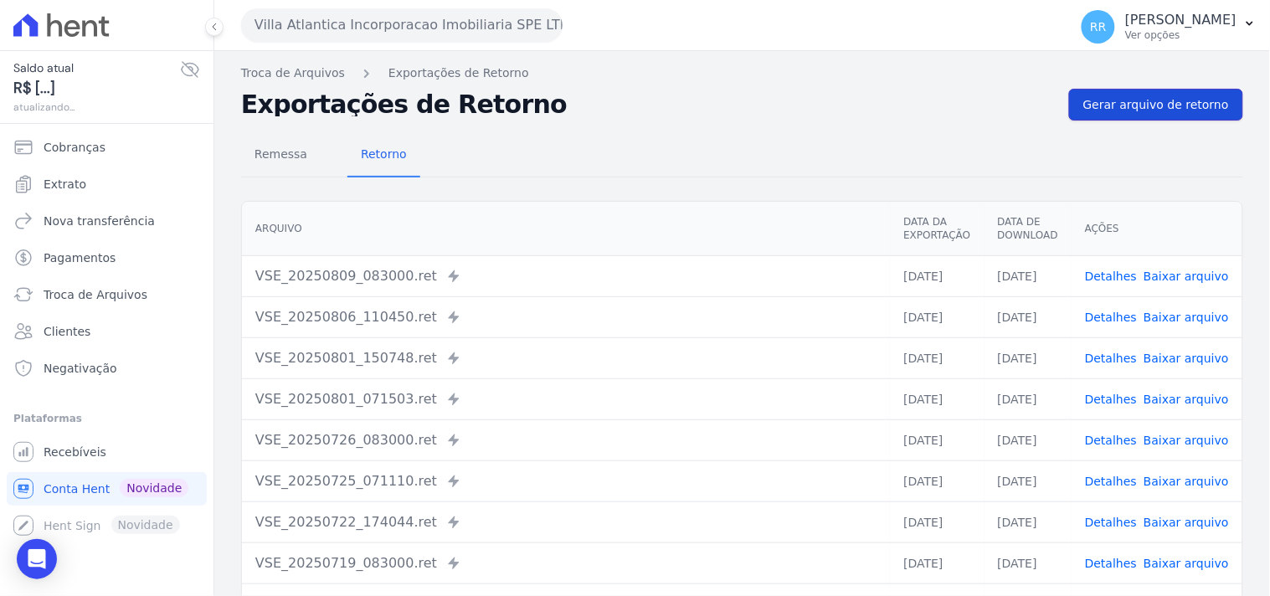
click at [1134, 101] on span "Gerar arquivo de retorno" at bounding box center [1156, 104] width 146 height 17
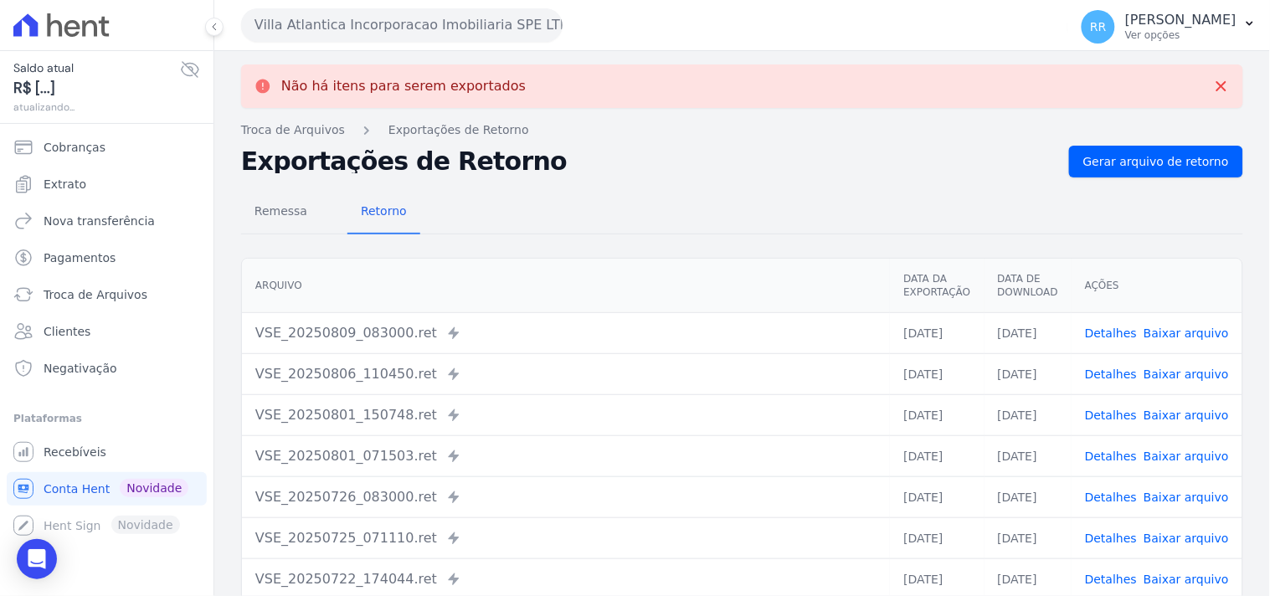
click at [328, 18] on button "Villa Atlantica Incorporacao Imobiliaria SPE LTDA" at bounding box center [401, 24] width 321 height 33
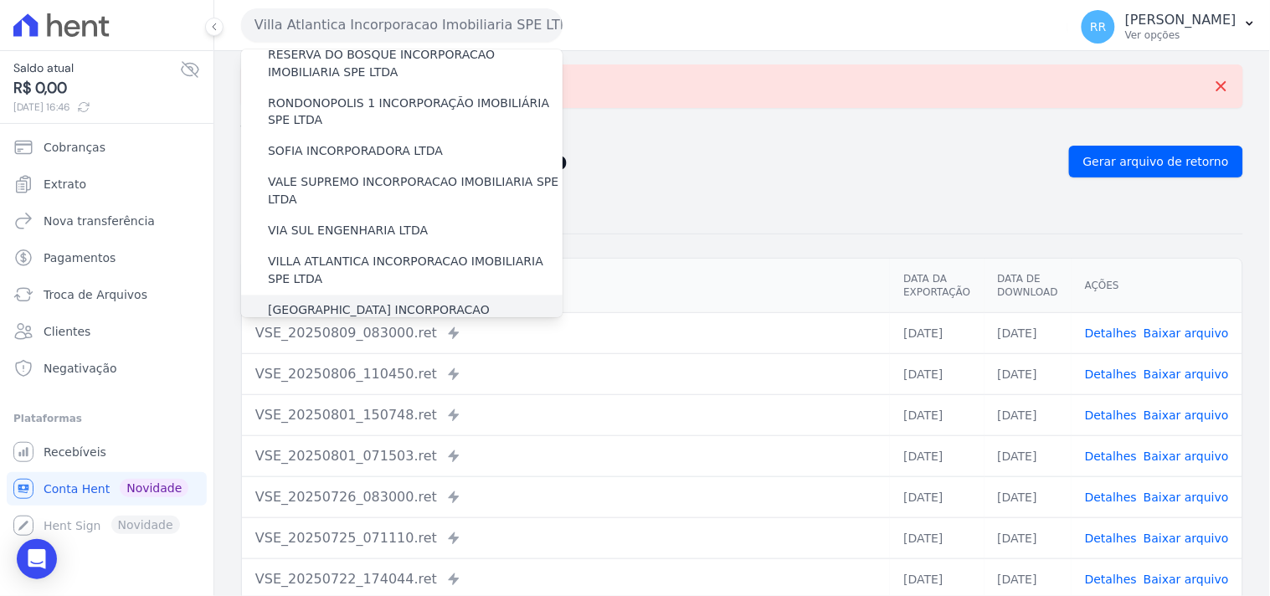
click at [414, 302] on label "[GEOGRAPHIC_DATA] INCORPORACAO IMOBILIARIA SPE LTDA" at bounding box center [415, 319] width 295 height 35
click at [0, 0] on input "[GEOGRAPHIC_DATA] INCORPORACAO IMOBILIARIA SPE LTDA" at bounding box center [0, 0] width 0 height 0
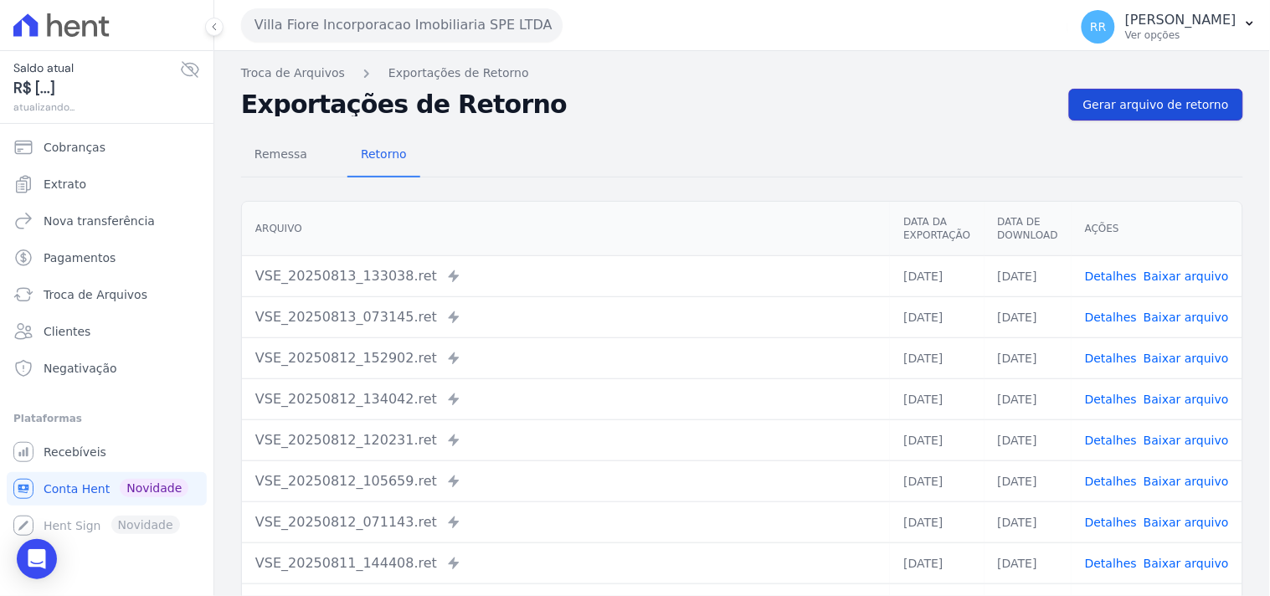
click at [1124, 111] on span "Gerar arquivo de retorno" at bounding box center [1156, 104] width 146 height 17
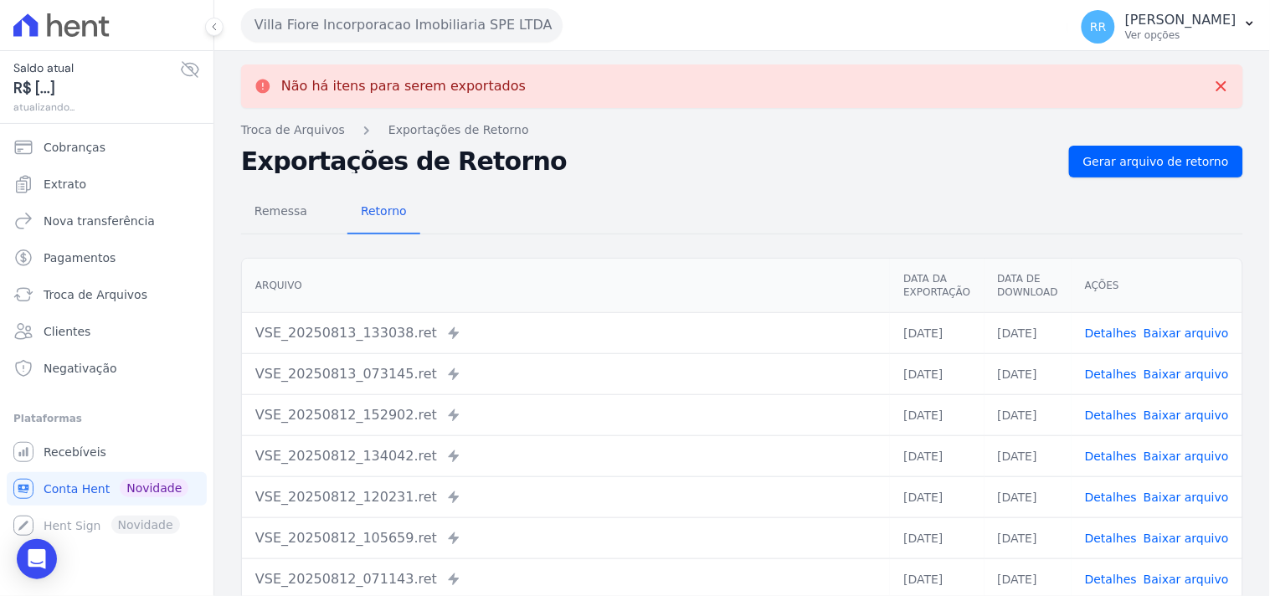
click at [328, 26] on button "Villa Fiore Incorporacao Imobiliaria SPE LTDA" at bounding box center [401, 24] width 321 height 33
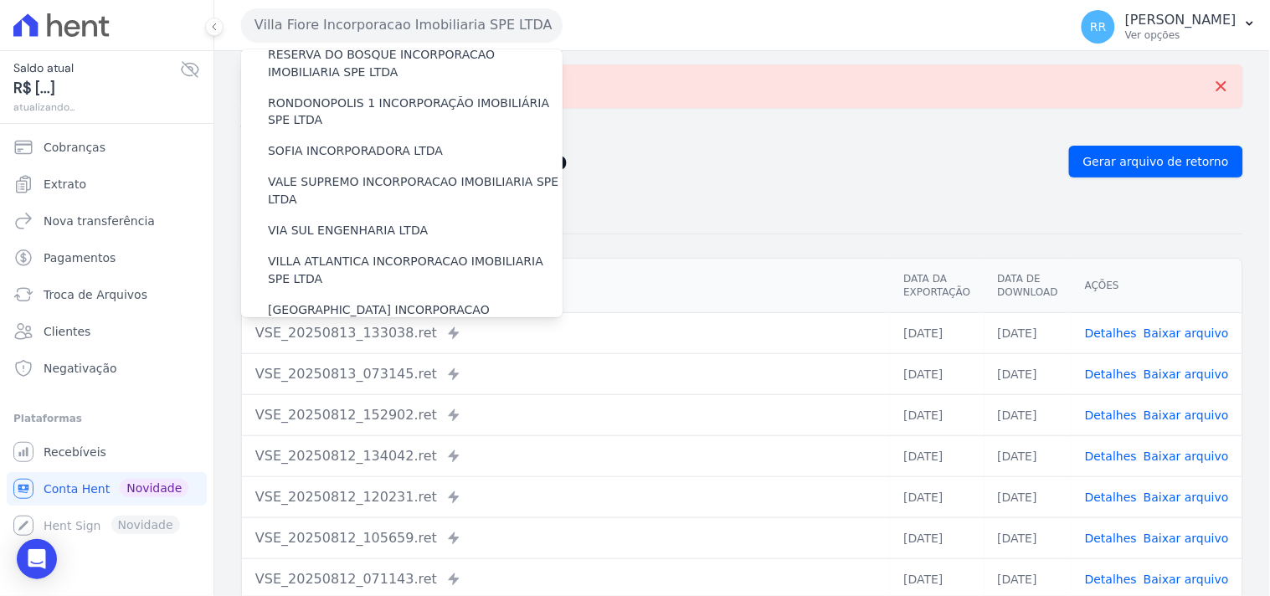
click at [335, 351] on label "VILLA TROPICAL INCORPORAÇÃO IMOBILIÁRIA SPE LTDA" at bounding box center [415, 368] width 295 height 35
click at [0, 0] on input "VILLA TROPICAL INCORPORAÇÃO IMOBILIÁRIA SPE LTDA" at bounding box center [0, 0] width 0 height 0
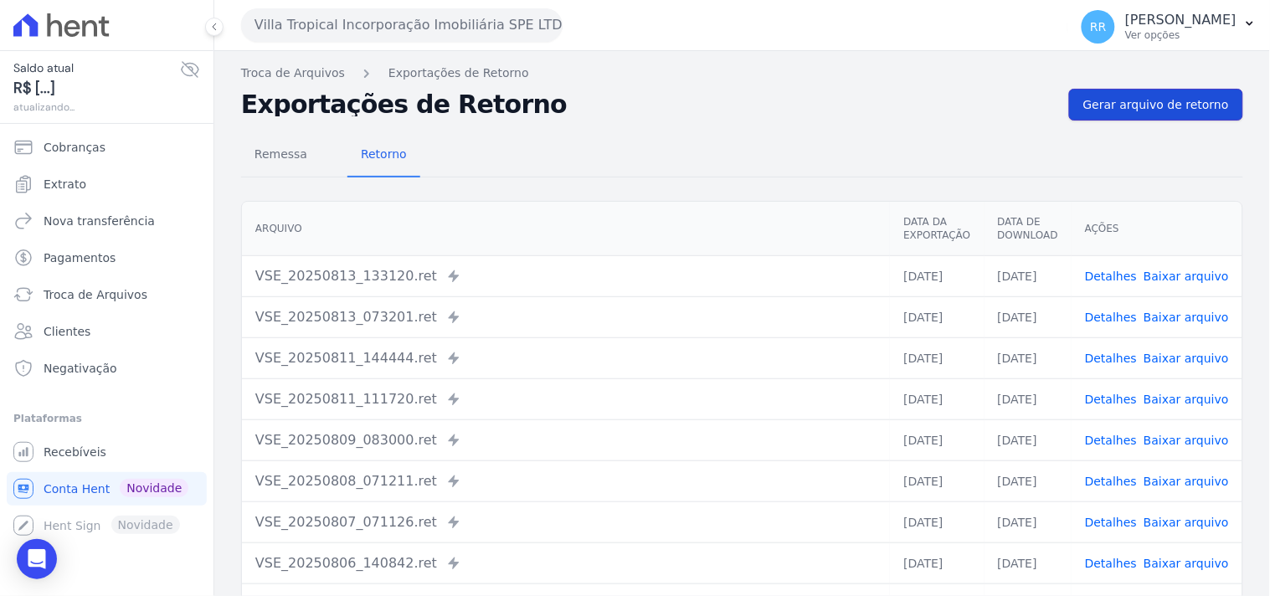
click at [1143, 90] on link "Gerar arquivo de retorno" at bounding box center [1156, 105] width 174 height 32
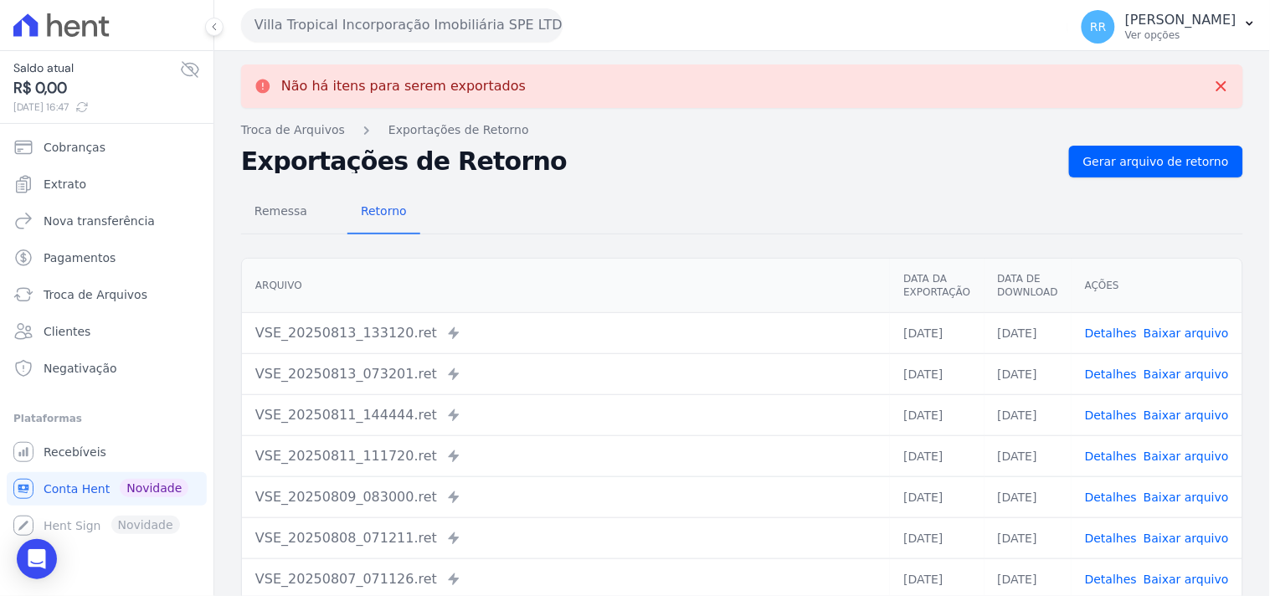
click at [386, 29] on button "Villa Tropical Incorporação Imobiliária SPE LTDA" at bounding box center [401, 24] width 321 height 33
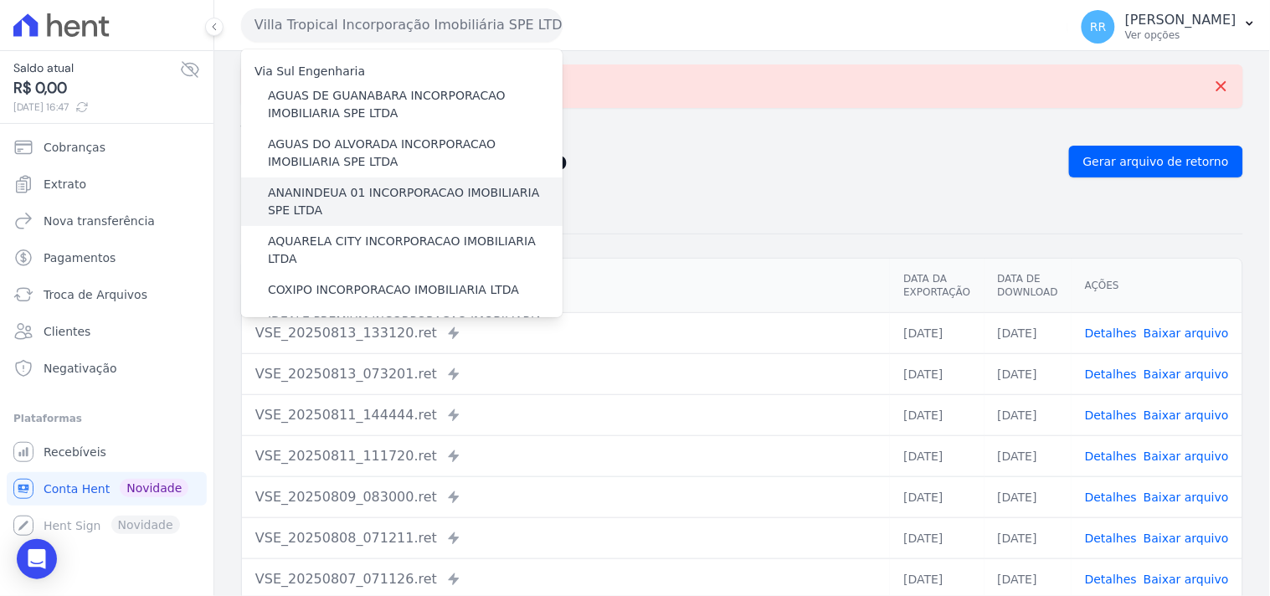
click at [372, 192] on label "ANANINDEUA 01 INCORPORACAO IMOBILIARIA SPE LTDA" at bounding box center [415, 201] width 295 height 35
click at [0, 0] on input "ANANINDEUA 01 INCORPORACAO IMOBILIARIA SPE LTDA" at bounding box center [0, 0] width 0 height 0
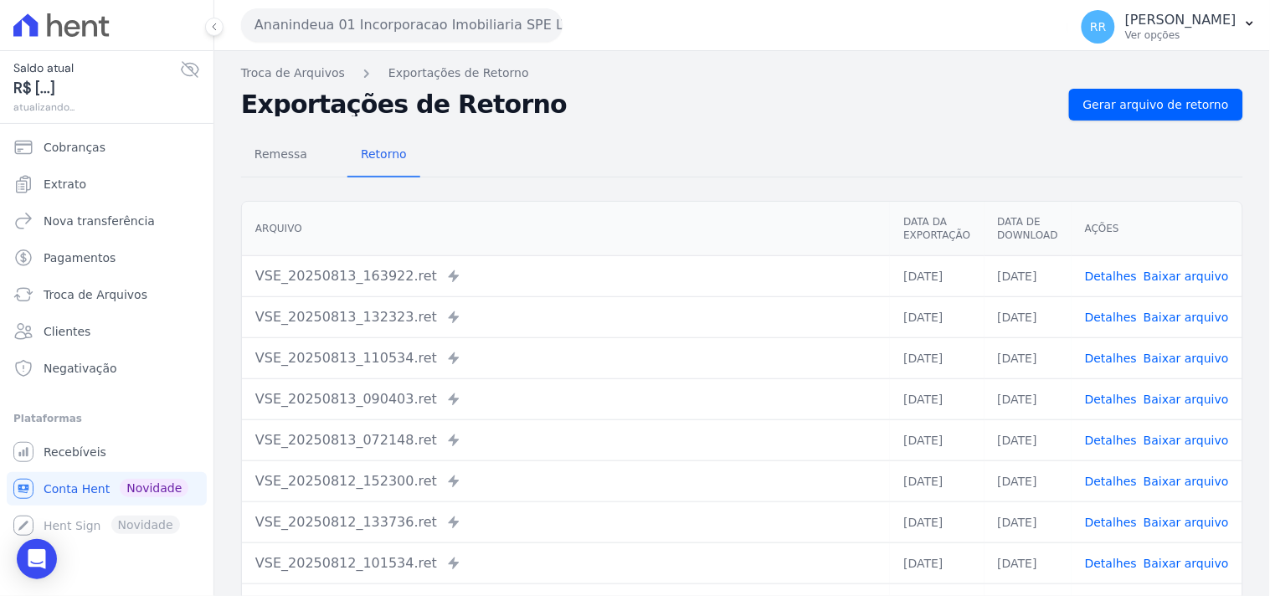
click at [1108, 269] on link "Detalhes" at bounding box center [1111, 275] width 52 height 13
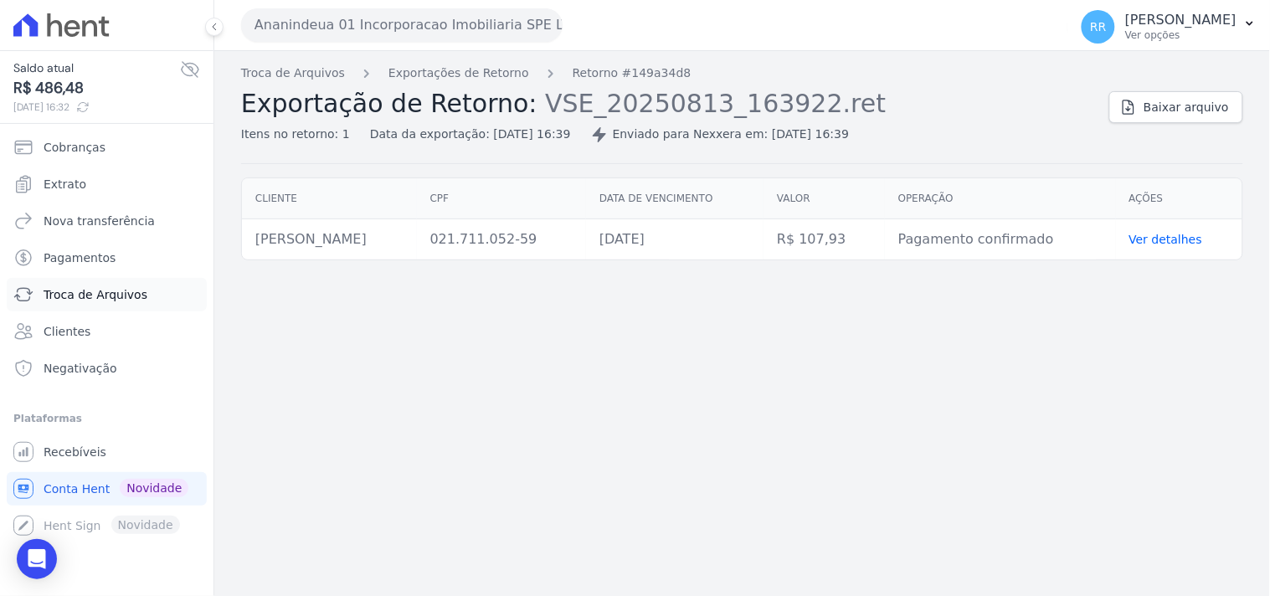
click at [102, 297] on span "Troca de Arquivos" at bounding box center [96, 294] width 104 height 17
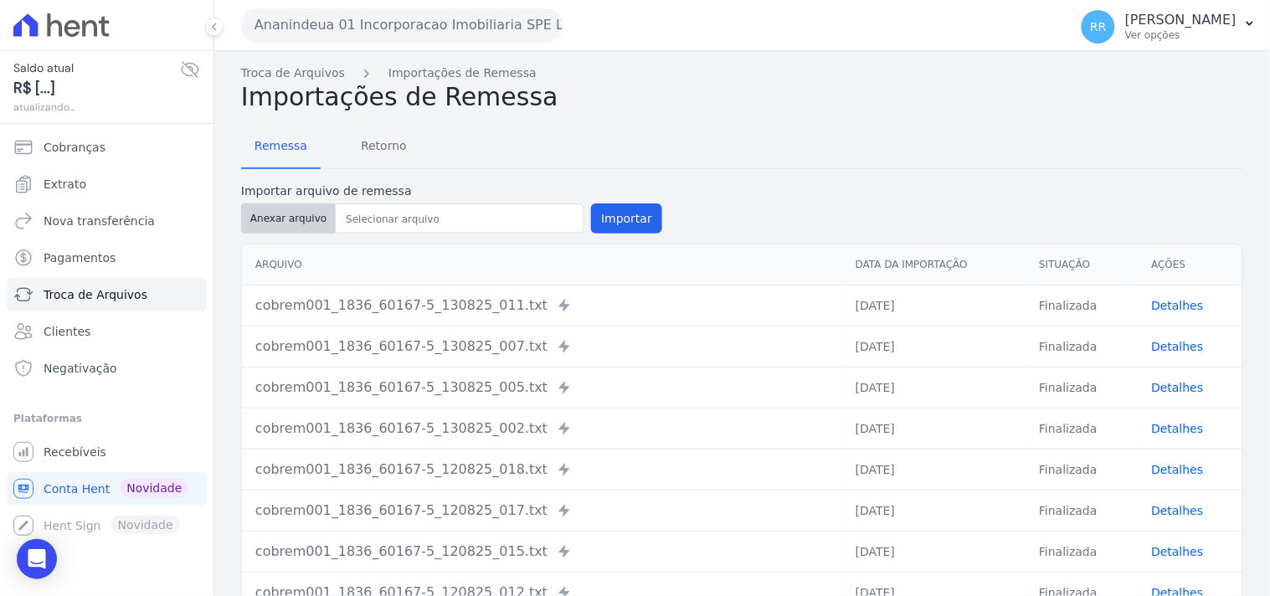
click at [266, 218] on button "Anexar arquivo" at bounding box center [288, 218] width 95 height 30
type input "cobrem001_1836_60167-5_130825_003.TXT"
click at [591, 228] on button "Importar" at bounding box center [626, 218] width 71 height 30
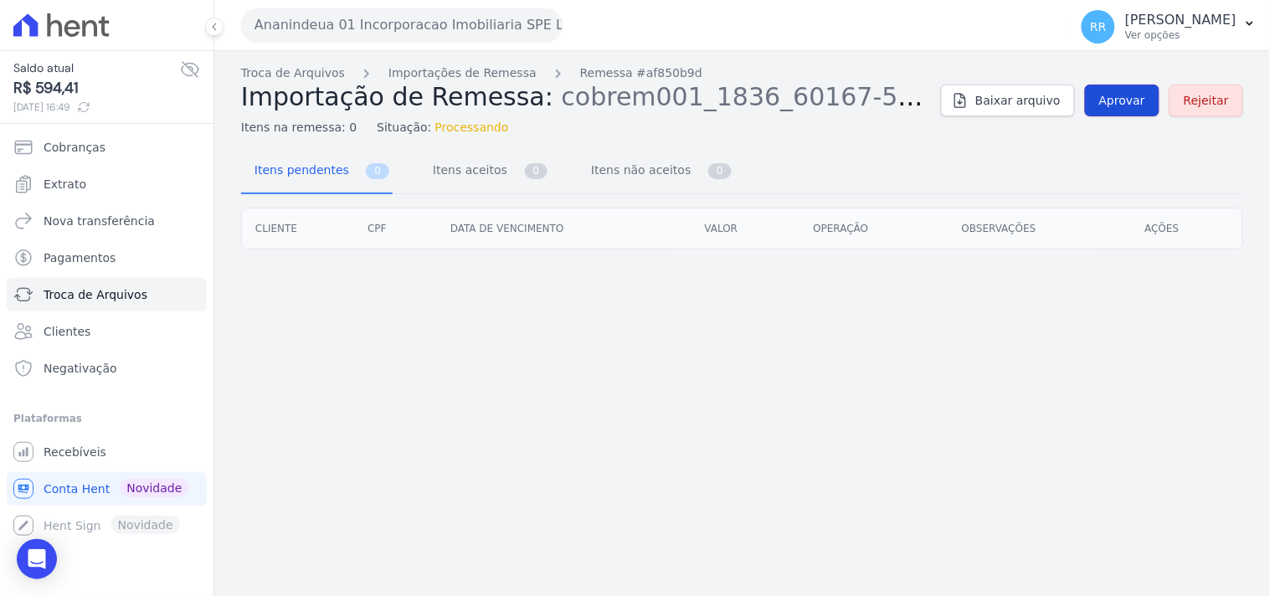
click at [1127, 93] on span "Aprovar" at bounding box center [1122, 100] width 46 height 17
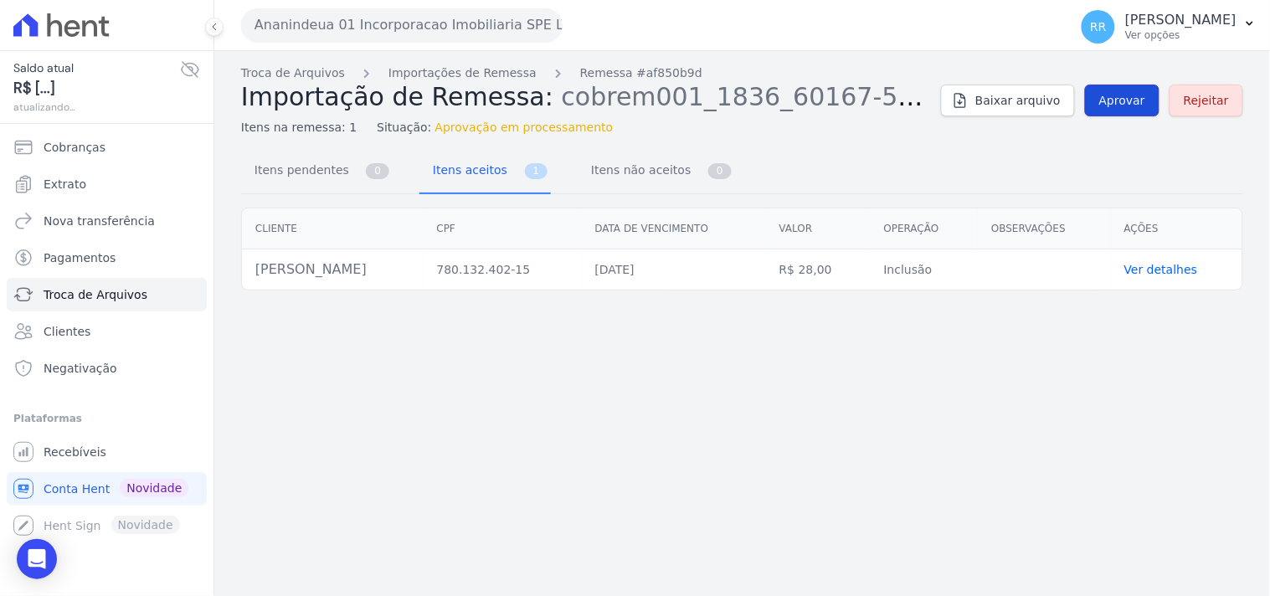
click at [1127, 94] on span "Aprovar" at bounding box center [1122, 100] width 46 height 17
click at [1123, 105] on span "Aprovar" at bounding box center [1122, 100] width 46 height 17
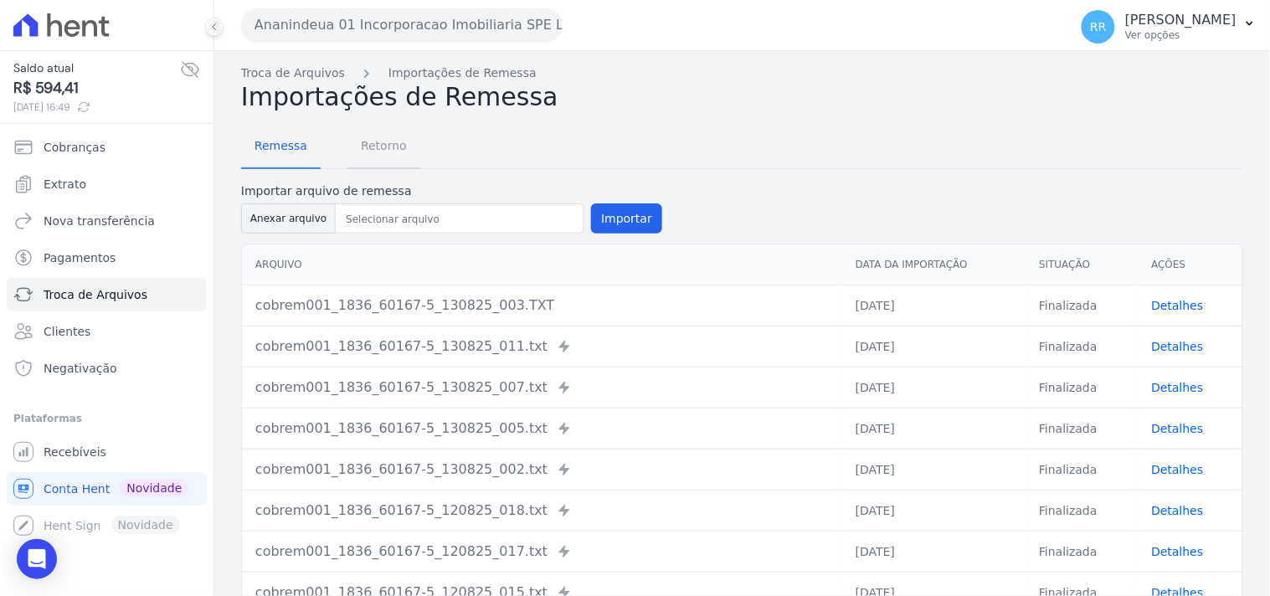
click at [365, 156] on span "Retorno" at bounding box center [384, 145] width 66 height 33
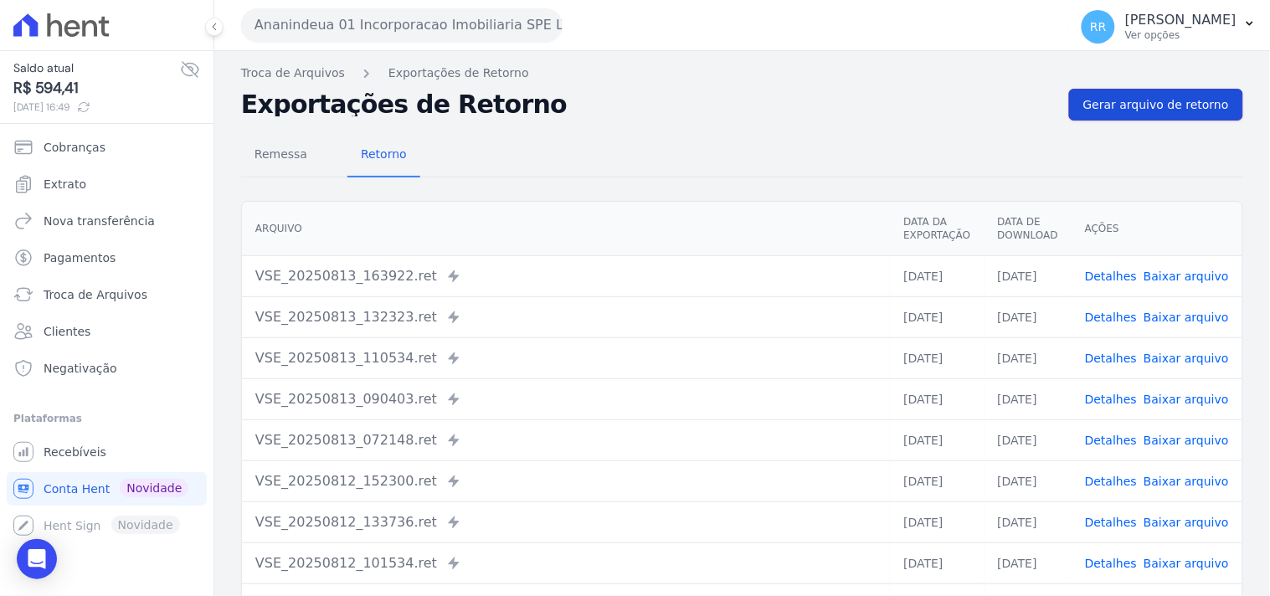
click at [1075, 110] on link "Gerar arquivo de retorno" at bounding box center [1156, 105] width 174 height 32
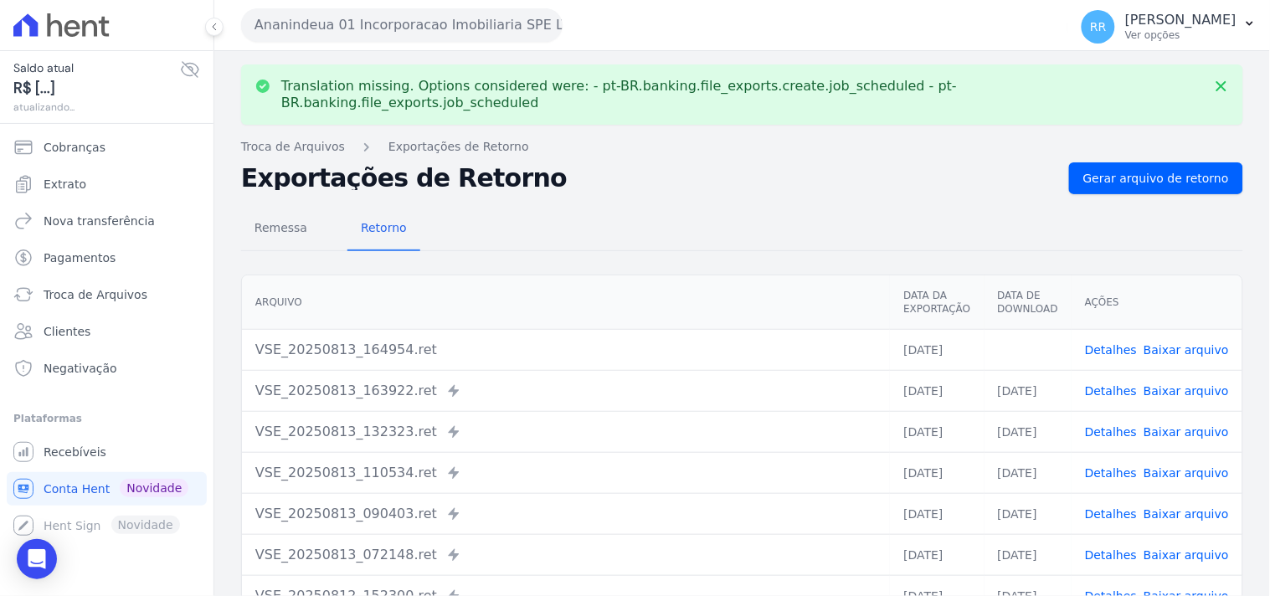
click at [1182, 343] on link "Baixar arquivo" at bounding box center [1185, 349] width 85 height 13
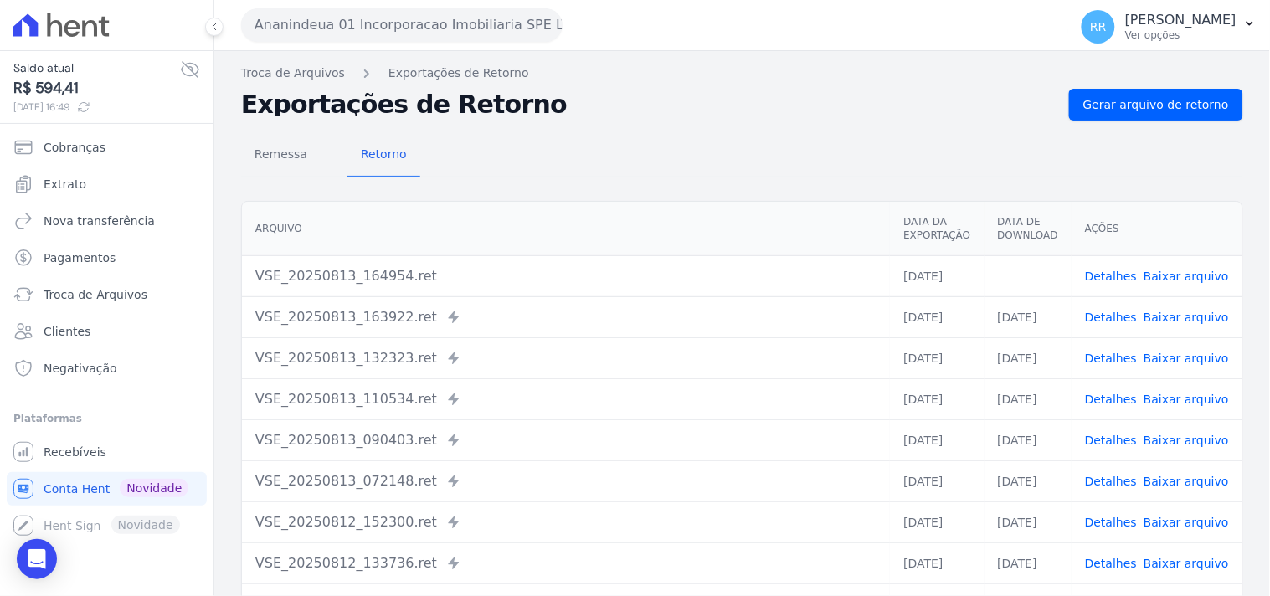
click at [603, 137] on div "Remessa Retorno" at bounding box center [742, 156] width 1002 height 44
click at [399, 28] on button "Ananindeua 01 Incorporacao Imobiliaria SPE LTDA" at bounding box center [401, 24] width 321 height 33
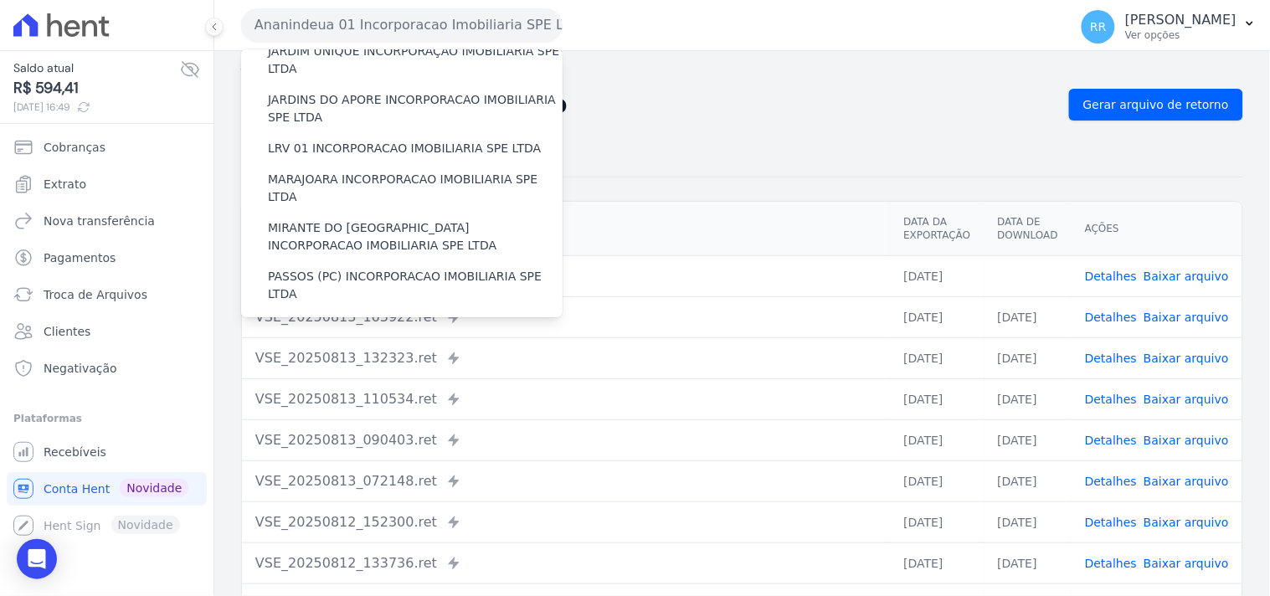
scroll to position [464, 0]
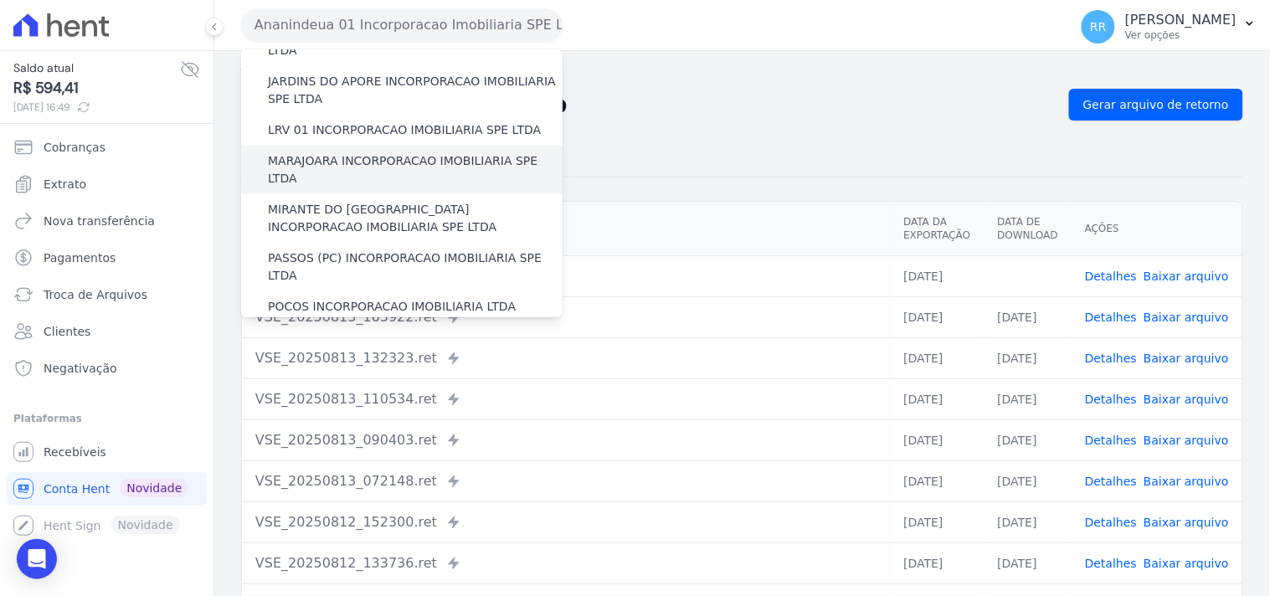
click at [355, 152] on label "MARAJOARA INCORPORACAO IMOBILIARIA SPE LTDA" at bounding box center [415, 169] width 295 height 35
click at [0, 0] on input "MARAJOARA INCORPORACAO IMOBILIARIA SPE LTDA" at bounding box center [0, 0] width 0 height 0
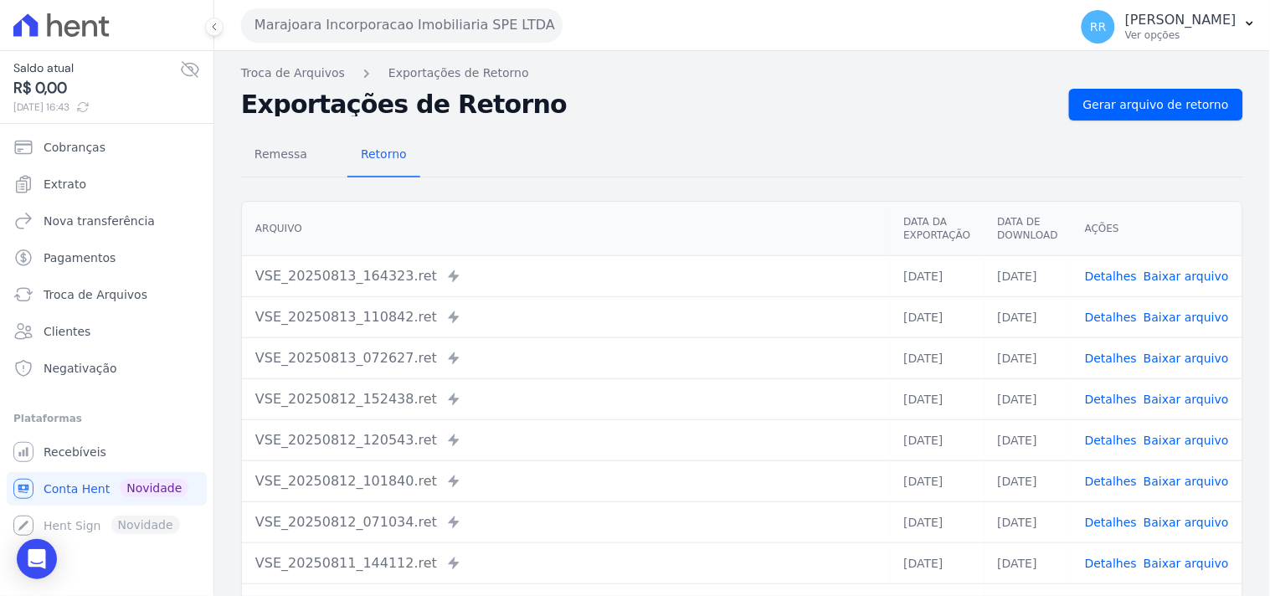
click at [1111, 264] on td "Detalhes Baixar arquivo" at bounding box center [1156, 275] width 171 height 41
click at [1108, 272] on link "Detalhes" at bounding box center [1111, 275] width 52 height 13
click at [1109, 324] on span "Detalhes" at bounding box center [1111, 317] width 52 height 17
click at [1122, 301] on td "Detalhes Baixar arquivo" at bounding box center [1156, 316] width 171 height 41
click at [1119, 306] on td "Detalhes Baixar arquivo" at bounding box center [1156, 316] width 171 height 41
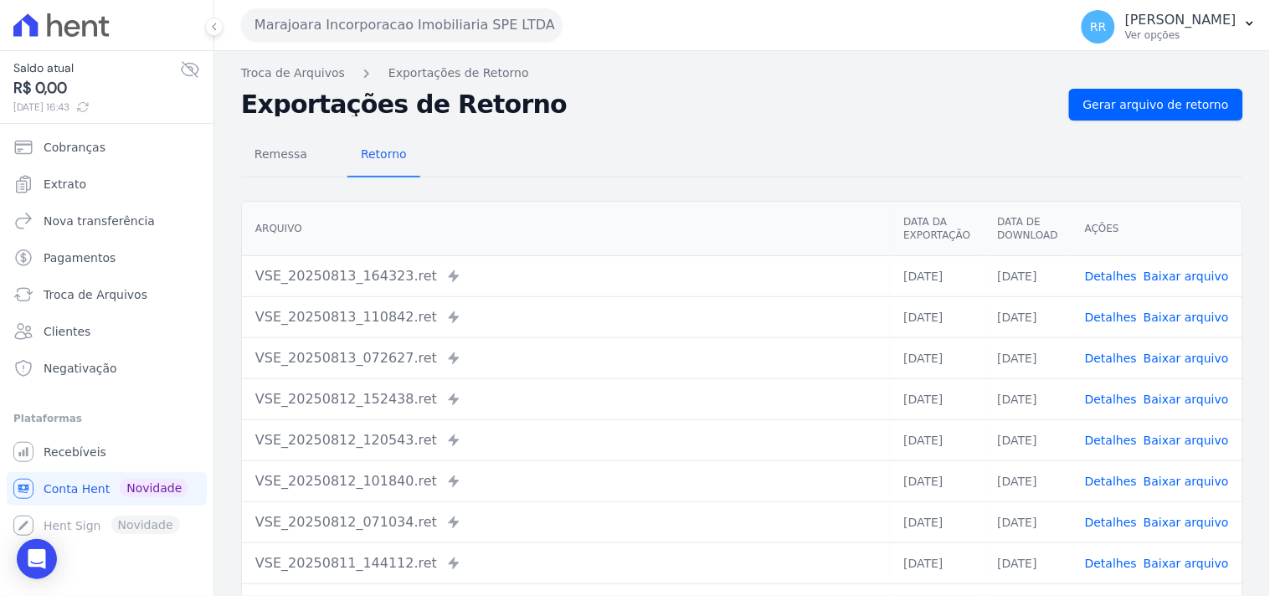
click at [1117, 311] on link "Detalhes" at bounding box center [1111, 317] width 52 height 13
click at [290, 156] on span "Remessa" at bounding box center [280, 153] width 73 height 33
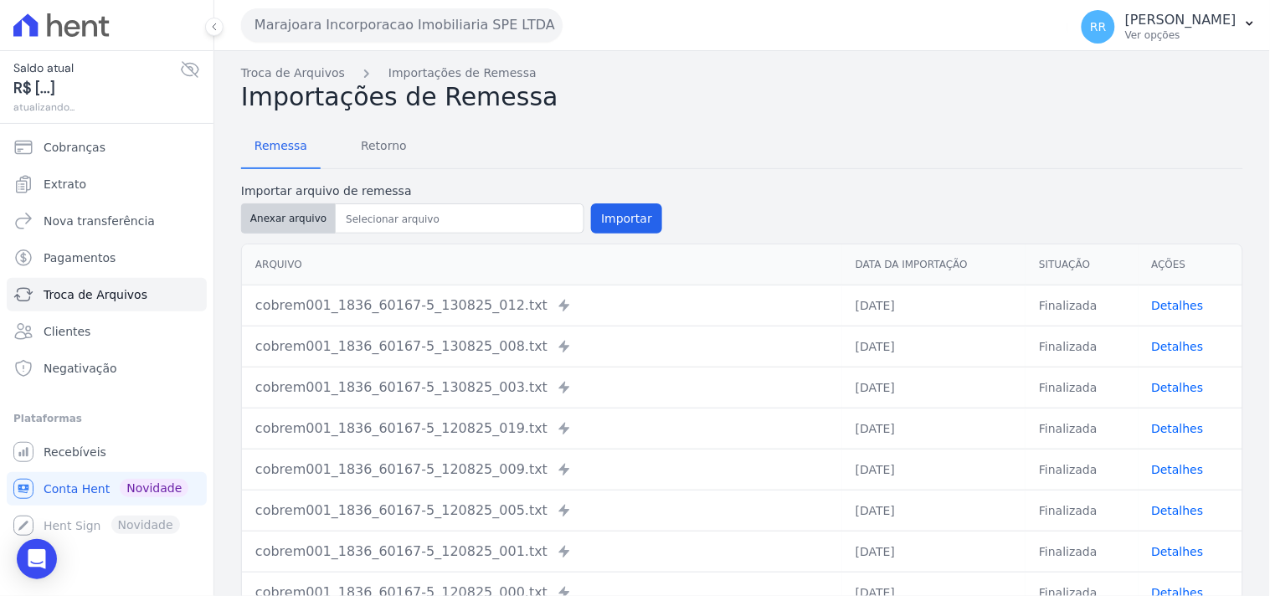
click at [294, 221] on button "Anexar arquivo" at bounding box center [288, 218] width 95 height 30
type input "cobrem001_1836_60167-5_130825_028 - Copia.TXT"
drag, startPoint x: 590, startPoint y: 194, endPoint x: 598, endPoint y: 209, distance: 16.8
click at [595, 203] on div "Importar arquivo de remessa Anexar arquivo Importar" at bounding box center [451, 209] width 421 height 54
click at [598, 209] on button "Importar" at bounding box center [626, 218] width 71 height 30
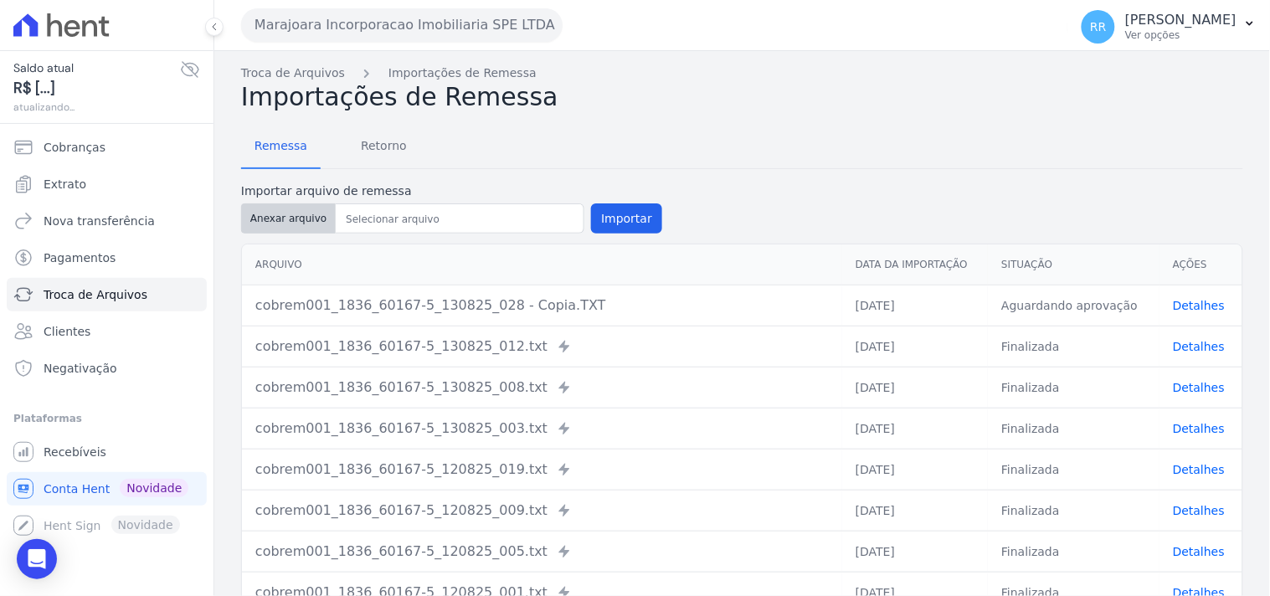
click at [273, 223] on button "Anexar arquivo" at bounding box center [288, 218] width 95 height 30
type input "cobrem001_1836_60167-5_130825_028.TXT"
click at [639, 224] on button "Importar" at bounding box center [626, 218] width 71 height 30
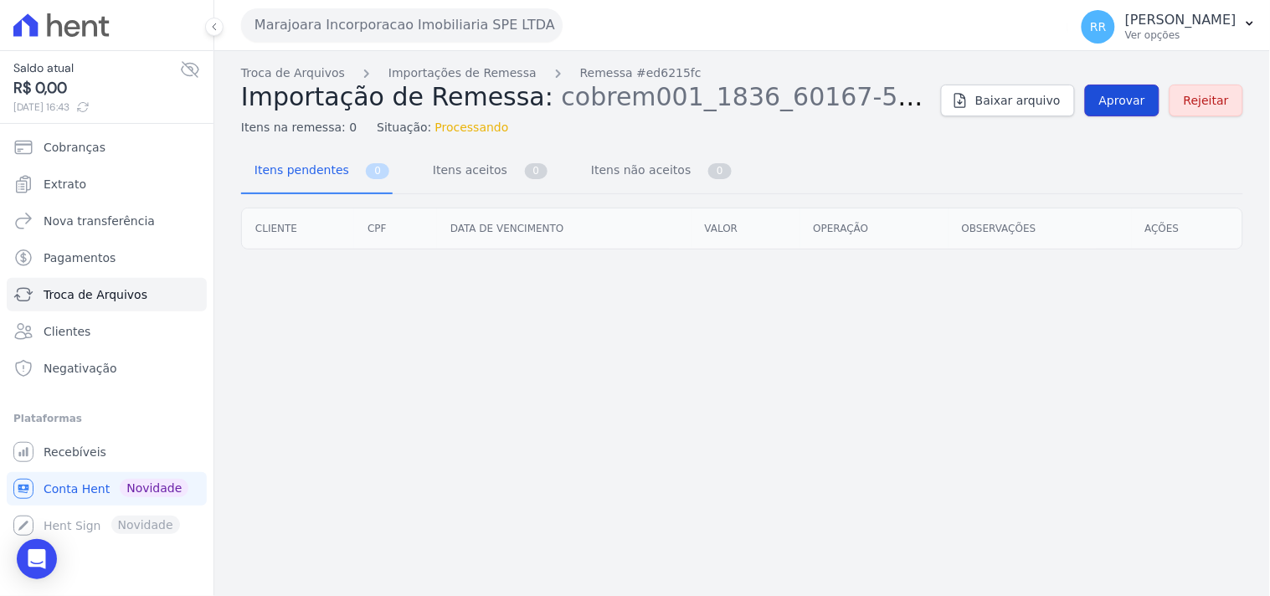
click at [1107, 89] on link "Aprovar" at bounding box center [1122, 101] width 74 height 32
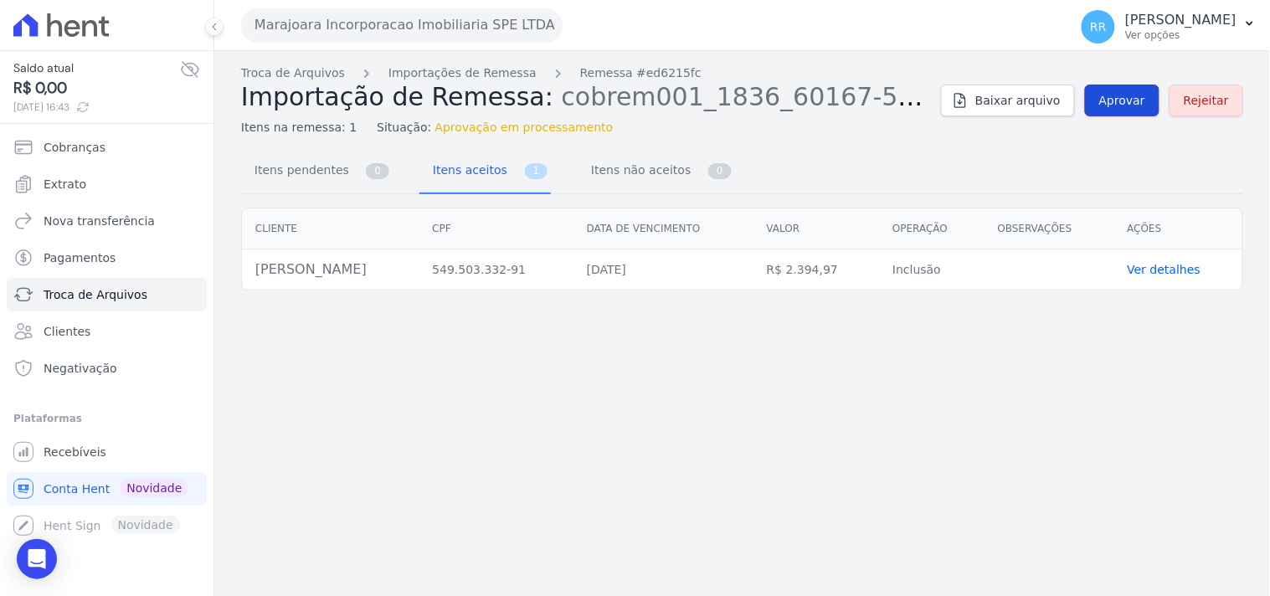
click at [1114, 105] on span "Aprovar" at bounding box center [1122, 100] width 46 height 17
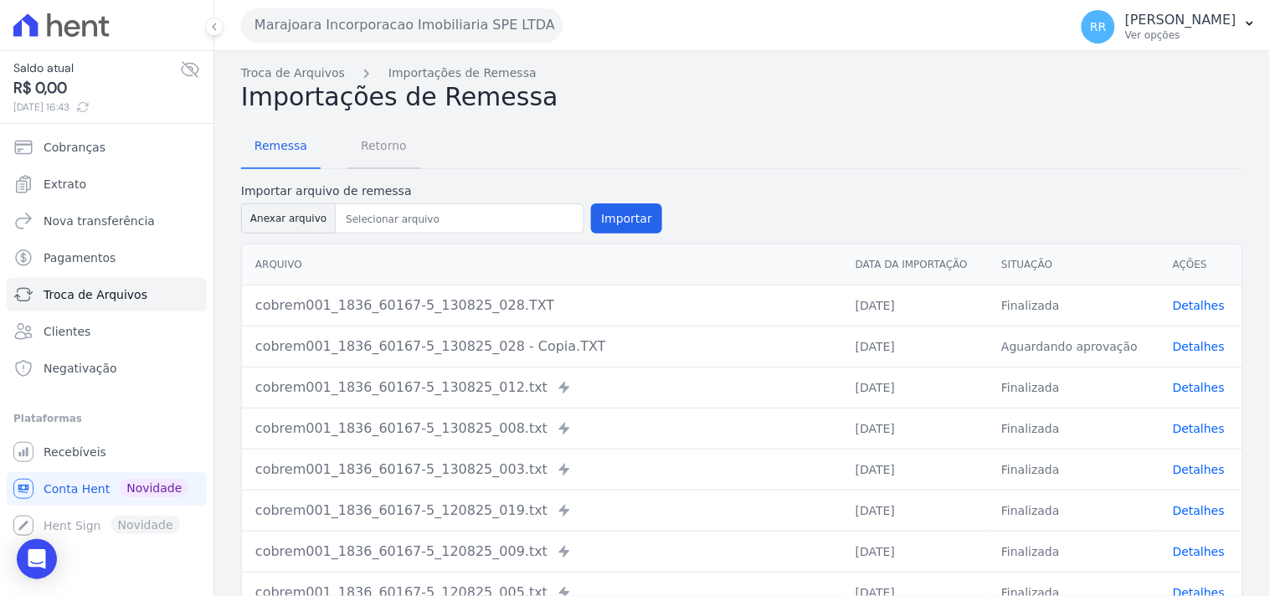
click at [365, 159] on span "Retorno" at bounding box center [384, 145] width 66 height 33
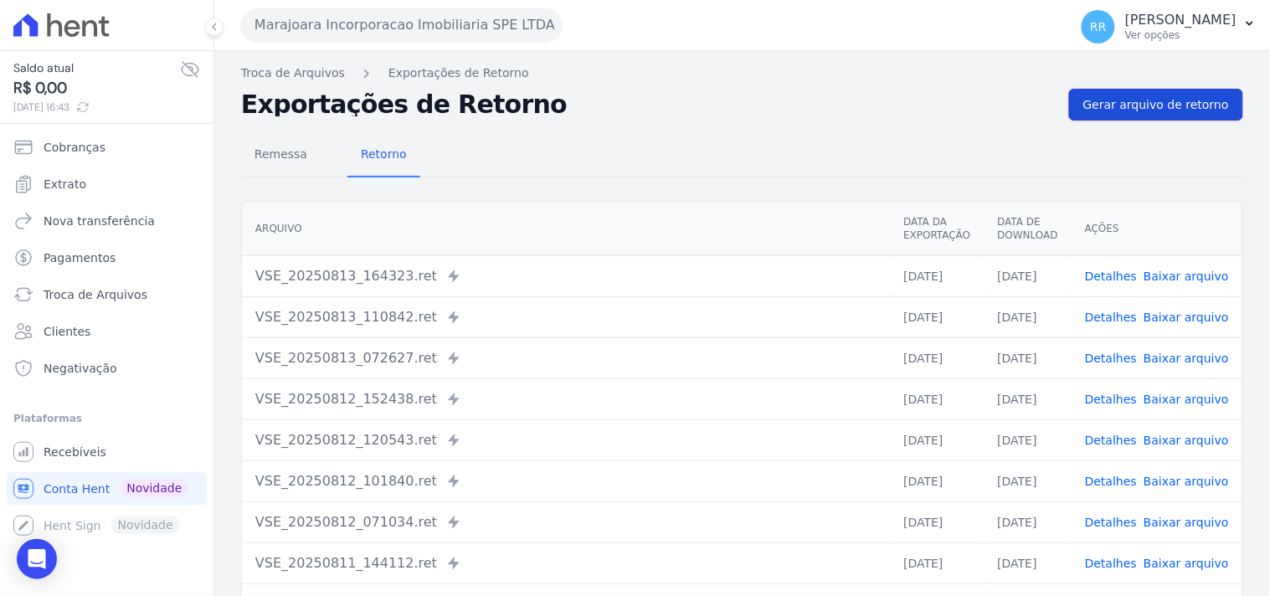
click at [1151, 118] on link "Gerar arquivo de retorno" at bounding box center [1156, 105] width 174 height 32
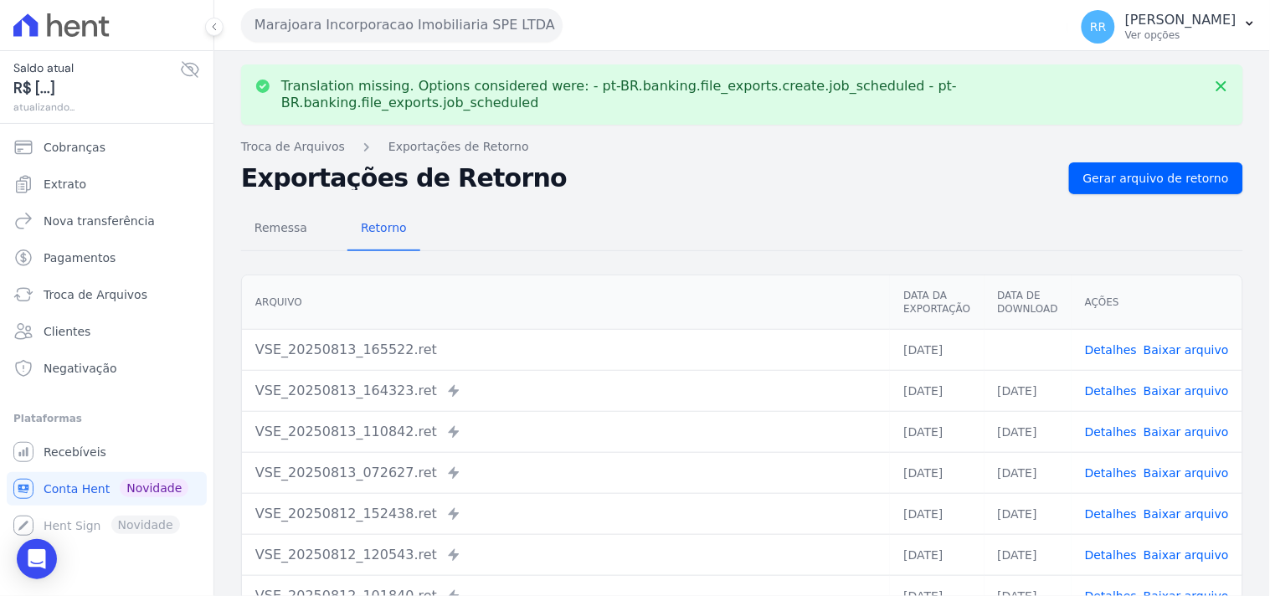
click at [1191, 343] on link "Baixar arquivo" at bounding box center [1185, 349] width 85 height 13
